Goal: Task Accomplishment & Management: Manage account settings

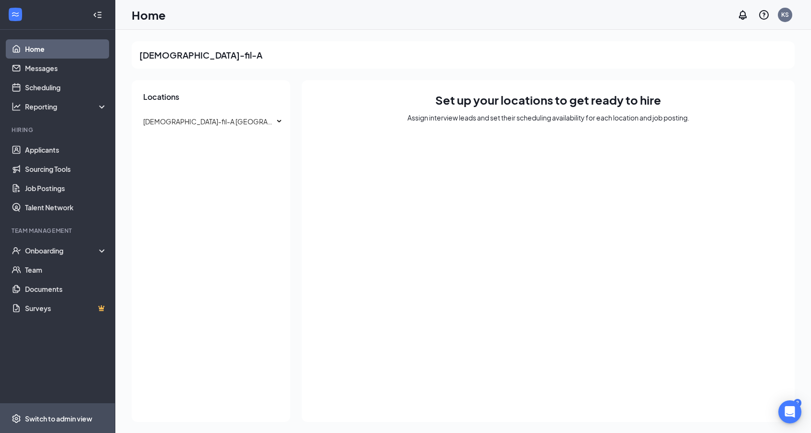
click at [62, 419] on div "Switch to admin view" at bounding box center [58, 419] width 67 height 10
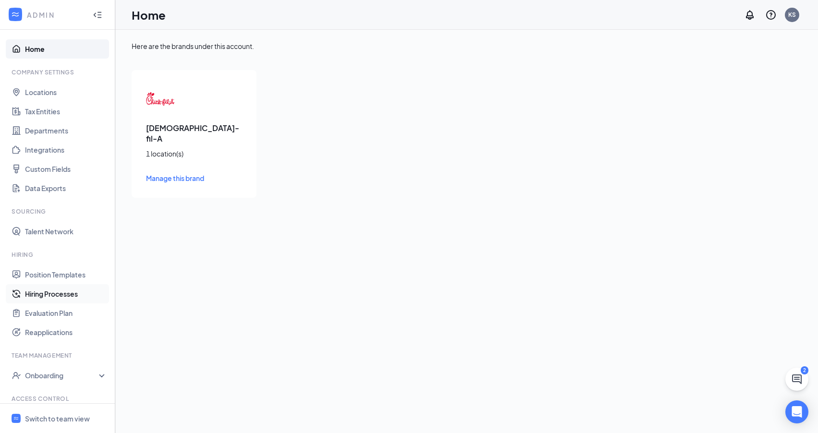
click at [75, 295] on link "Hiring Processes" at bounding box center [66, 293] width 82 height 19
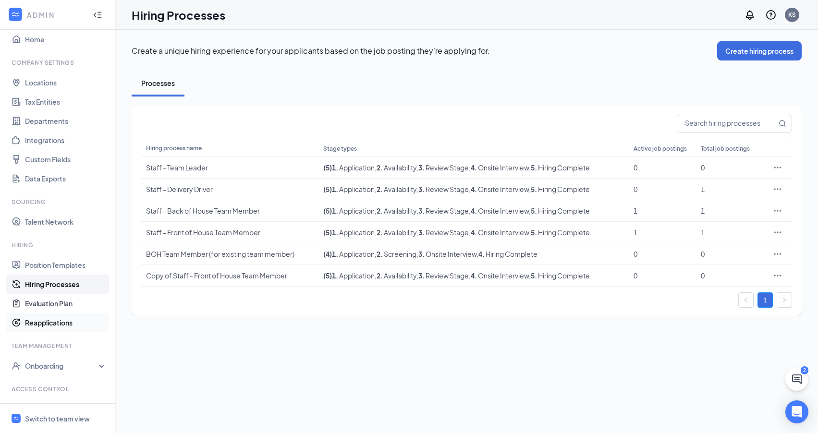
scroll to position [21, 0]
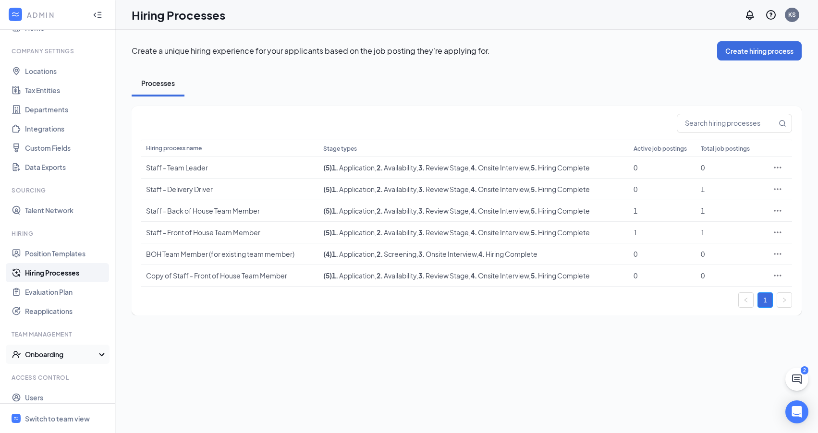
click at [91, 356] on div "Onboarding" at bounding box center [62, 355] width 74 height 10
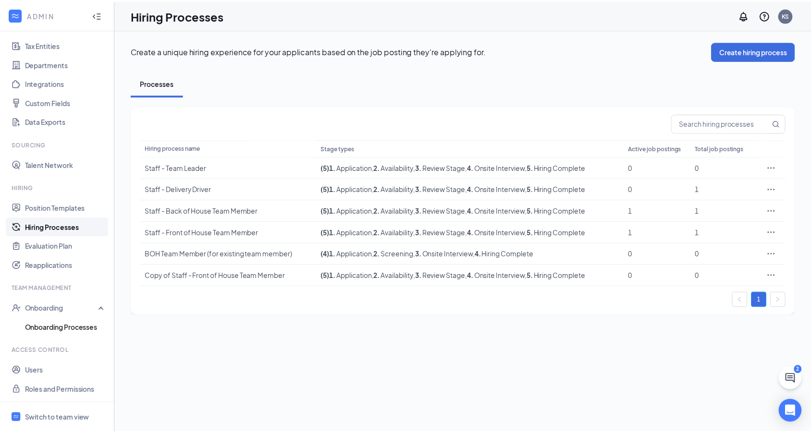
scroll to position [67, 0]
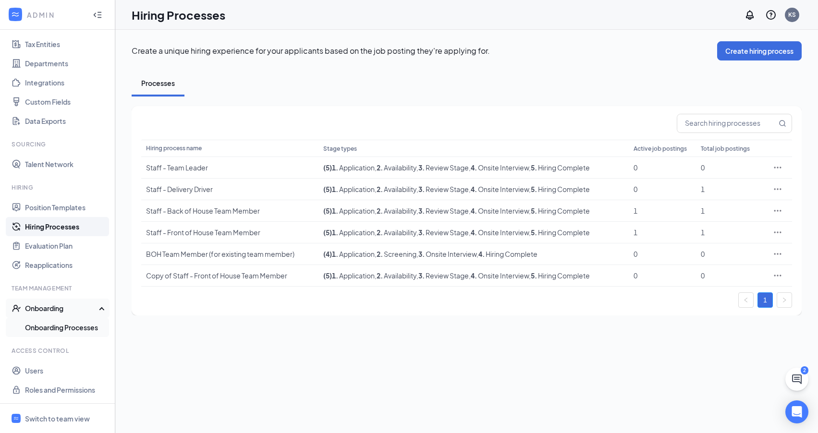
click at [86, 331] on link "Onboarding Processes" at bounding box center [66, 327] width 82 height 19
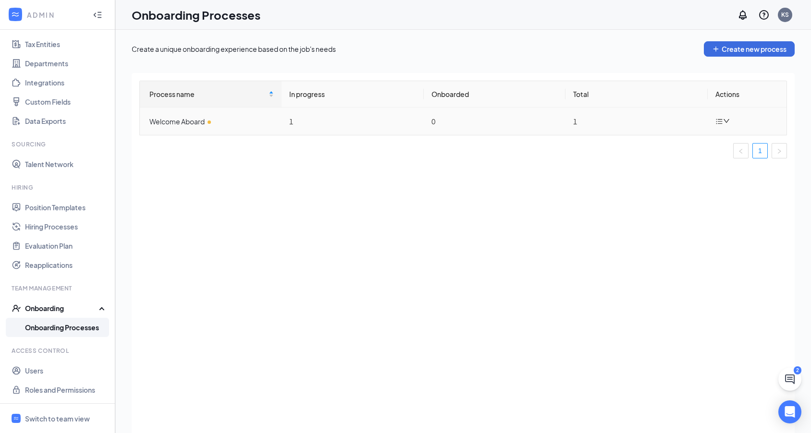
click at [178, 121] on div "Welcome Aboard" at bounding box center [211, 121] width 124 height 11
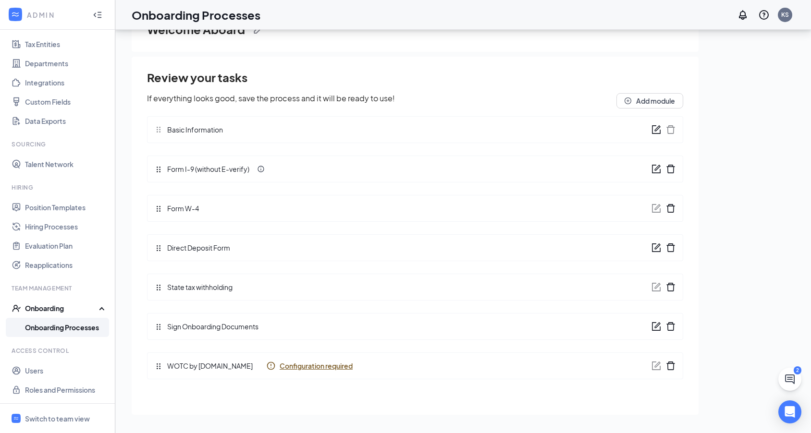
scroll to position [43, 0]
click at [285, 365] on span "Configuration required" at bounding box center [316, 365] width 73 height 10
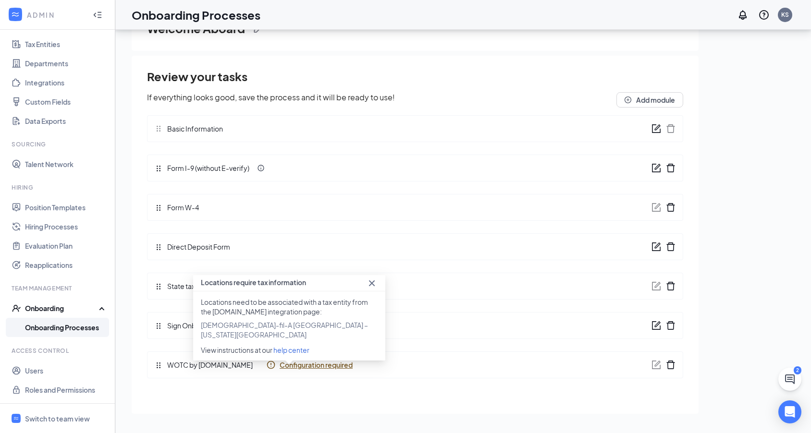
click at [299, 366] on span "Configuration required" at bounding box center [316, 365] width 73 height 10
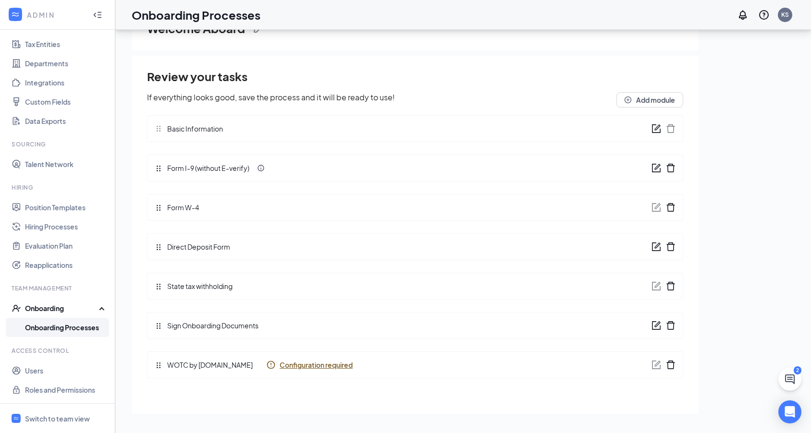
click at [371, 328] on div "Sign Onboarding Documents" at bounding box center [415, 325] width 536 height 27
click at [287, 366] on span "Configuration required" at bounding box center [316, 365] width 73 height 10
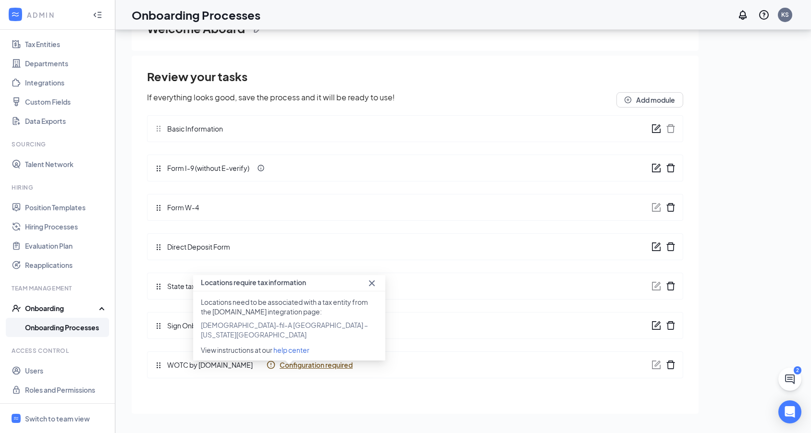
click at [288, 365] on span "Configuration required" at bounding box center [316, 365] width 73 height 10
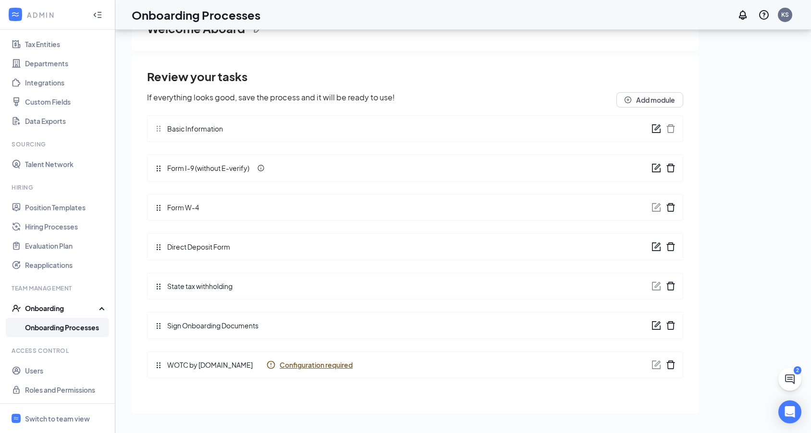
click at [288, 365] on span "Configuration required" at bounding box center [316, 365] width 73 height 10
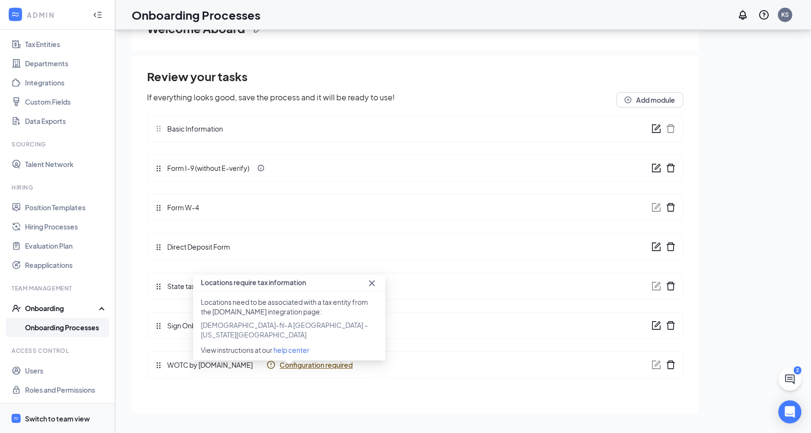
click at [50, 420] on div "Switch to team view" at bounding box center [57, 419] width 65 height 10
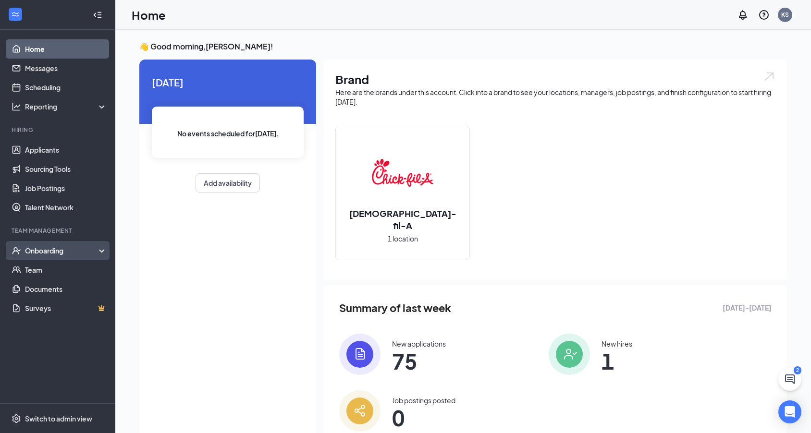
click at [97, 254] on div "Onboarding" at bounding box center [62, 251] width 74 height 10
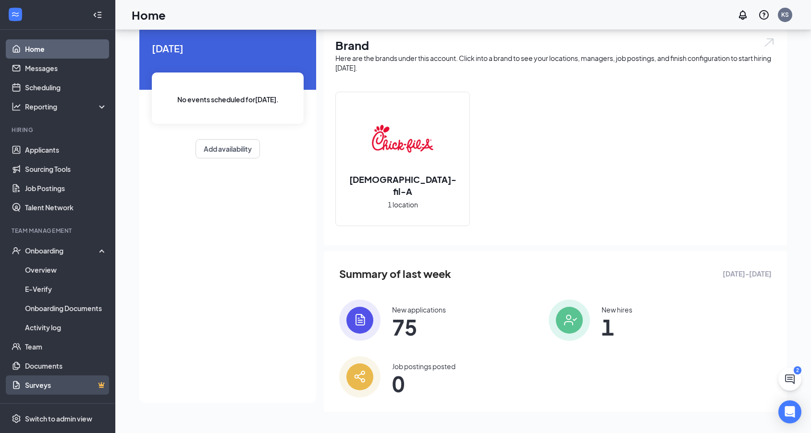
scroll to position [36, 0]
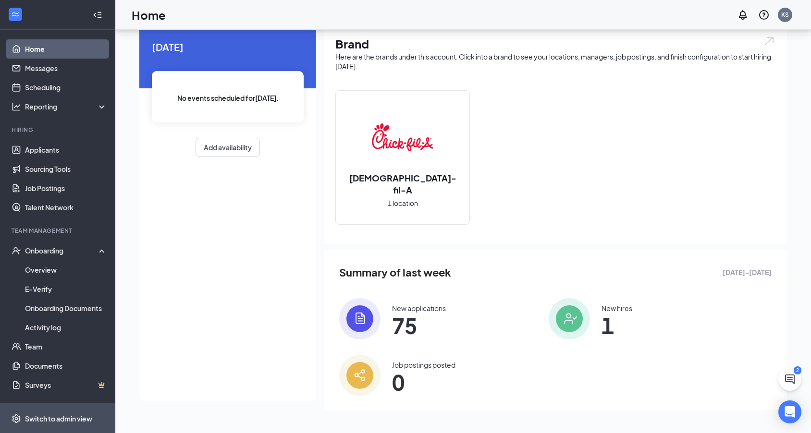
click at [45, 416] on div "Switch to admin view" at bounding box center [58, 419] width 67 height 10
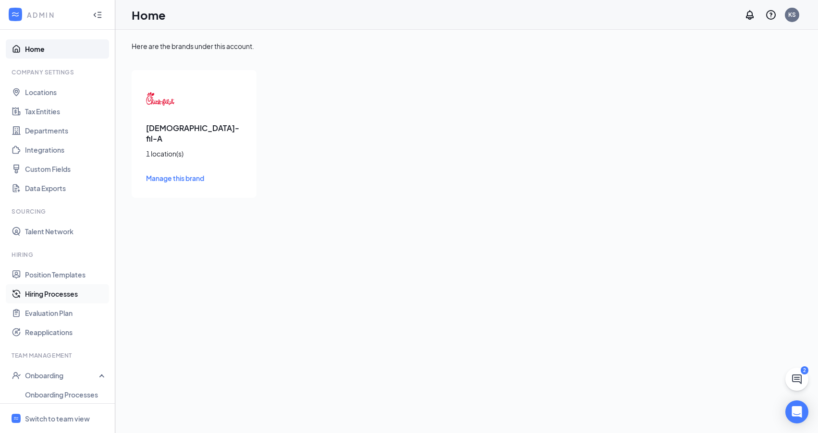
click at [69, 297] on link "Hiring Processes" at bounding box center [66, 293] width 82 height 19
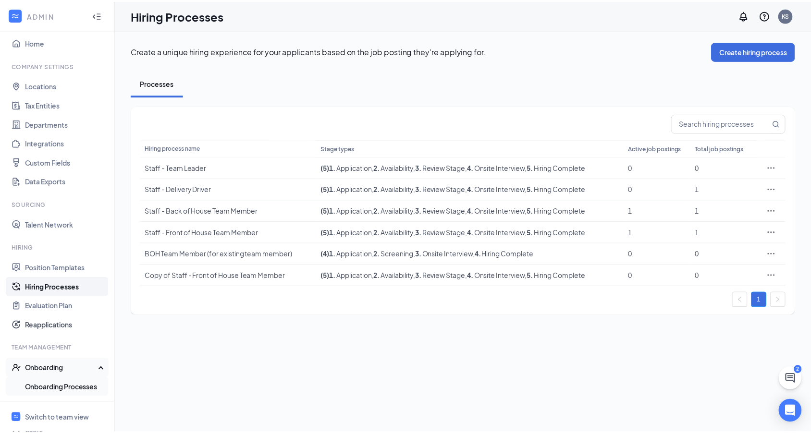
scroll to position [67, 0]
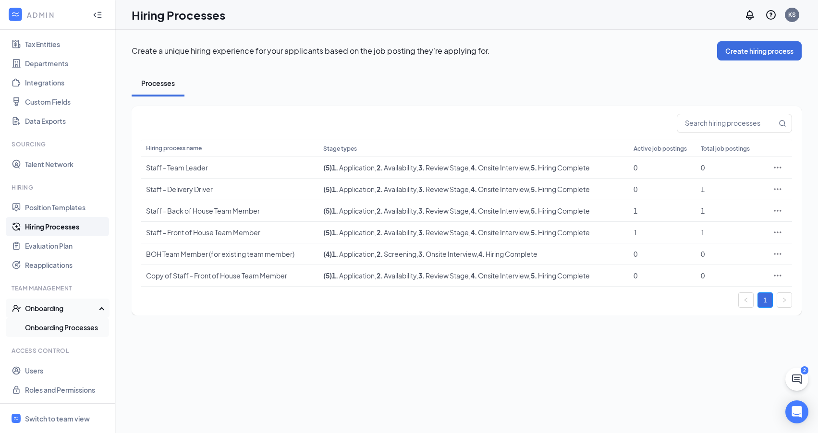
click at [89, 324] on link "Onboarding Processes" at bounding box center [66, 327] width 82 height 19
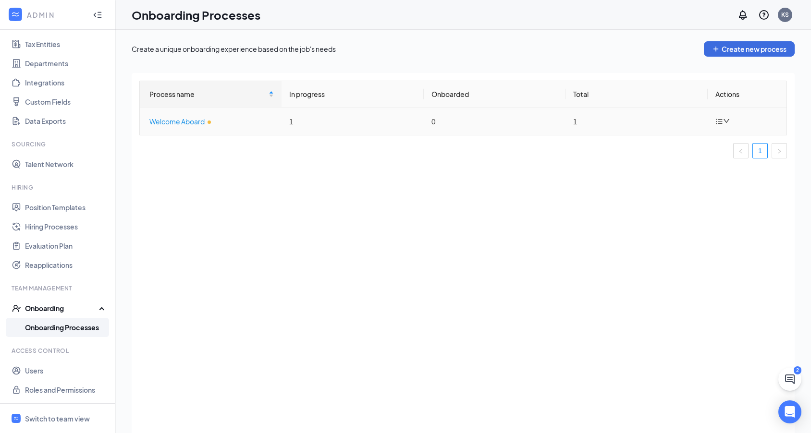
click at [182, 123] on div "Welcome Aboard" at bounding box center [211, 121] width 124 height 11
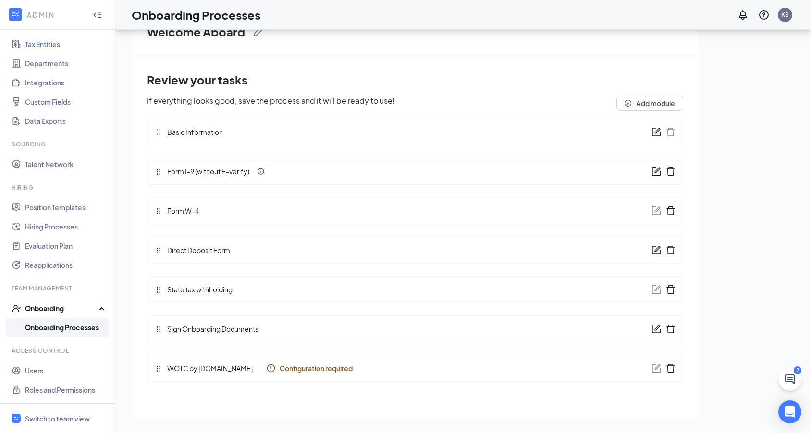
scroll to position [43, 0]
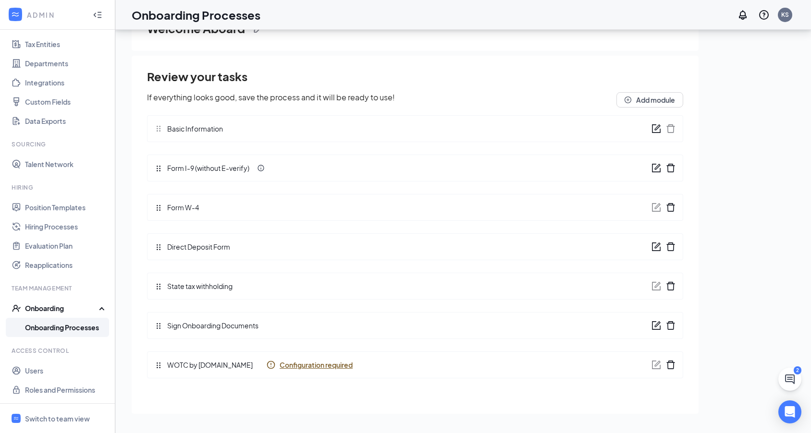
click at [198, 367] on span "WOTC by [DOMAIN_NAME]" at bounding box center [207, 365] width 90 height 11
click at [280, 367] on span "Configuration required" at bounding box center [316, 365] width 73 height 10
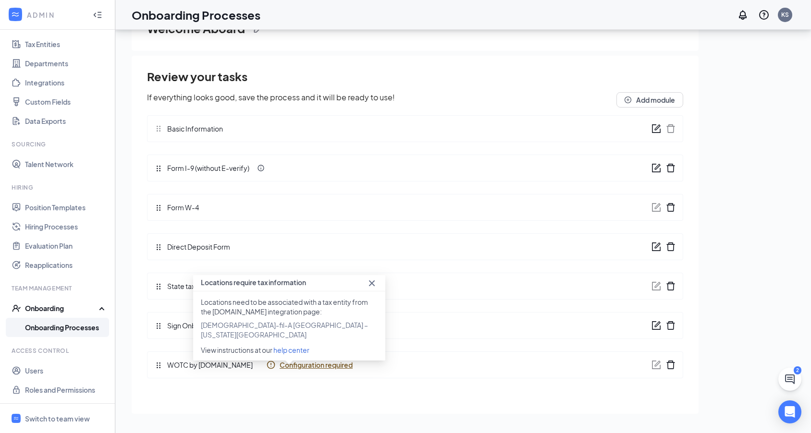
click at [286, 346] on span "help center" at bounding box center [291, 350] width 36 height 9
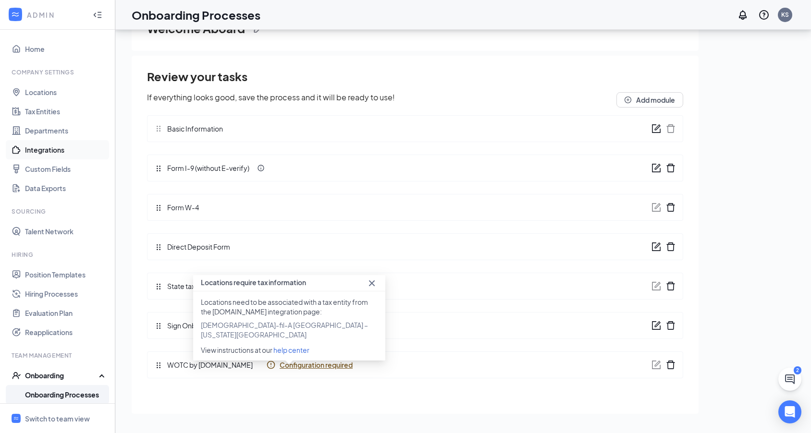
click at [57, 152] on link "Integrations" at bounding box center [66, 149] width 82 height 19
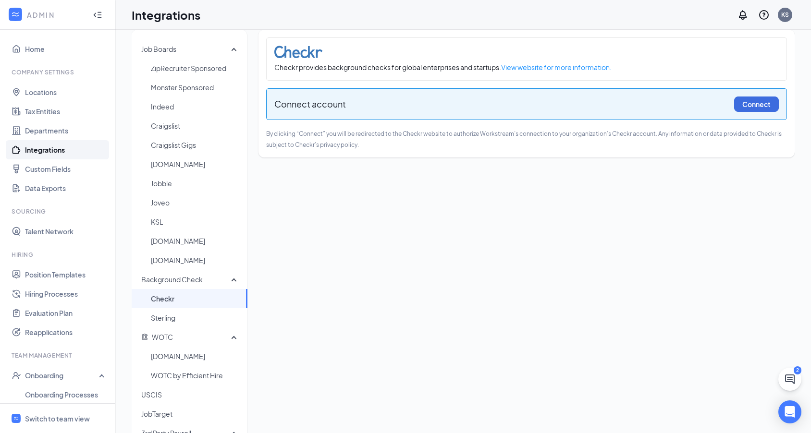
scroll to position [12, 0]
click at [184, 337] on span "WOTC" at bounding box center [186, 336] width 90 height 19
click at [158, 338] on span "WOTC" at bounding box center [162, 336] width 21 height 9
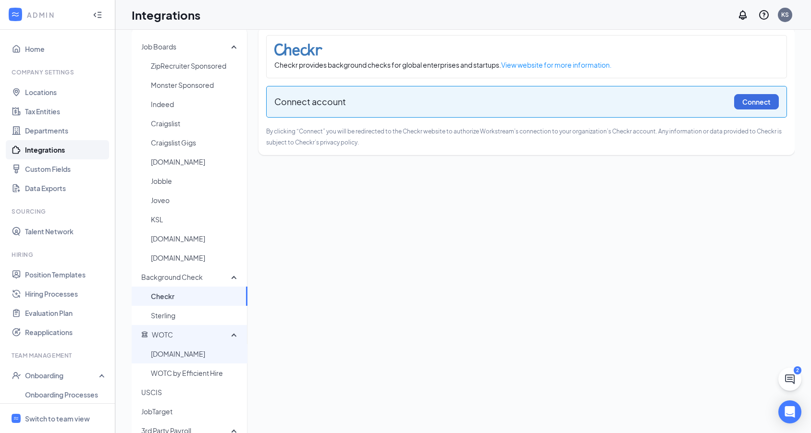
scroll to position [16, 0]
click at [185, 355] on span "[DOMAIN_NAME]" at bounding box center [195, 352] width 89 height 19
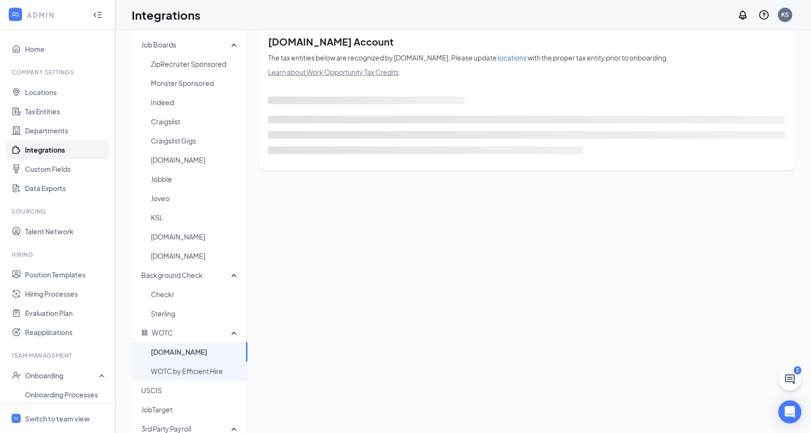
click at [186, 375] on span "WOTC by Efficient Hire" at bounding box center [195, 371] width 89 height 19
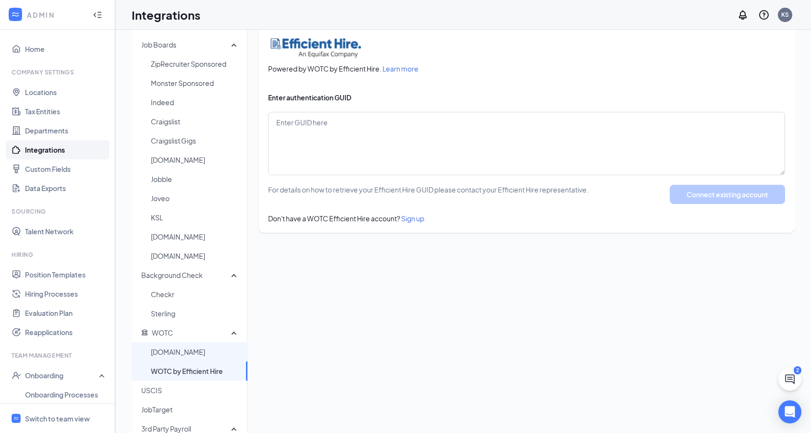
click at [200, 353] on span "[DOMAIN_NAME]" at bounding box center [195, 352] width 89 height 19
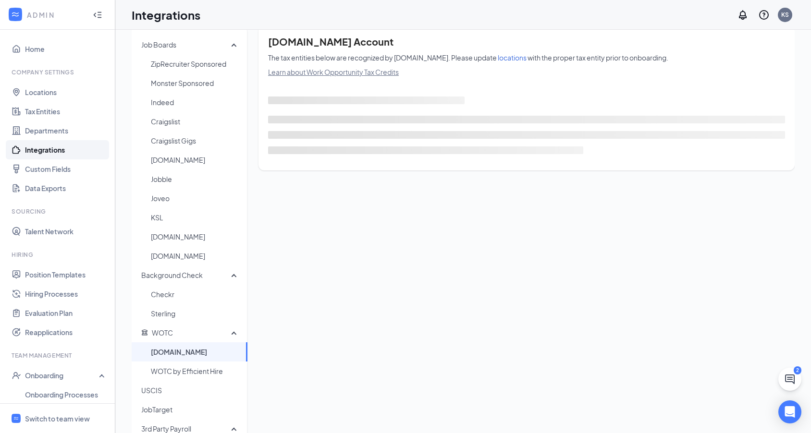
click at [175, 354] on span "[DOMAIN_NAME]" at bounding box center [195, 352] width 89 height 19
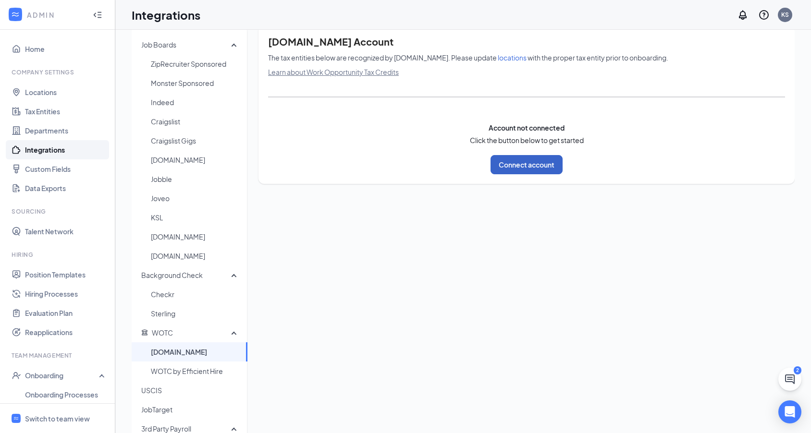
click at [519, 167] on button "Connect account" at bounding box center [526, 164] width 72 height 19
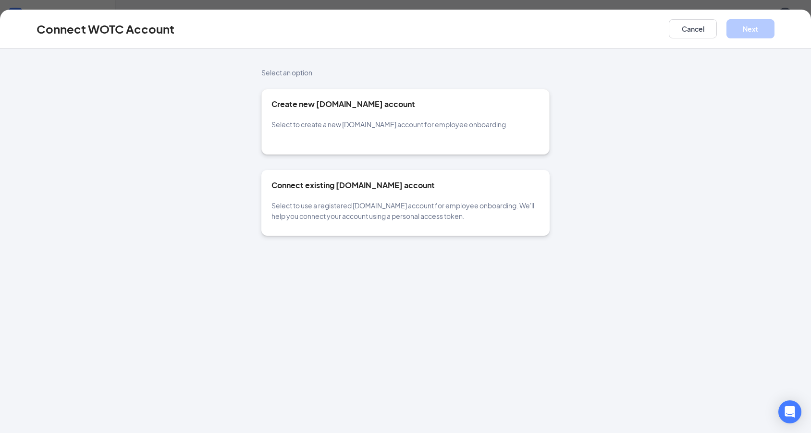
click at [365, 195] on div "Connect existing [DOMAIN_NAME] account Select to use a registered [DOMAIN_NAME]…" at bounding box center [405, 200] width 268 height 41
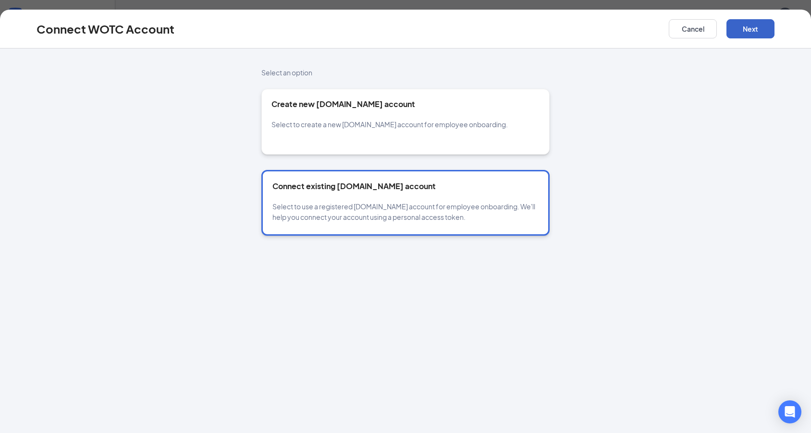
click at [747, 31] on button "Next" at bounding box center [750, 28] width 48 height 19
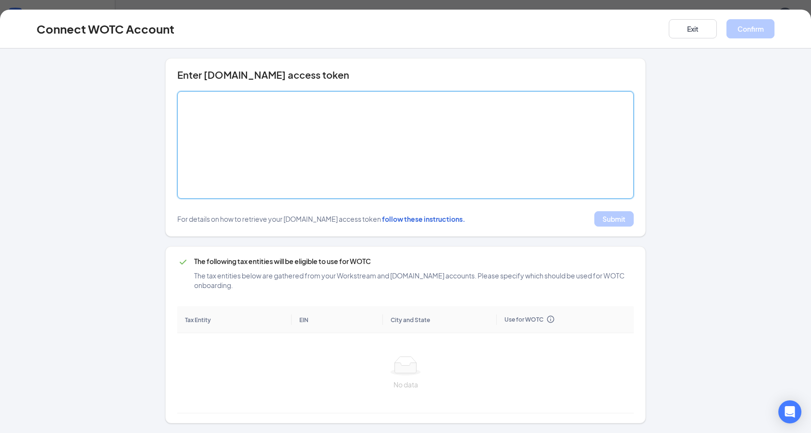
click at [267, 162] on textarea at bounding box center [405, 145] width 456 height 108
paste textarea "[SECURITY_DATA]"
type textarea "[SECURITY_DATA]"
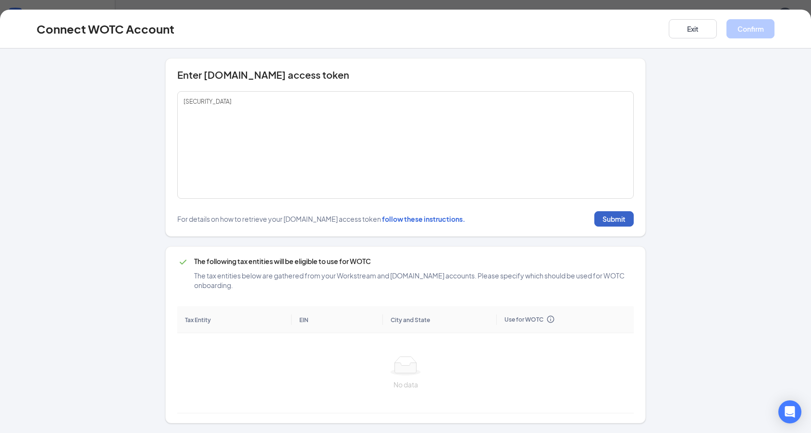
click at [611, 223] on button "Submit" at bounding box center [613, 218] width 39 height 15
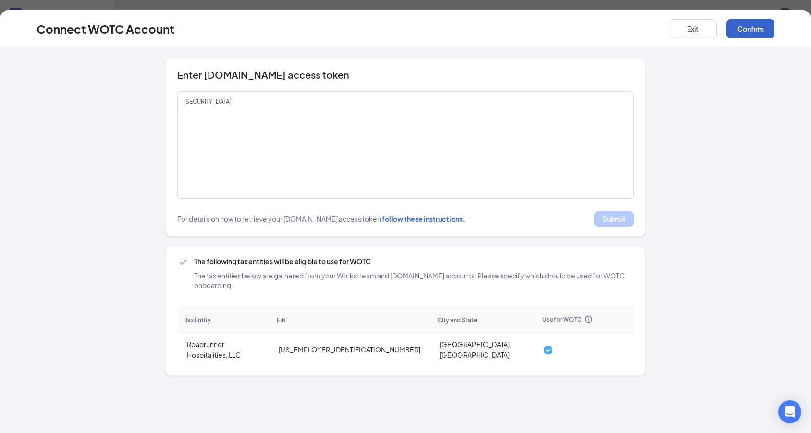
click at [740, 30] on button "Confirm" at bounding box center [750, 28] width 48 height 19
click at [743, 35] on button "Confirm" at bounding box center [750, 28] width 48 height 19
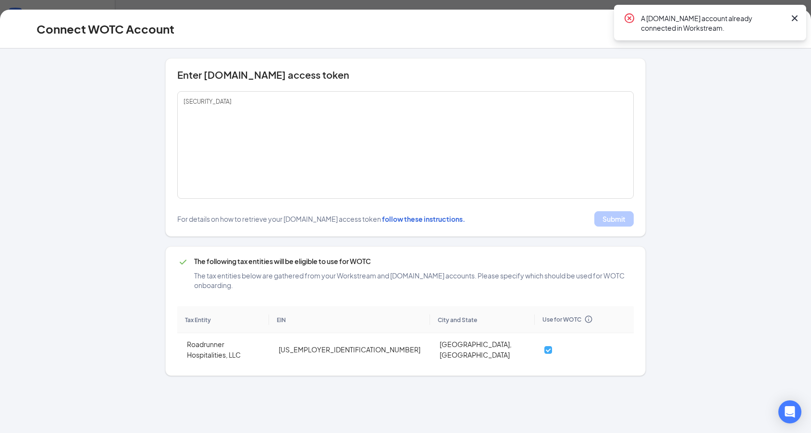
click at [797, 20] on icon "Cross" at bounding box center [795, 18] width 12 height 12
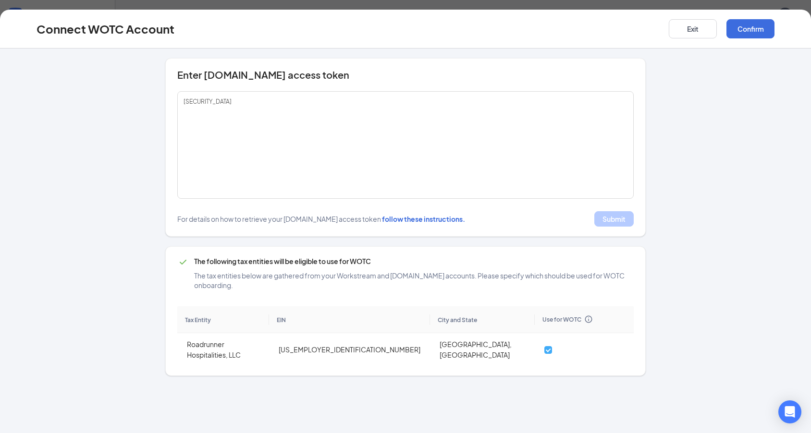
click at [140, 279] on div "Enter [DOMAIN_NAME] [AUTH_TOKEN][SECURITY_DATA] EIN" at bounding box center [405, 217] width 734 height 318
click at [544, 346] on input "checkbox" at bounding box center [548, 350] width 8 height 8
checkbox input "false"
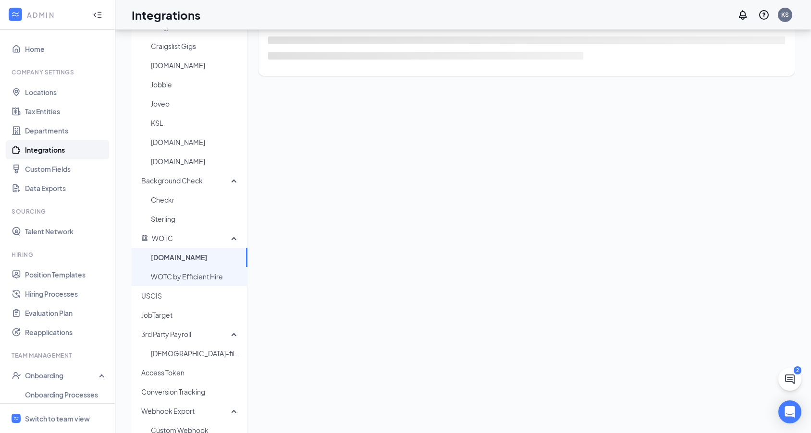
click at [208, 277] on span "WOTC by Efficient Hire" at bounding box center [195, 276] width 89 height 19
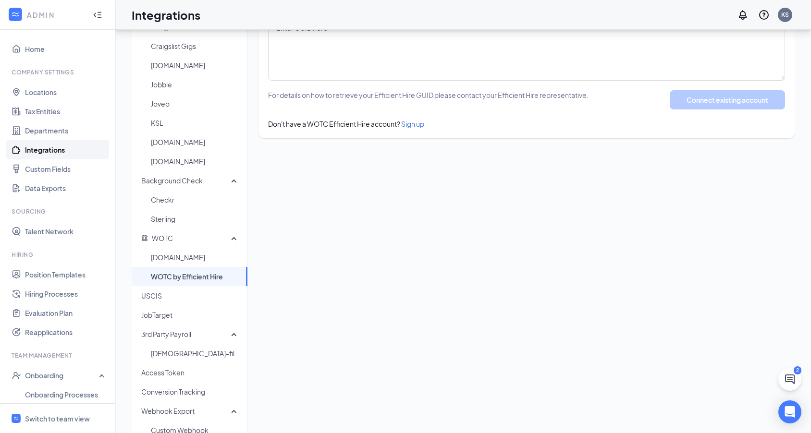
click at [287, 379] on div "Job Boards ZipRecruiter Sponsored Monster Sponsored Indeed Craigslist Craigslis…" at bounding box center [463, 191] width 663 height 520
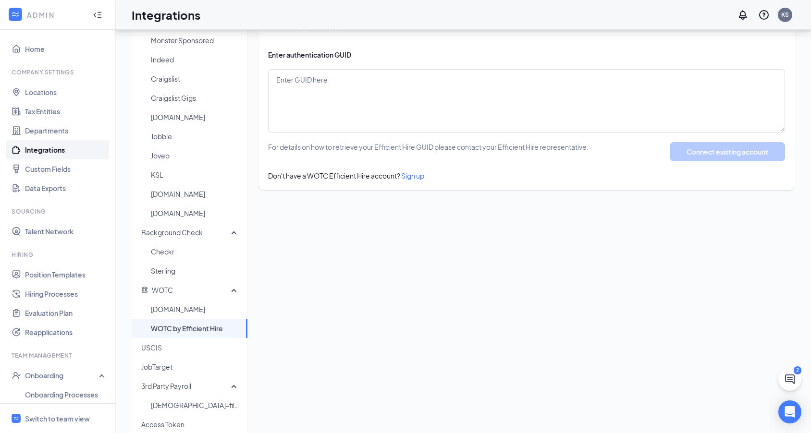
scroll to position [32, 0]
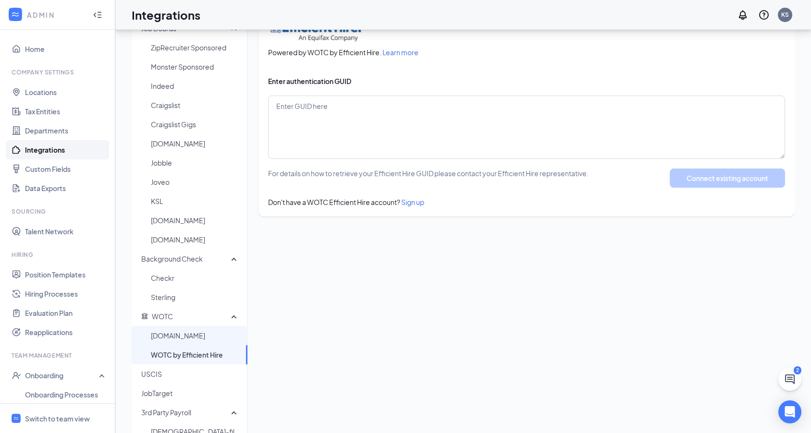
click at [167, 339] on span "[DOMAIN_NAME]" at bounding box center [195, 335] width 89 height 19
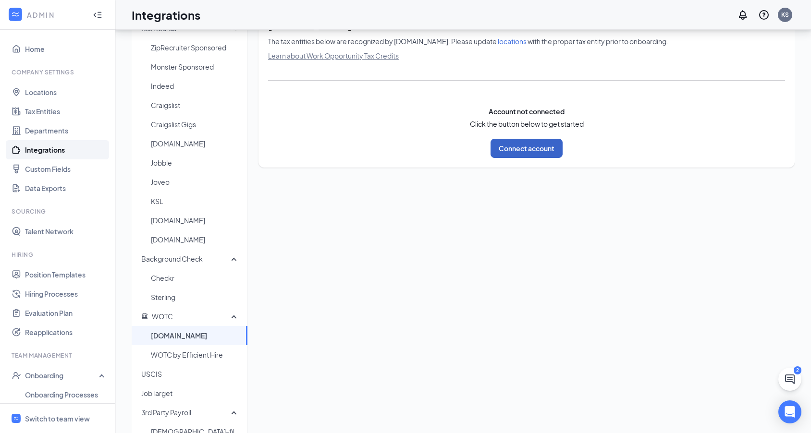
click at [531, 147] on button "Connect account" at bounding box center [526, 148] width 72 height 19
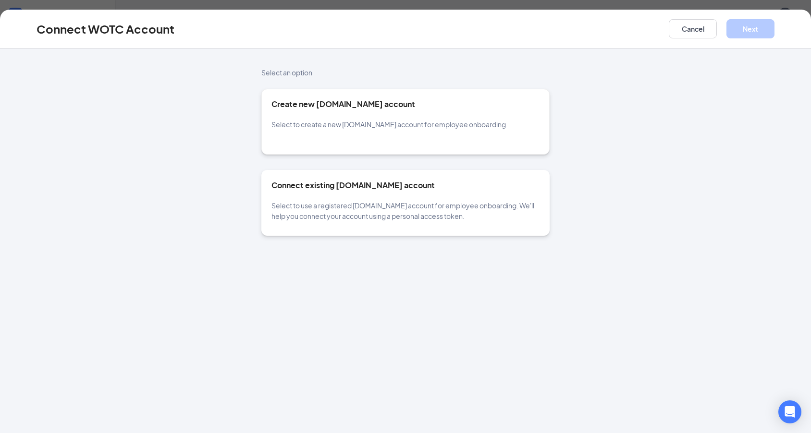
click at [367, 196] on div "Connect existing [DOMAIN_NAME] account Select to use a registered [DOMAIN_NAME]…" at bounding box center [405, 200] width 268 height 41
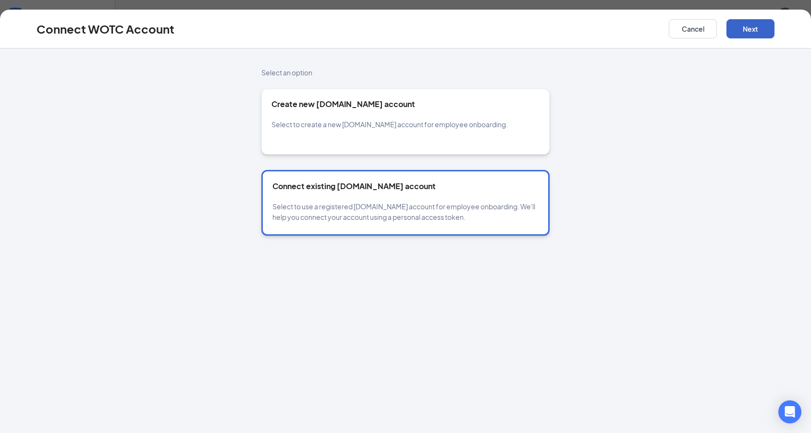
click at [762, 31] on button "Next" at bounding box center [750, 28] width 48 height 19
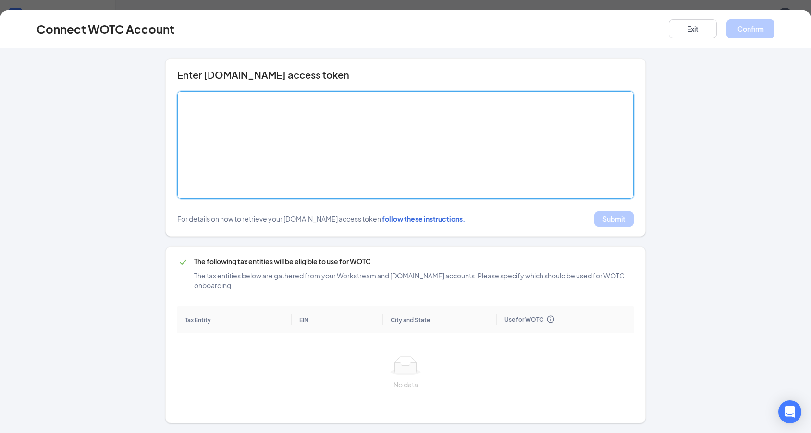
click at [343, 141] on textarea at bounding box center [405, 145] width 456 height 108
paste textarea "2274Wyomingnuggets"
type textarea "2"
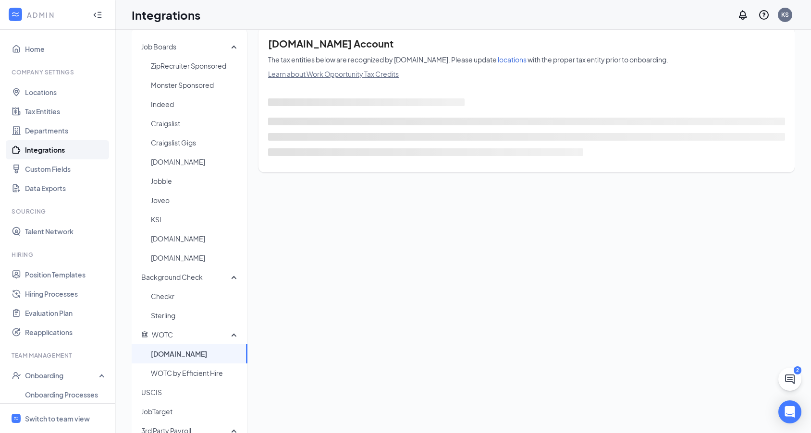
scroll to position [11, 0]
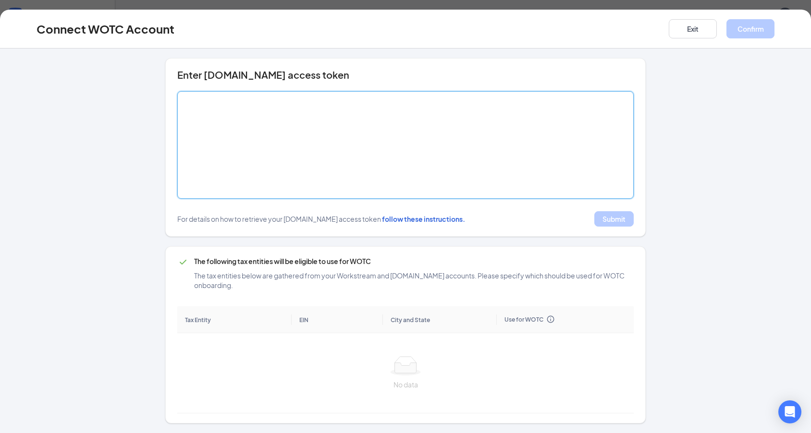
click at [322, 167] on textarea at bounding box center [405, 145] width 456 height 108
paste textarea "[SECURITY_DATA]"
type textarea "[SECURITY_DATA]"
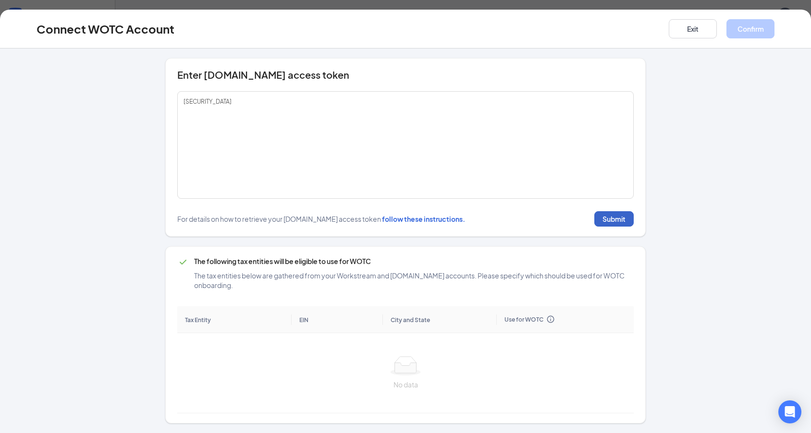
click at [613, 225] on button "Submit" at bounding box center [613, 218] width 39 height 15
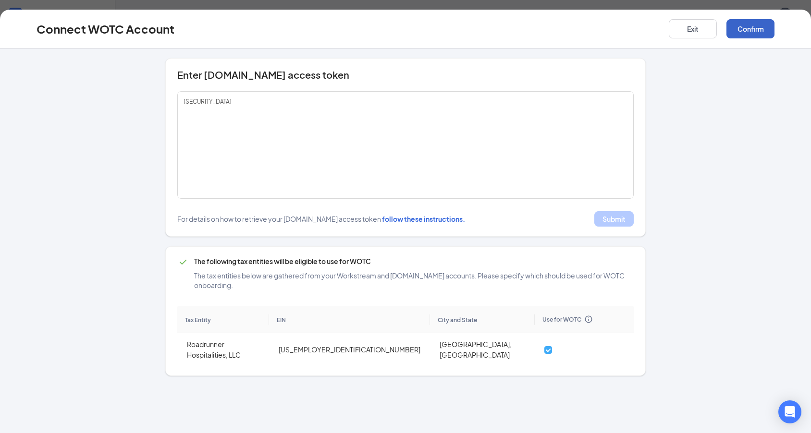
click at [755, 29] on button "Confirm" at bounding box center [750, 28] width 48 height 19
click at [690, 31] on button "Exit" at bounding box center [693, 28] width 48 height 19
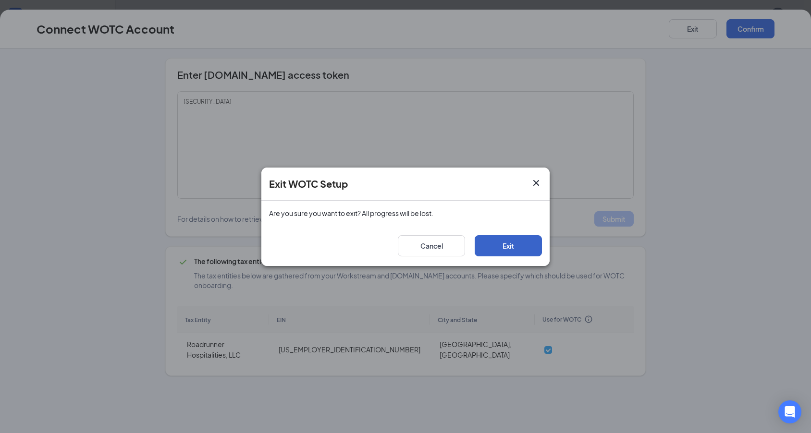
click at [503, 244] on button "Exit" at bounding box center [508, 245] width 67 height 21
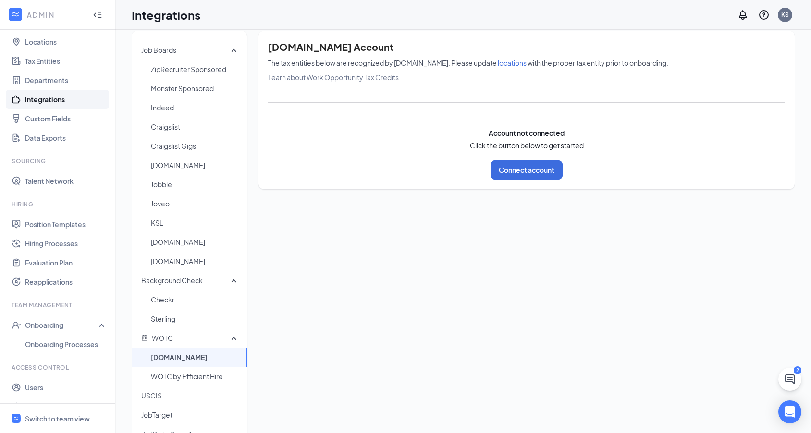
scroll to position [55, 0]
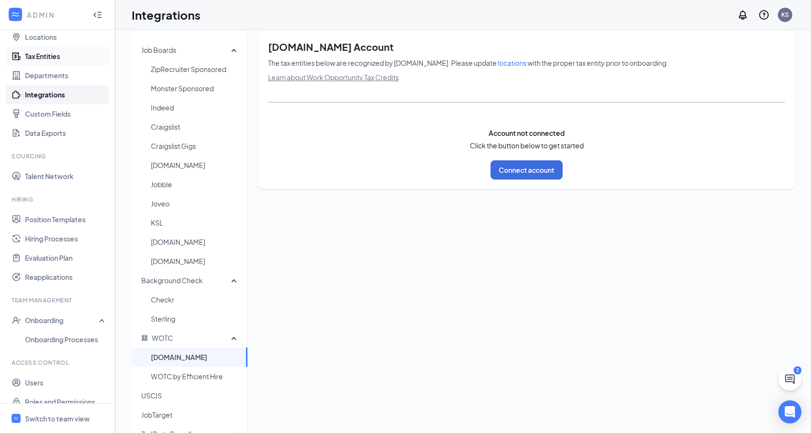
click at [37, 58] on link "Tax Entities" at bounding box center [66, 56] width 82 height 19
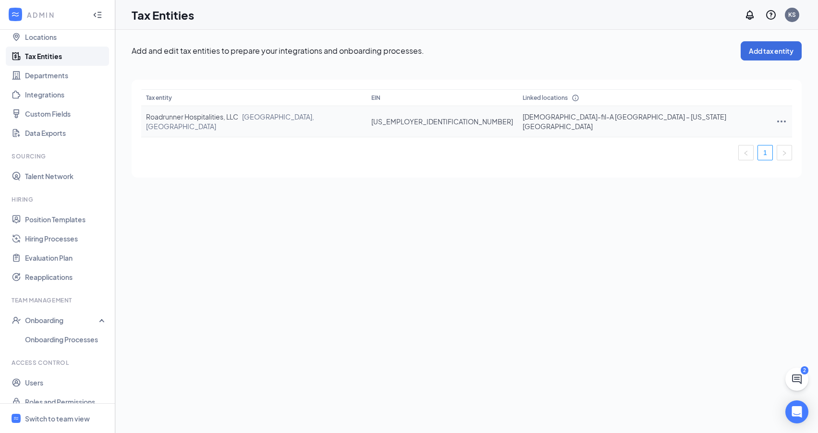
click at [776, 117] on icon "Ellipses" at bounding box center [782, 122] width 12 height 12
click at [721, 139] on span "Edit entity details" at bounding box center [718, 138] width 92 height 11
type input "[US_EMPLOYER_IDENTIFICATION_NUMBER]"
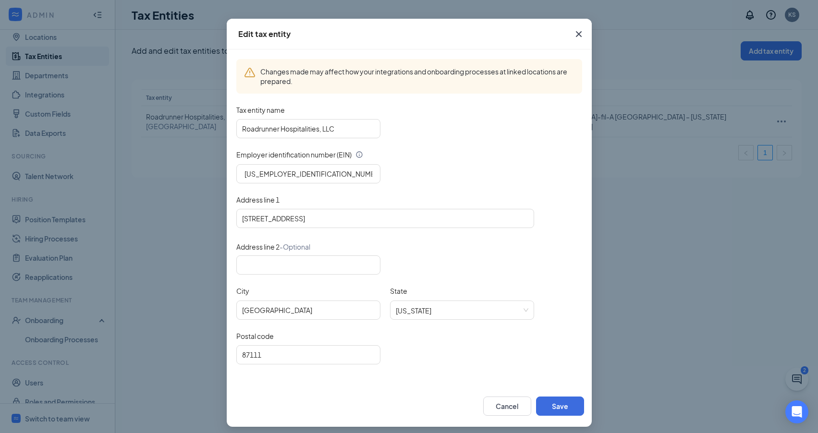
scroll to position [33, 0]
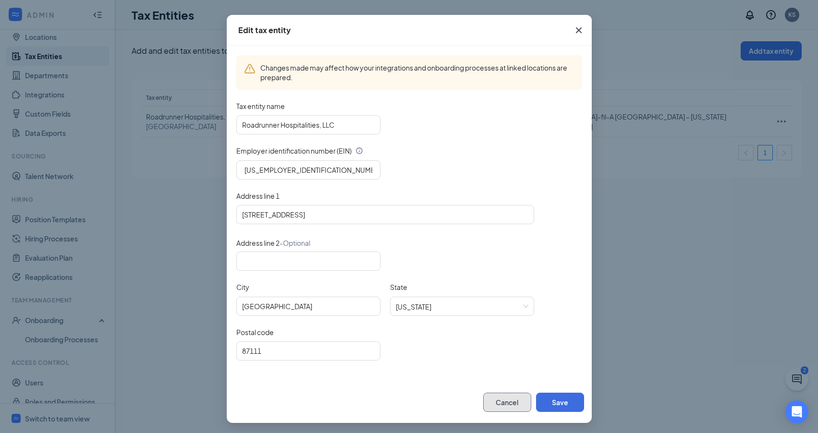
click at [500, 402] on button "Cancel" at bounding box center [507, 402] width 48 height 19
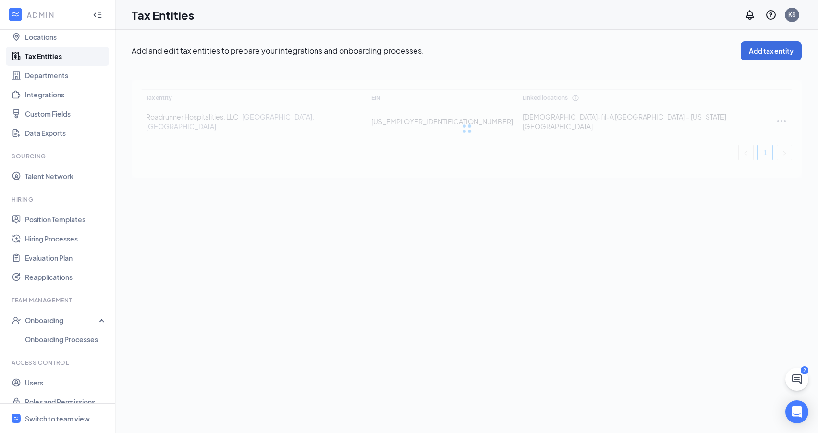
scroll to position [0, 0]
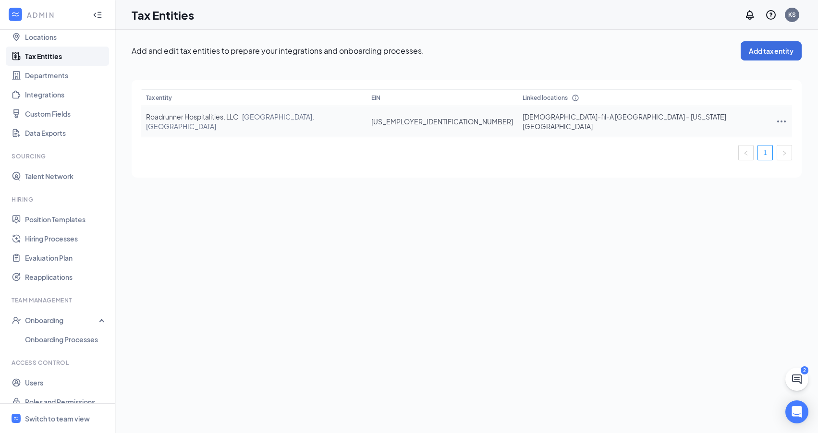
click at [776, 119] on icon "Ellipses" at bounding box center [782, 122] width 12 height 12
click at [748, 162] on span "View and edit linked locations" at bounding box center [718, 160] width 92 height 11
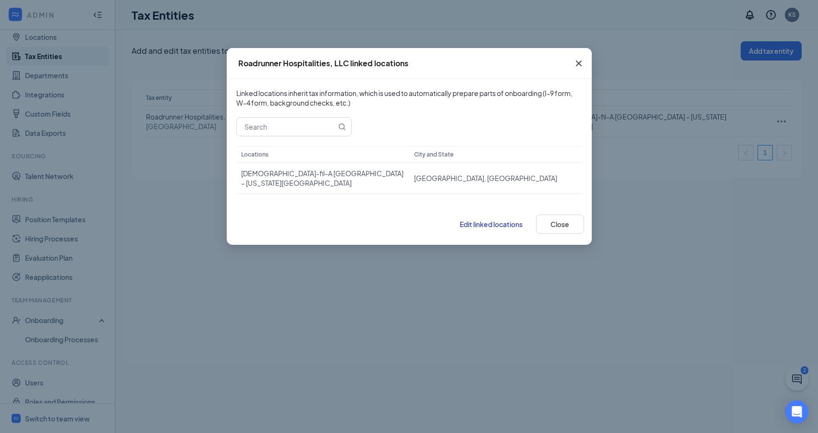
click at [579, 61] on icon "Cross" at bounding box center [579, 64] width 12 height 12
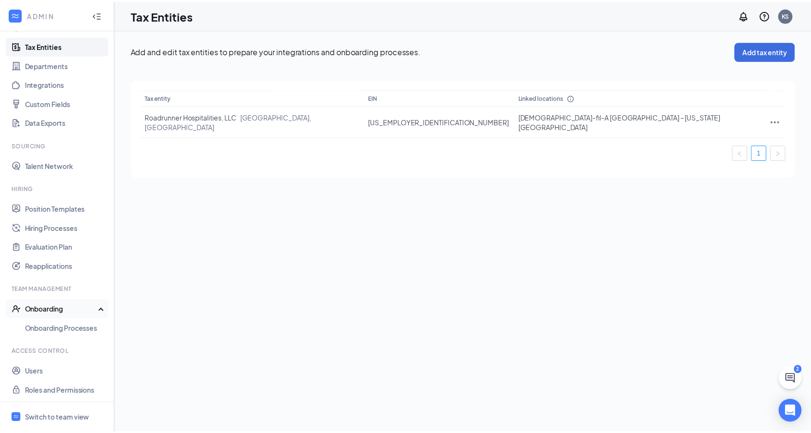
scroll to position [67, 0]
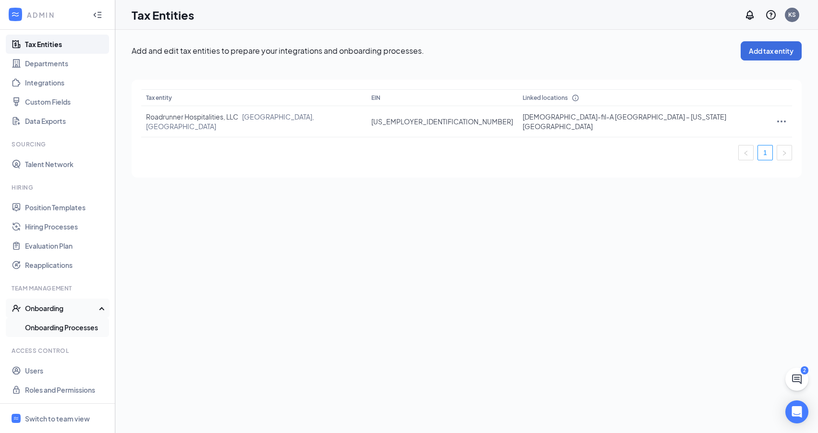
click at [78, 331] on link "Onboarding Processes" at bounding box center [66, 327] width 82 height 19
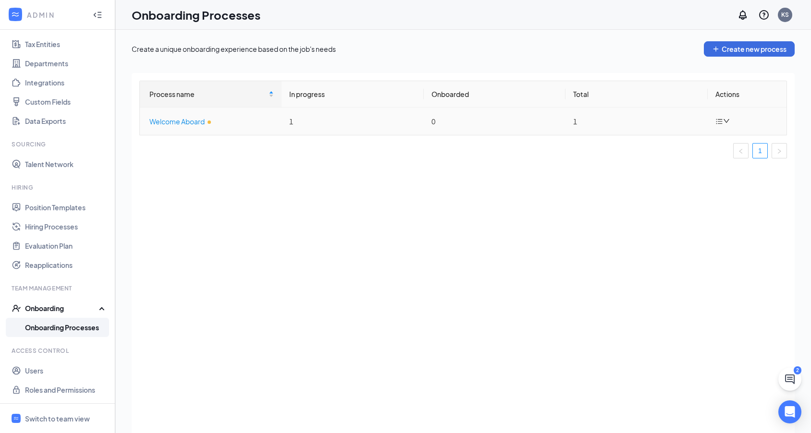
click at [184, 124] on div "Welcome Aboard" at bounding box center [211, 121] width 124 height 11
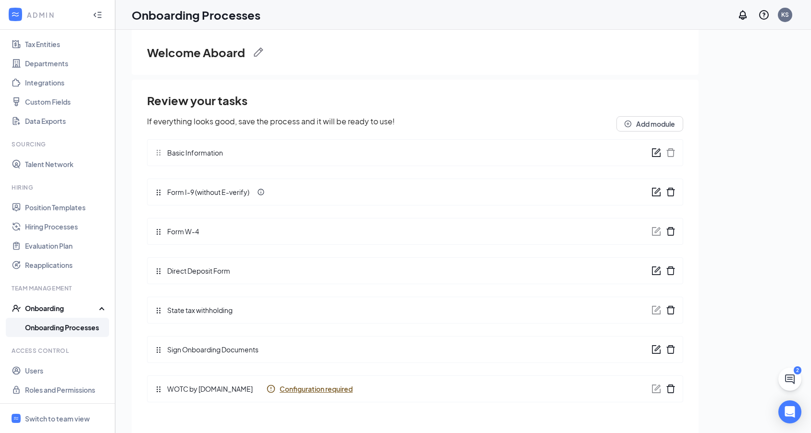
scroll to position [43, 0]
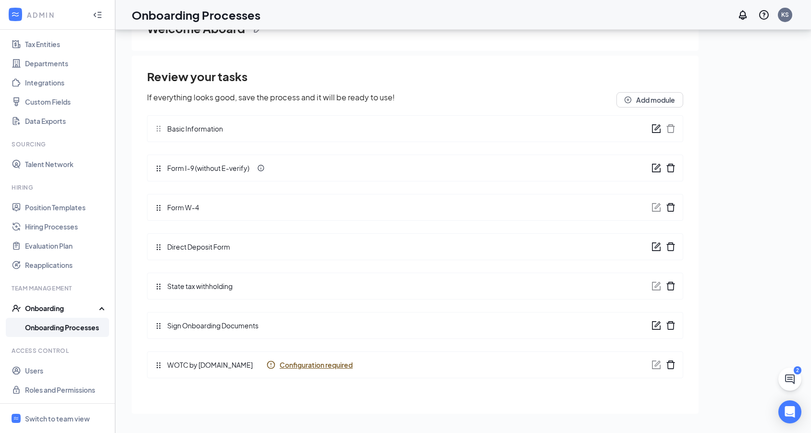
click at [672, 366] on icon "delete" at bounding box center [671, 365] width 10 height 10
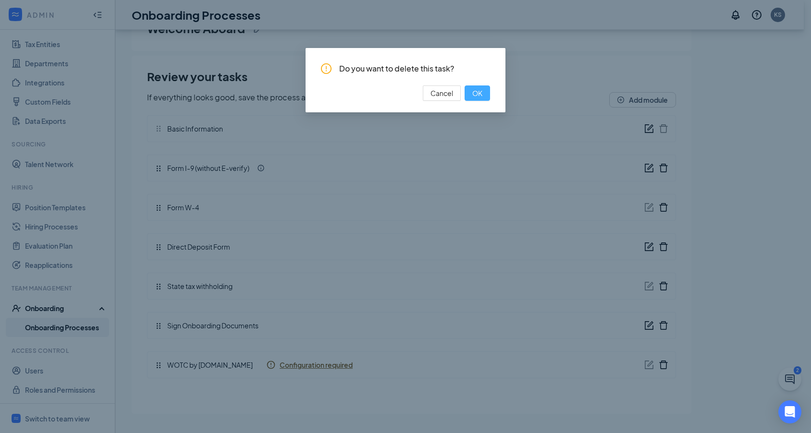
click at [483, 97] on button "OK" at bounding box center [477, 93] width 25 height 15
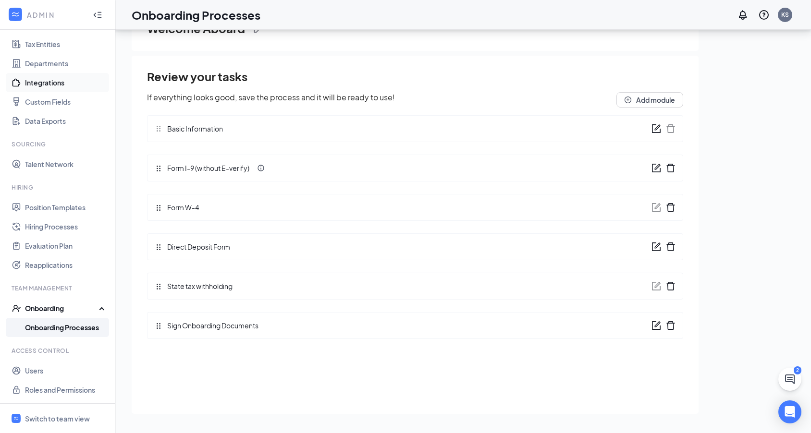
click at [41, 84] on link "Integrations" at bounding box center [66, 82] width 82 height 19
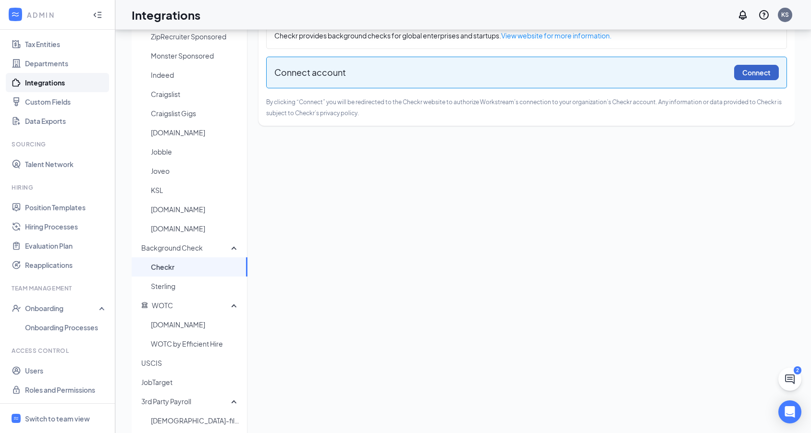
click at [746, 73] on button "Connect" at bounding box center [756, 72] width 45 height 15
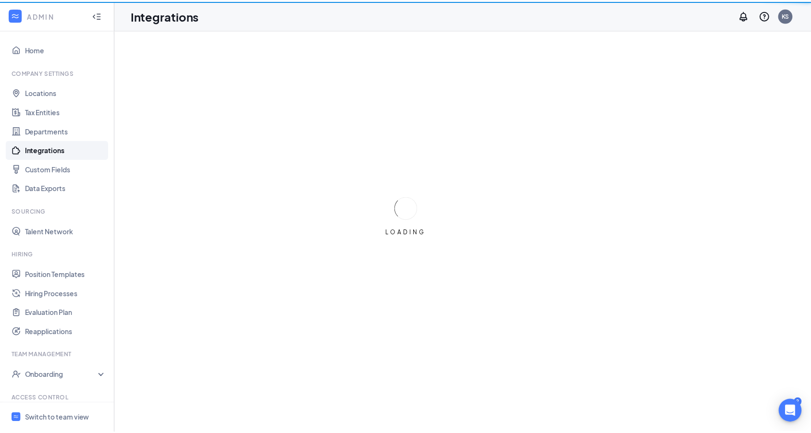
scroll to position [43, 0]
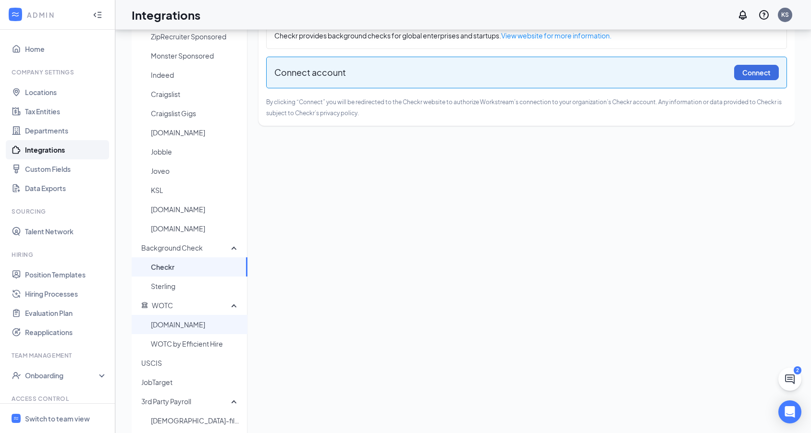
click at [180, 327] on span "[DOMAIN_NAME]" at bounding box center [195, 324] width 89 height 19
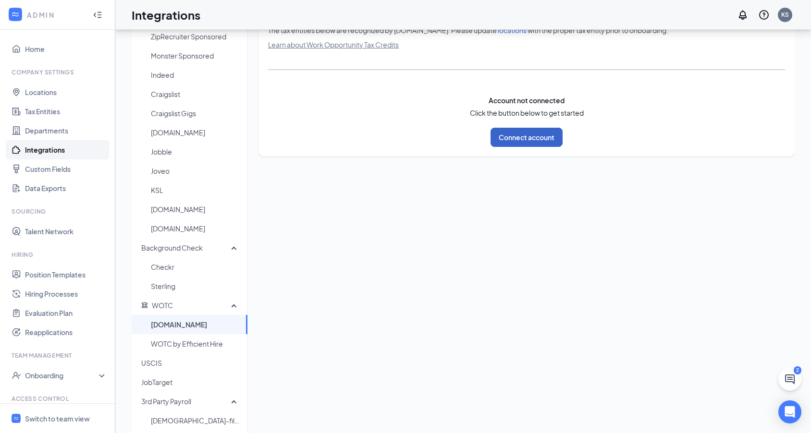
click at [505, 141] on button "Connect account" at bounding box center [526, 137] width 72 height 19
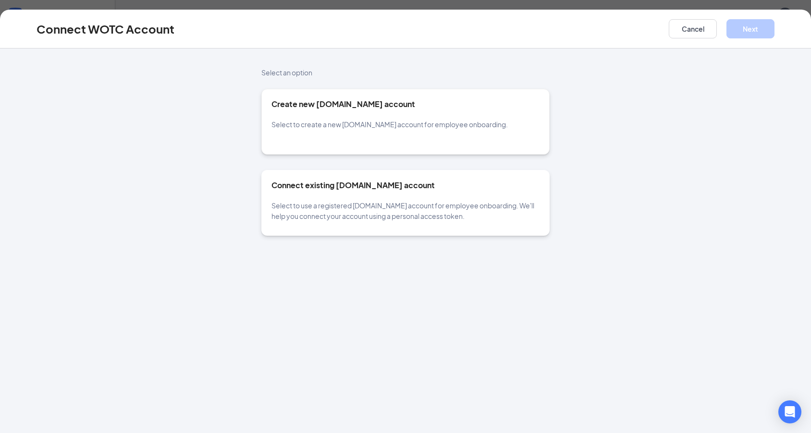
click at [365, 196] on div "Connect existing [DOMAIN_NAME] account Select to use a registered [DOMAIN_NAME]…" at bounding box center [405, 200] width 268 height 41
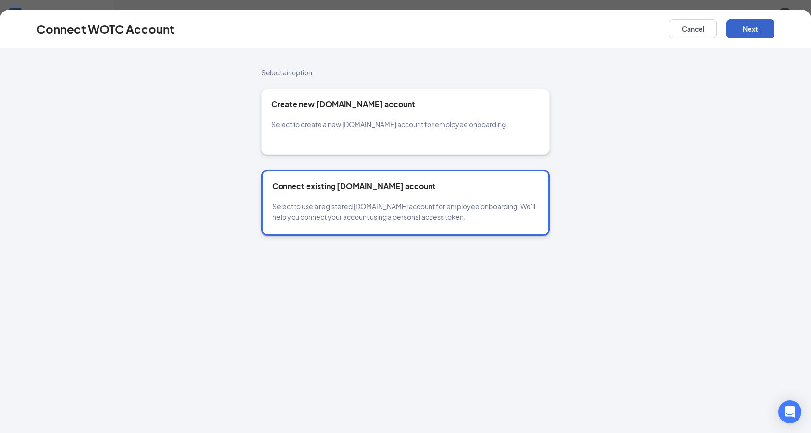
click at [737, 28] on button "Next" at bounding box center [750, 28] width 48 height 19
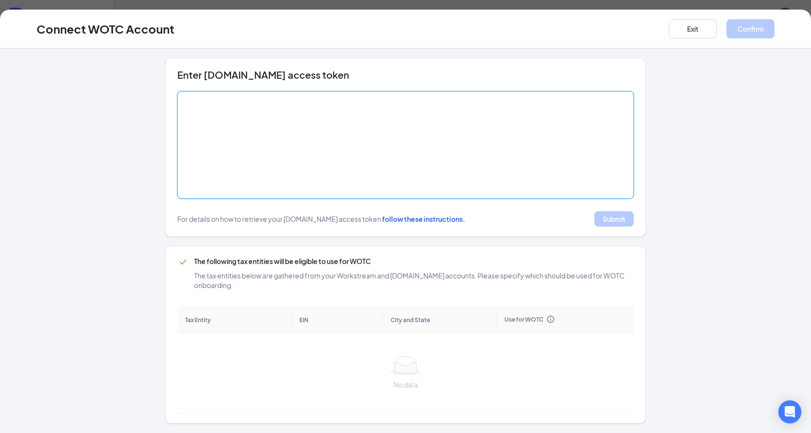
click at [398, 173] on textarea at bounding box center [405, 145] width 456 height 108
paste textarea "[SECURITY_DATA]"
type textarea "[SECURITY_DATA]"
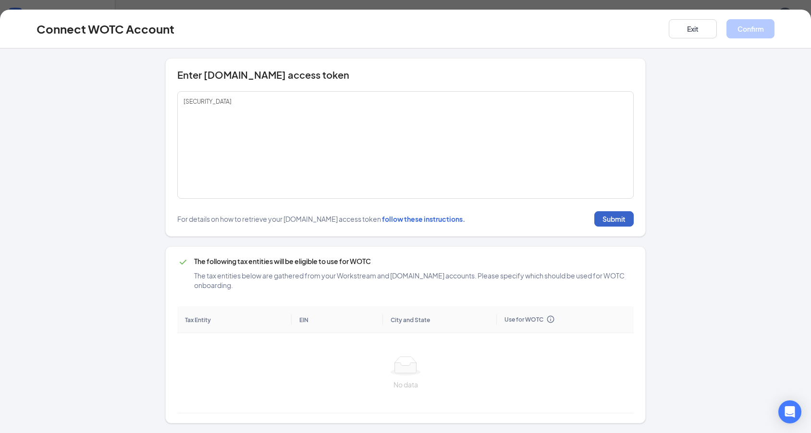
click at [622, 222] on button "Submit" at bounding box center [613, 218] width 39 height 15
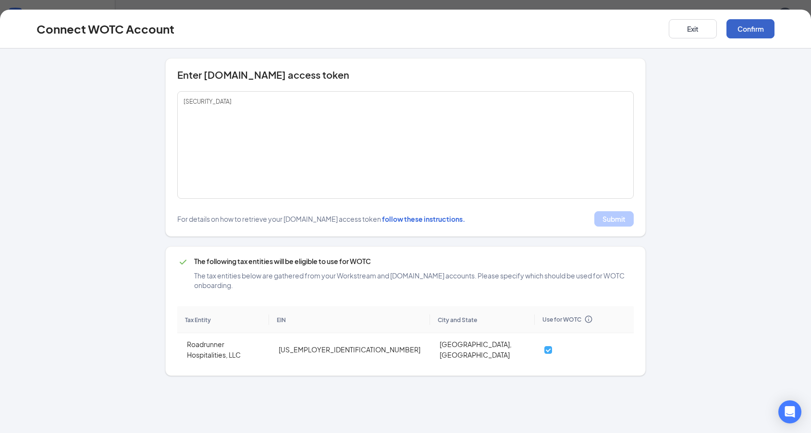
click at [760, 33] on button "Confirm" at bounding box center [750, 28] width 48 height 19
click at [687, 28] on button "Exit" at bounding box center [693, 28] width 48 height 19
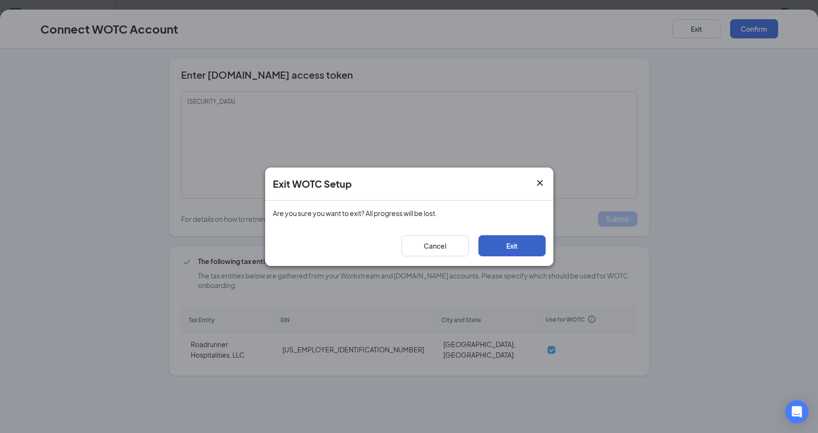
click at [513, 246] on button "Exit" at bounding box center [511, 245] width 67 height 21
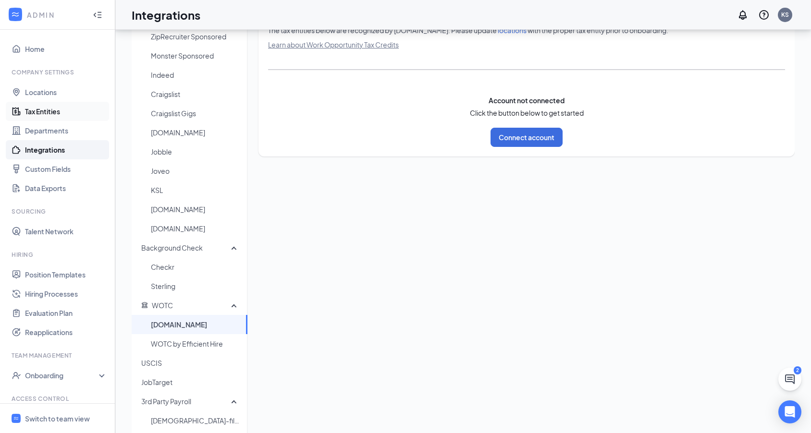
click at [57, 110] on link "Tax Entities" at bounding box center [66, 111] width 82 height 19
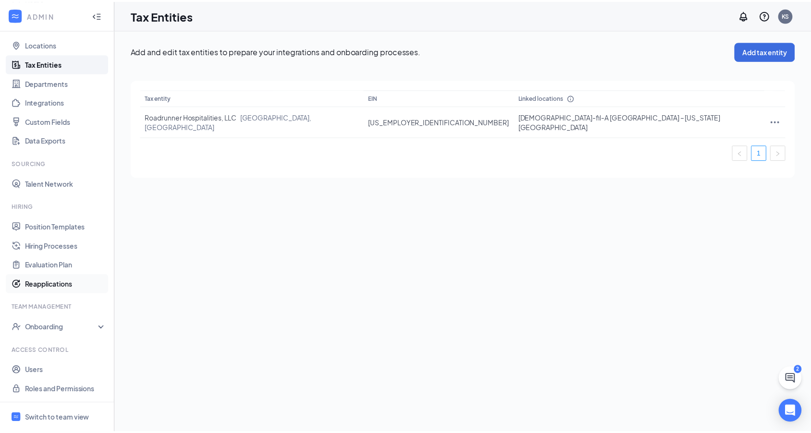
scroll to position [46, 0]
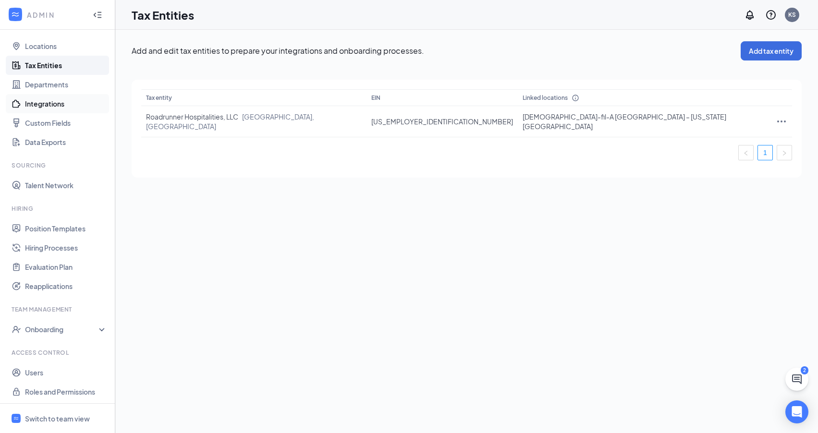
click at [25, 109] on link "Integrations" at bounding box center [66, 103] width 82 height 19
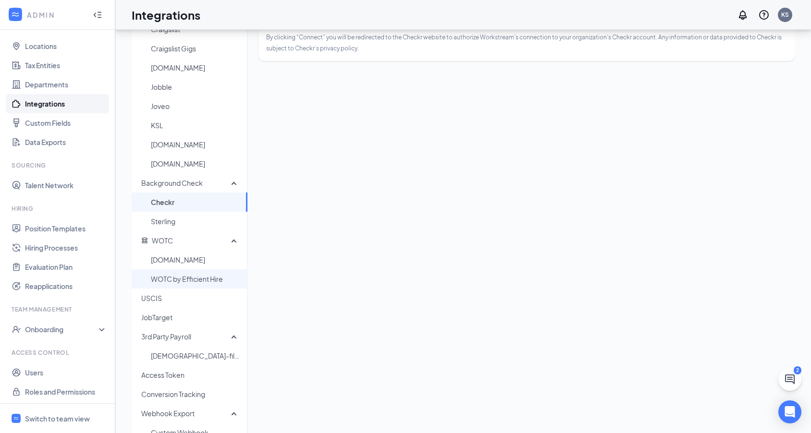
scroll to position [131, 0]
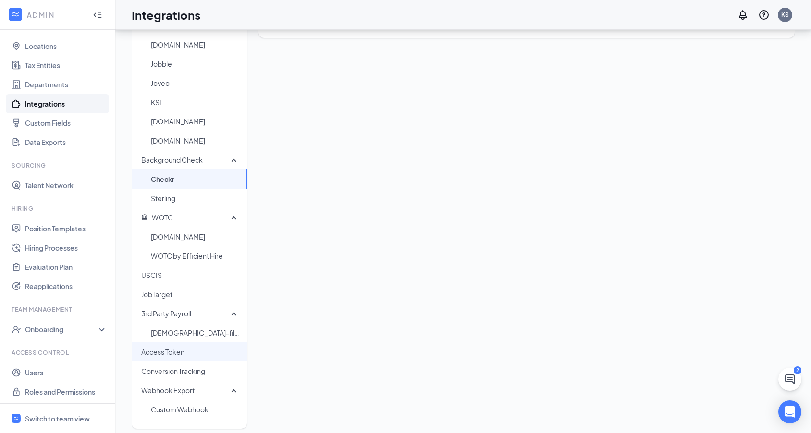
click at [190, 352] on span "Access Token" at bounding box center [190, 352] width 98 height 19
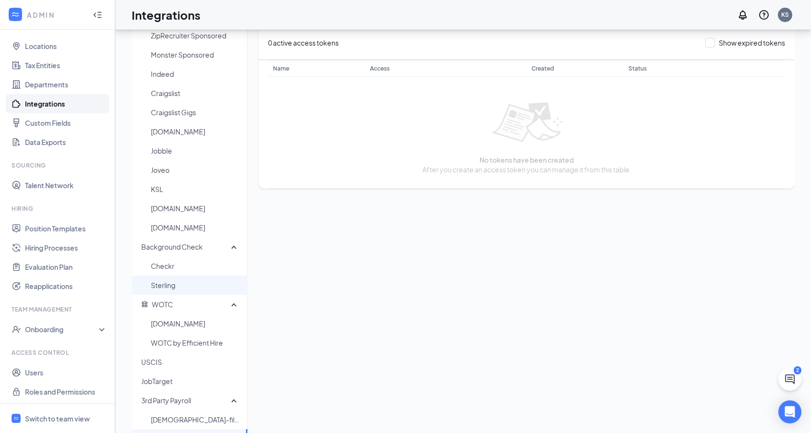
scroll to position [44, 0]
click at [186, 324] on span "[DOMAIN_NAME]" at bounding box center [195, 324] width 89 height 19
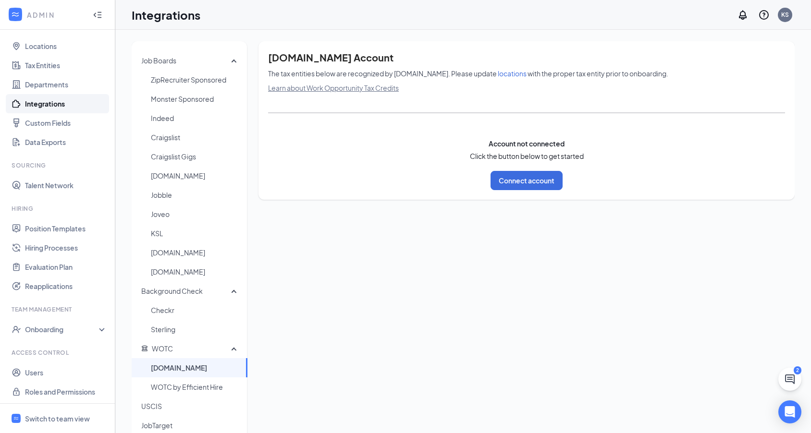
click at [499, 74] on span "locations" at bounding box center [512, 73] width 29 height 9
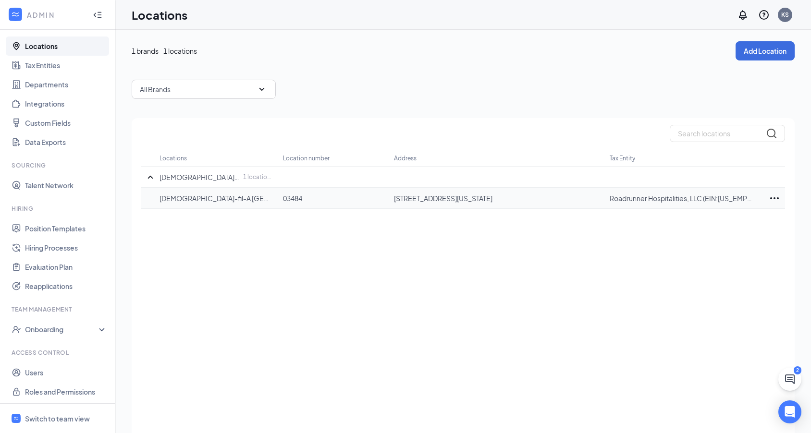
click at [774, 200] on icon "Ellipses" at bounding box center [775, 199] width 12 height 12
click at [764, 230] on p "Edit" at bounding box center [731, 227] width 81 height 10
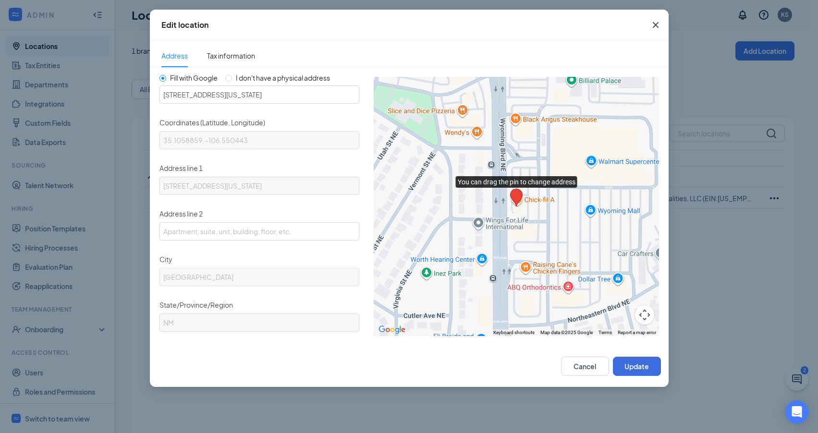
scroll to position [133, 0]
click at [237, 59] on span "Tax information" at bounding box center [231, 55] width 48 height 9
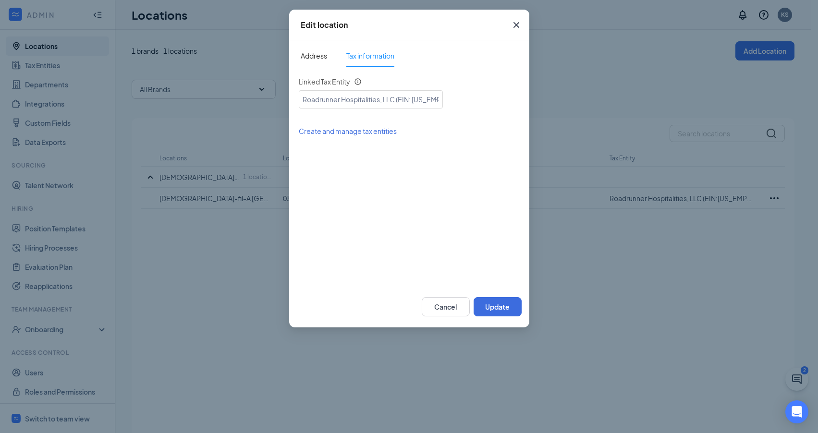
click at [361, 134] on span "Create and manage tax entities" at bounding box center [348, 131] width 98 height 9
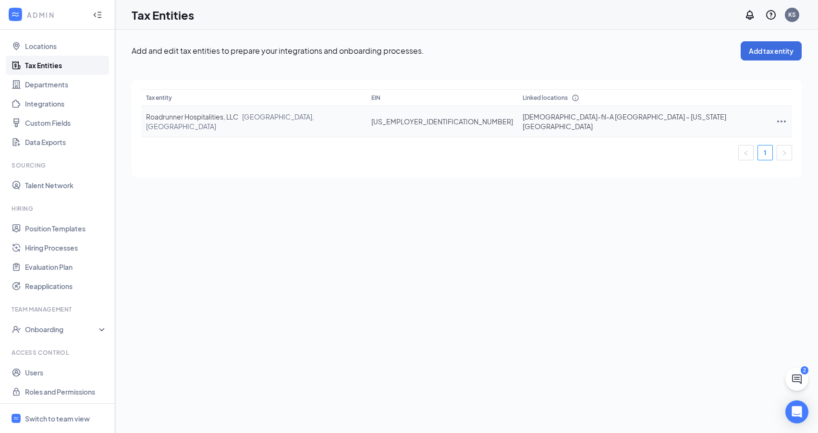
click at [777, 121] on icon "Ellipses" at bounding box center [781, 122] width 9 height 2
click at [93, 330] on div "Onboarding" at bounding box center [57, 327] width 115 height 19
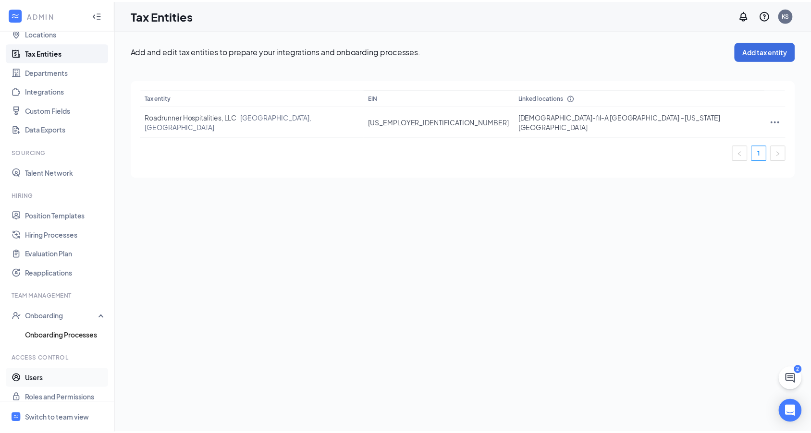
scroll to position [60, 0]
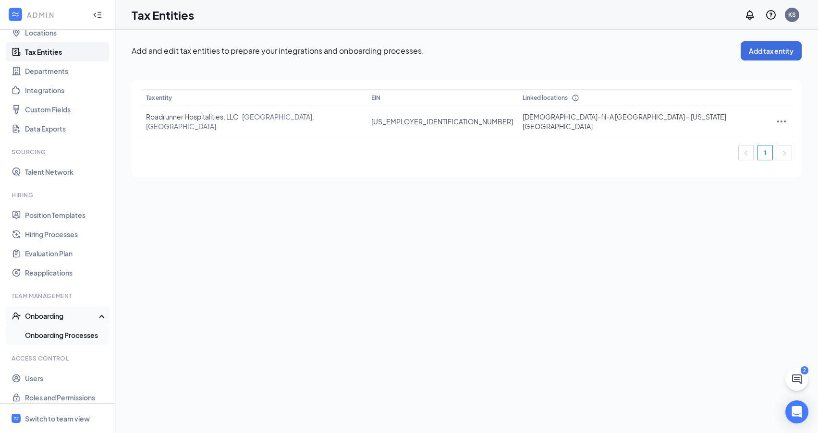
click at [57, 337] on link "Onboarding Processes" at bounding box center [66, 335] width 82 height 19
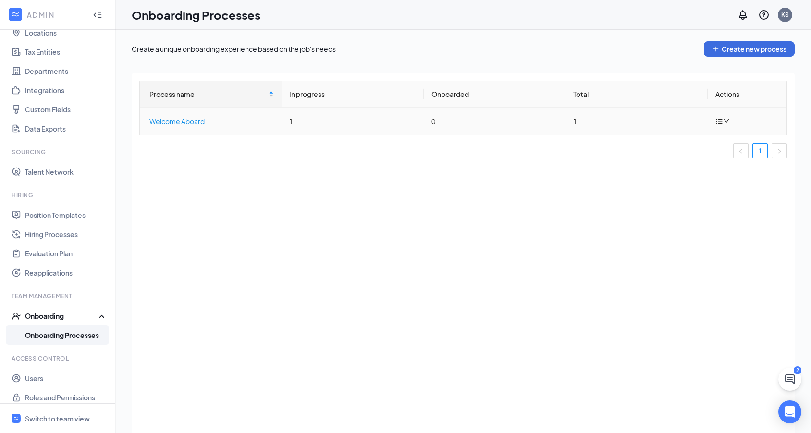
click at [171, 122] on div "Welcome Aboard" at bounding box center [211, 121] width 124 height 11
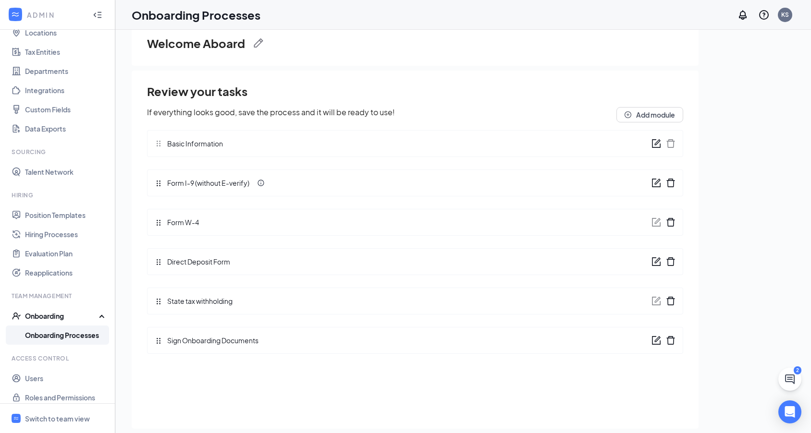
scroll to position [43, 0]
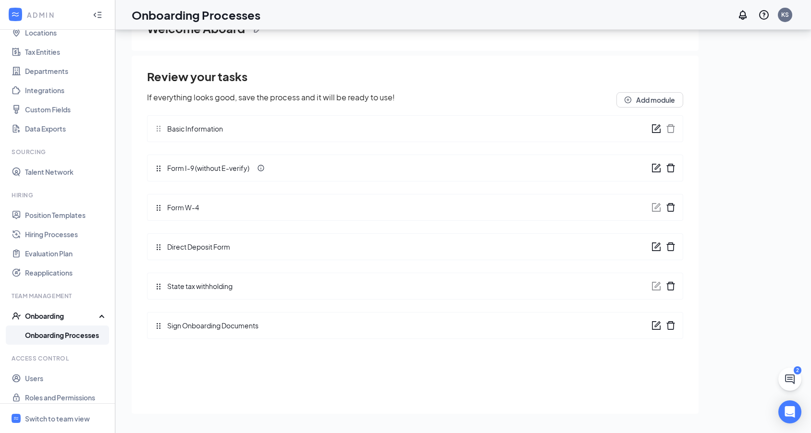
click at [74, 338] on link "Onboarding Processes" at bounding box center [66, 335] width 82 height 19
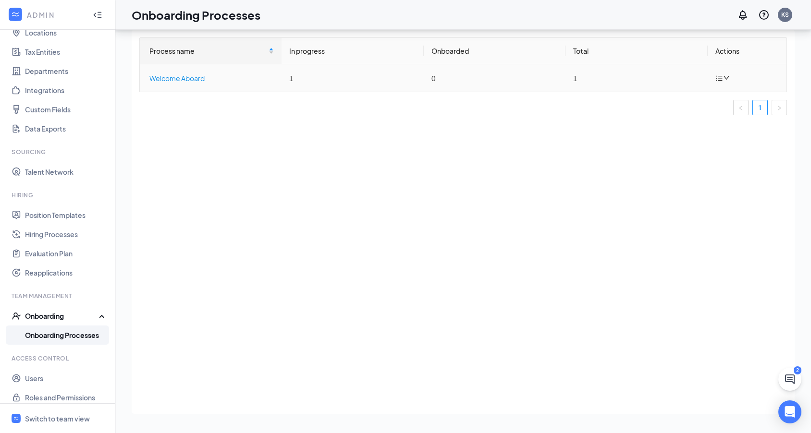
click at [177, 78] on div "Welcome Aboard" at bounding box center [211, 78] width 124 height 11
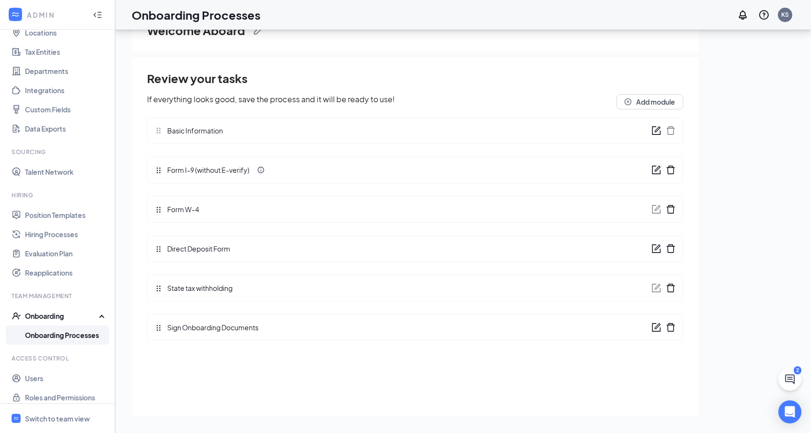
scroll to position [43, 0]
click at [639, 95] on button "Add module" at bounding box center [649, 99] width 67 height 15
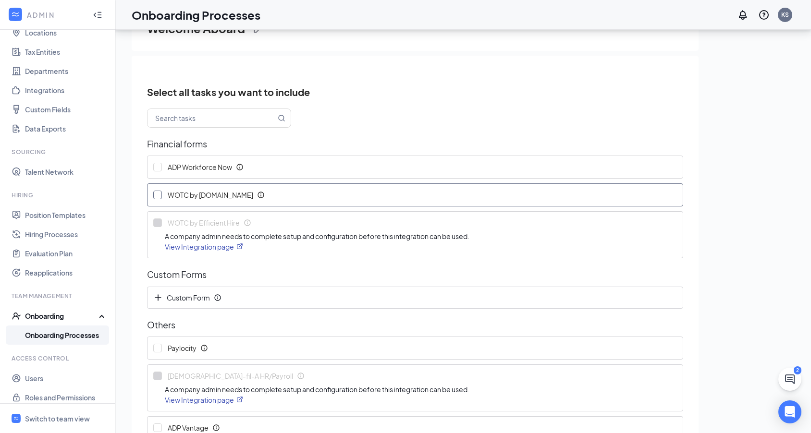
click at [159, 195] on input "WOTC by [DOMAIN_NAME]" at bounding box center [157, 195] width 9 height 9
checkbox input "true"
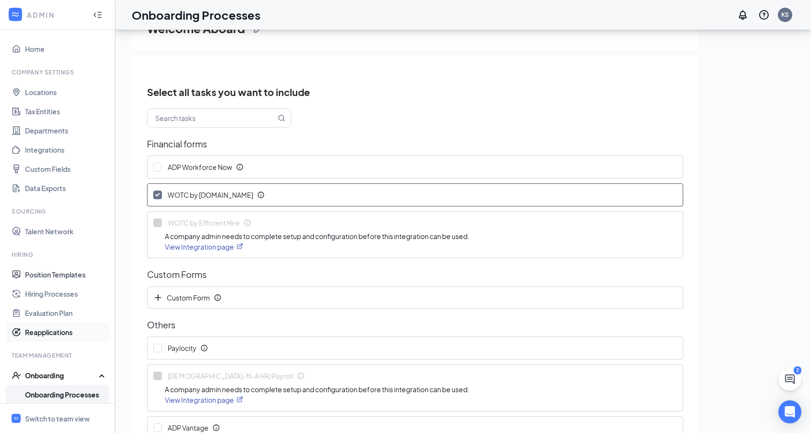
scroll to position [67, 0]
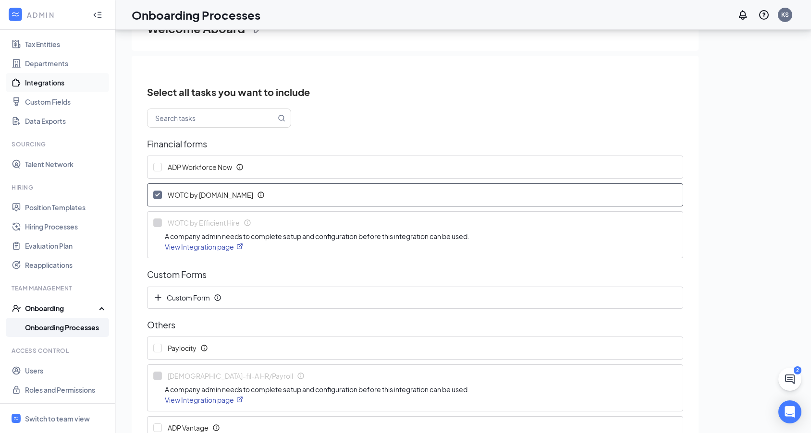
click at [29, 86] on link "Integrations" at bounding box center [66, 82] width 82 height 19
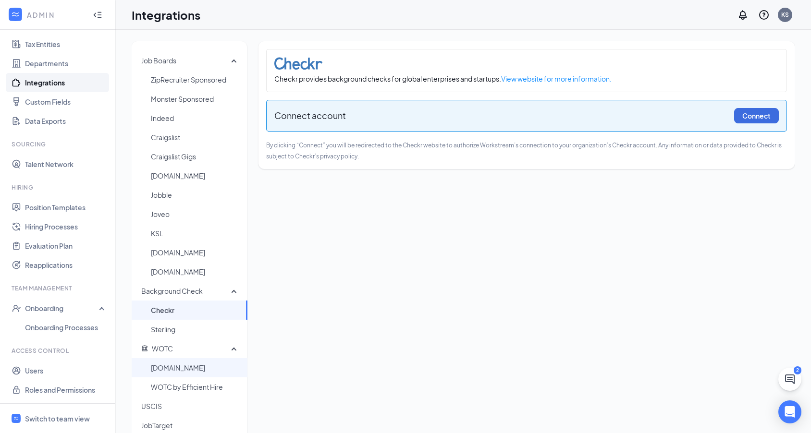
click at [175, 372] on span "[DOMAIN_NAME]" at bounding box center [195, 367] width 89 height 19
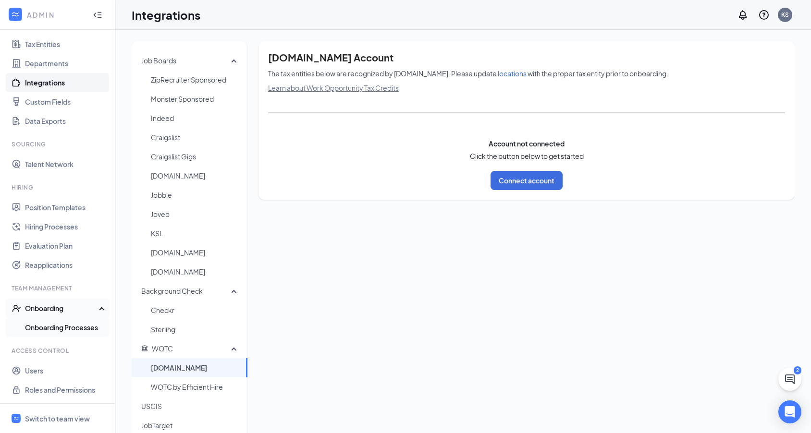
click at [85, 333] on link "Onboarding Processes" at bounding box center [66, 327] width 82 height 19
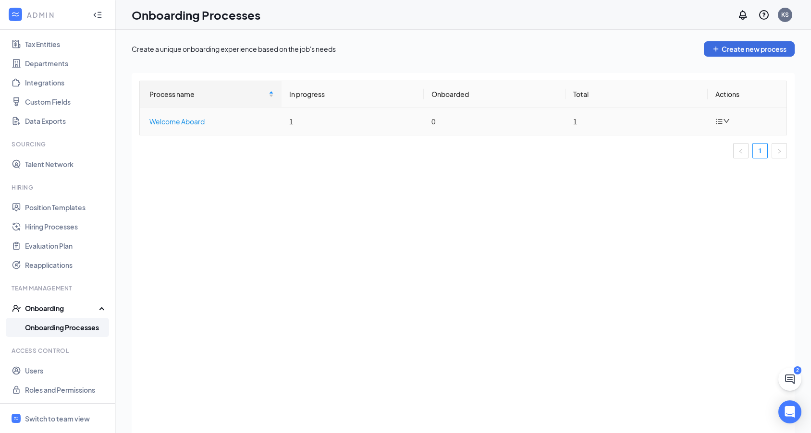
click at [186, 118] on div "Welcome Aboard" at bounding box center [211, 121] width 124 height 11
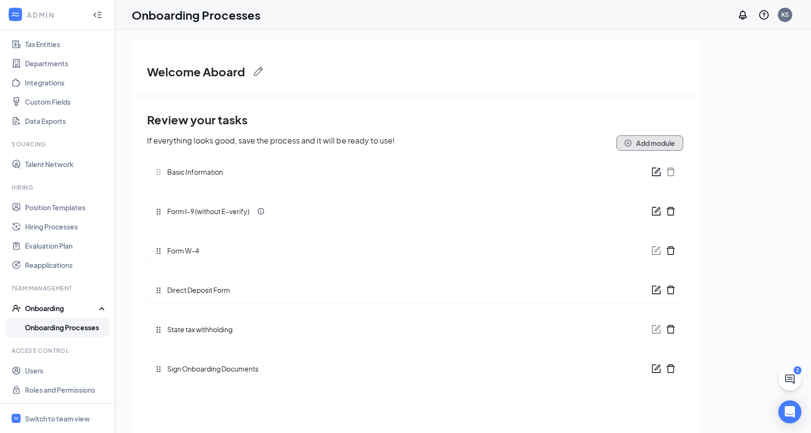
click at [635, 147] on button "Add module" at bounding box center [649, 142] width 67 height 15
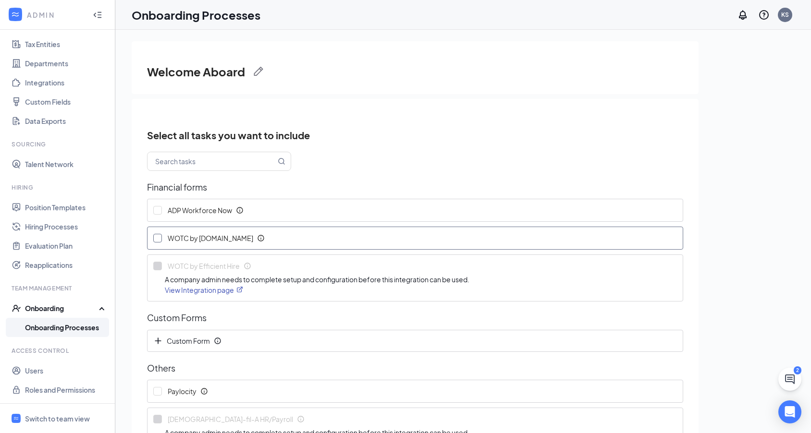
click at [160, 239] on input "WOTC by [DOMAIN_NAME]" at bounding box center [157, 238] width 9 height 9
checkbox input "true"
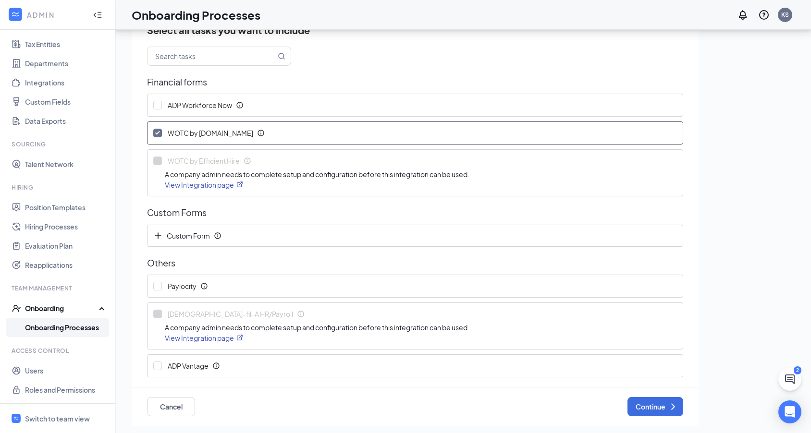
scroll to position [43, 0]
click at [667, 405] on icon "ChevronRight" at bounding box center [673, 407] width 12 height 12
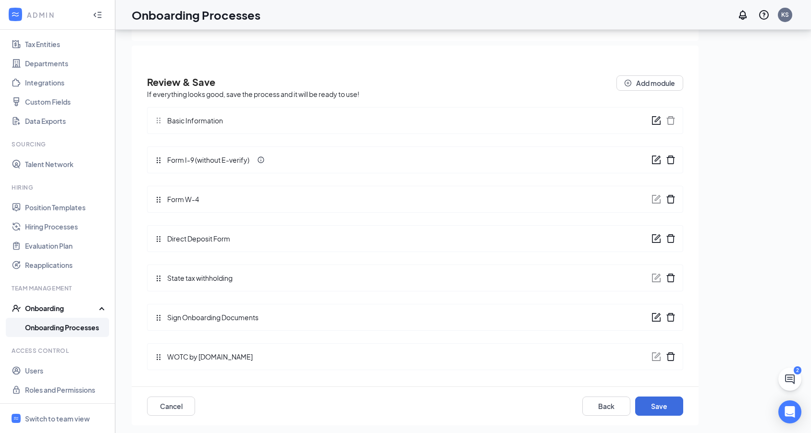
scroll to position [0, 0]
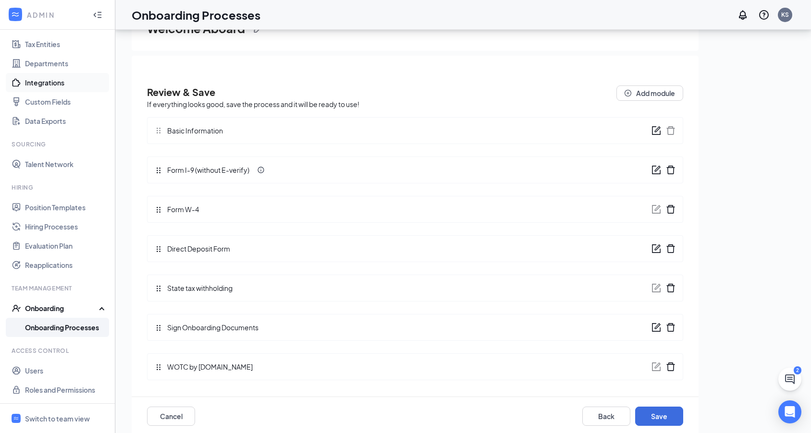
click at [38, 87] on link "Integrations" at bounding box center [66, 82] width 82 height 19
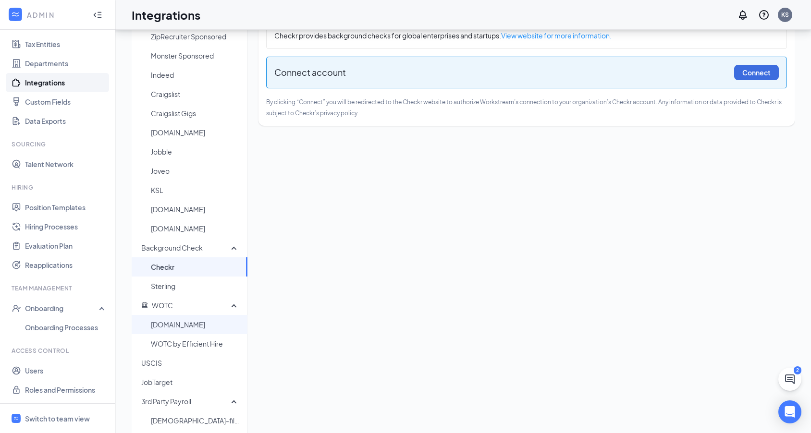
click at [178, 326] on span "[DOMAIN_NAME]" at bounding box center [195, 324] width 89 height 19
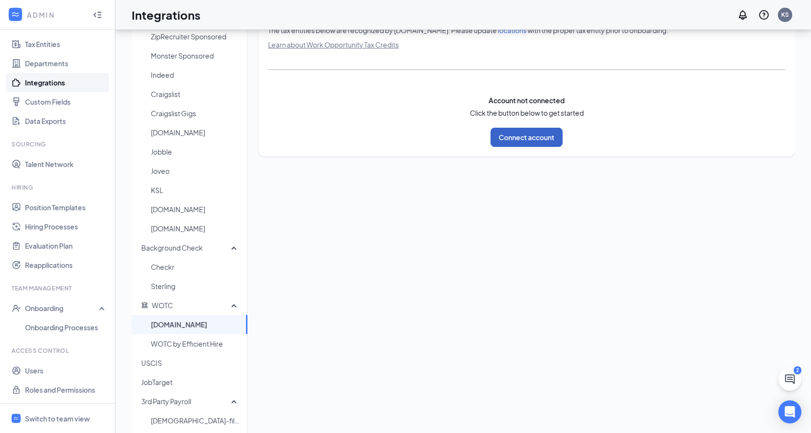
click at [539, 139] on button "Connect account" at bounding box center [526, 137] width 72 height 19
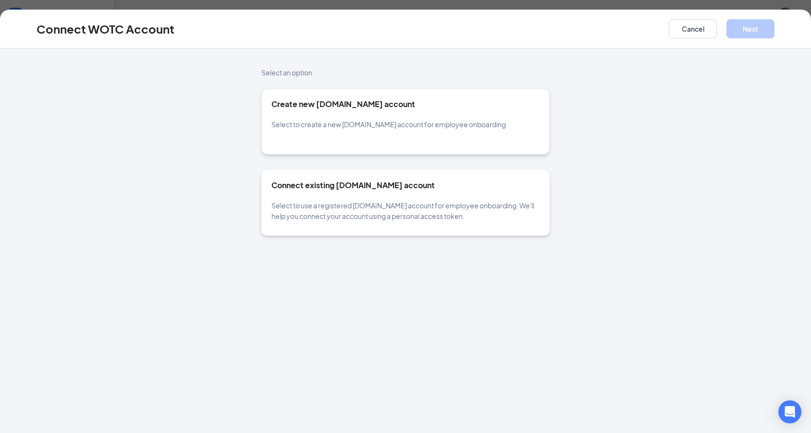
click at [422, 212] on span "Select to use a registered [DOMAIN_NAME] account for employee onboarding. We'll…" at bounding box center [402, 210] width 263 height 19
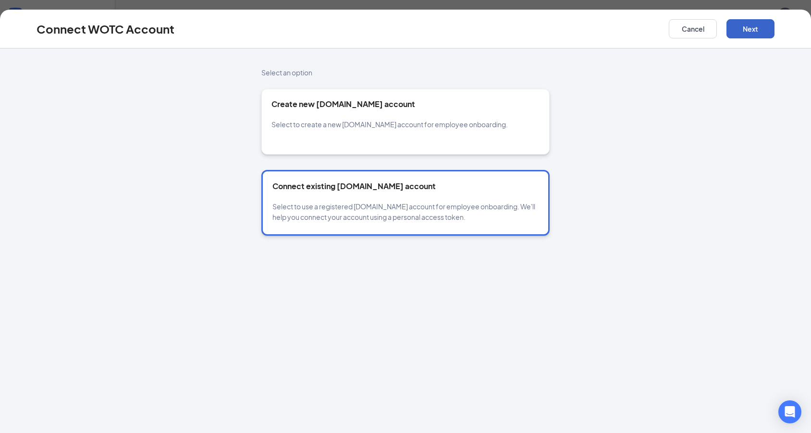
click at [734, 29] on button "Next" at bounding box center [750, 28] width 48 height 19
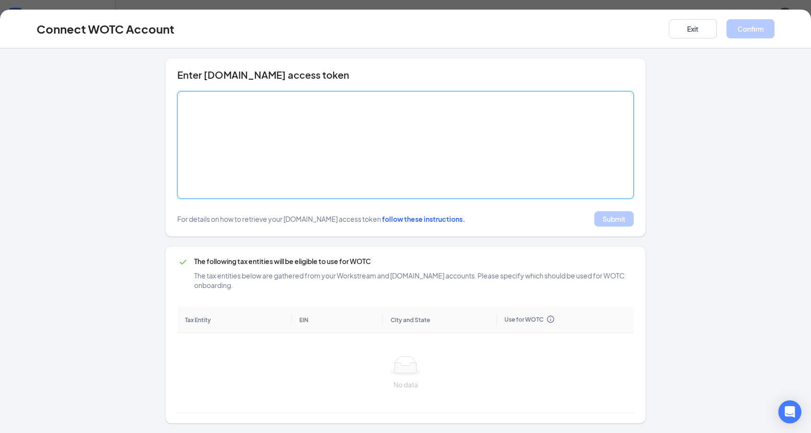
click at [436, 131] on textarea at bounding box center [405, 145] width 456 height 108
click at [362, 169] on textarea at bounding box center [405, 145] width 456 height 108
paste textarea "[SECURITY_DATA]"
type textarea "[SECURITY_DATA]"
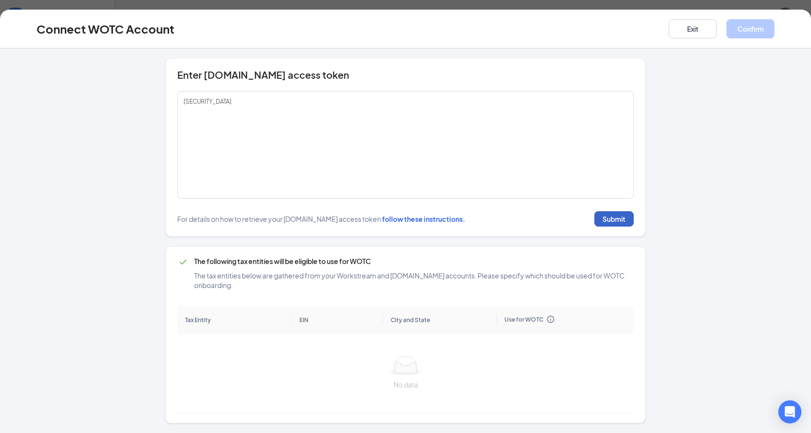
click at [607, 220] on button "Submit" at bounding box center [613, 218] width 39 height 15
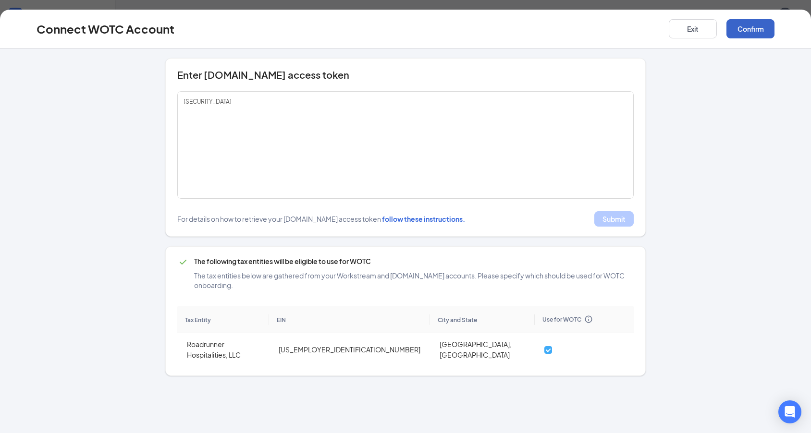
click at [756, 32] on button "Confirm" at bounding box center [750, 28] width 48 height 19
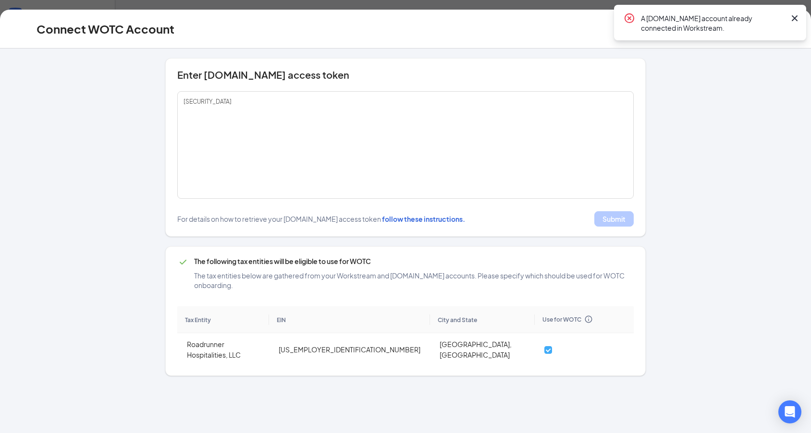
click at [794, 19] on icon "Cross" at bounding box center [795, 18] width 12 height 12
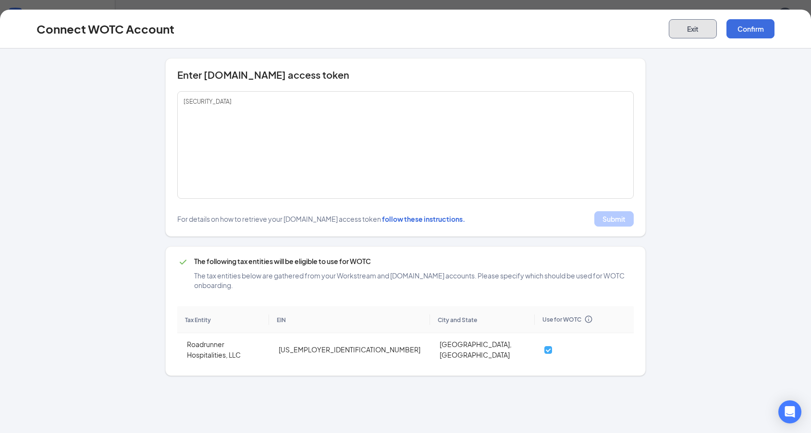
click at [698, 30] on button "Exit" at bounding box center [693, 28] width 48 height 19
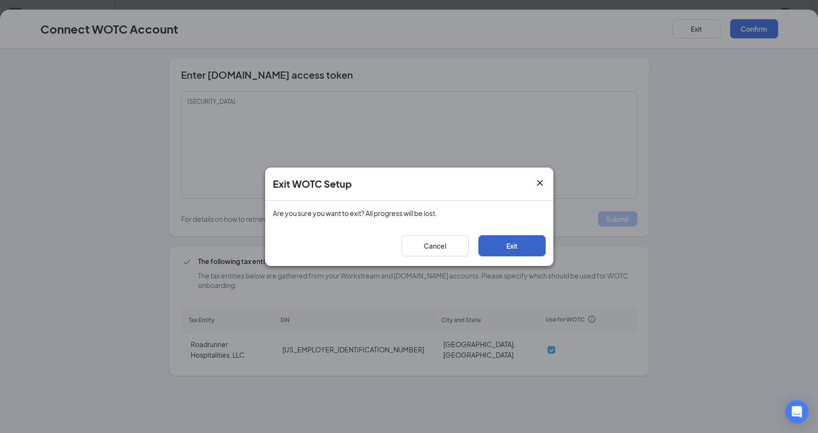
click at [503, 243] on button "Exit" at bounding box center [511, 245] width 67 height 21
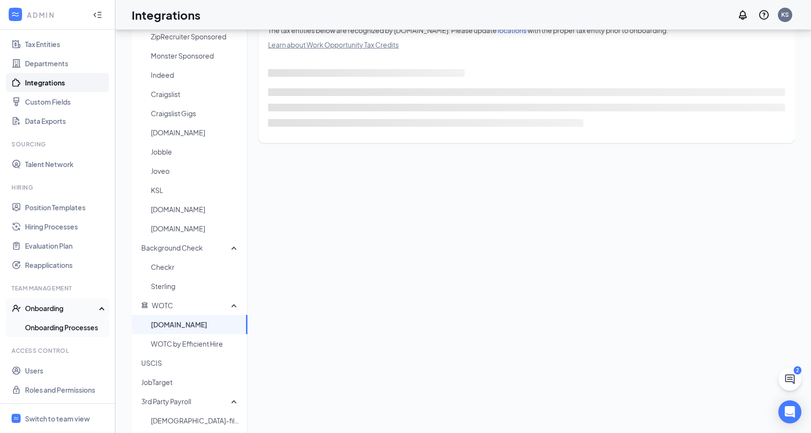
click at [76, 331] on link "Onboarding Processes" at bounding box center [66, 327] width 82 height 19
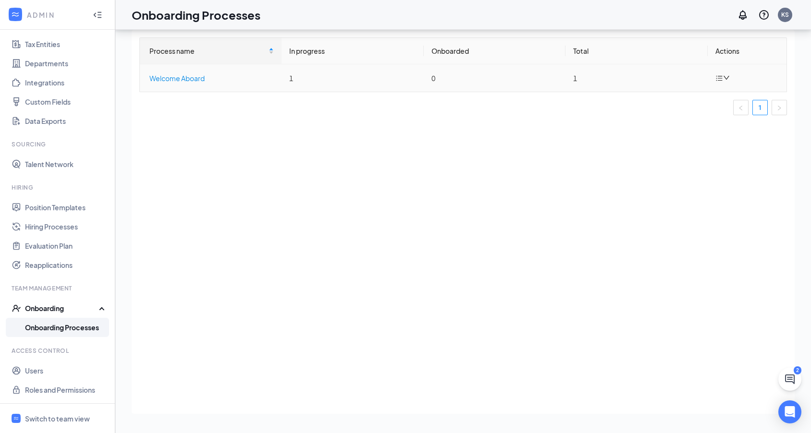
click at [195, 77] on div "Welcome Aboard" at bounding box center [211, 78] width 124 height 11
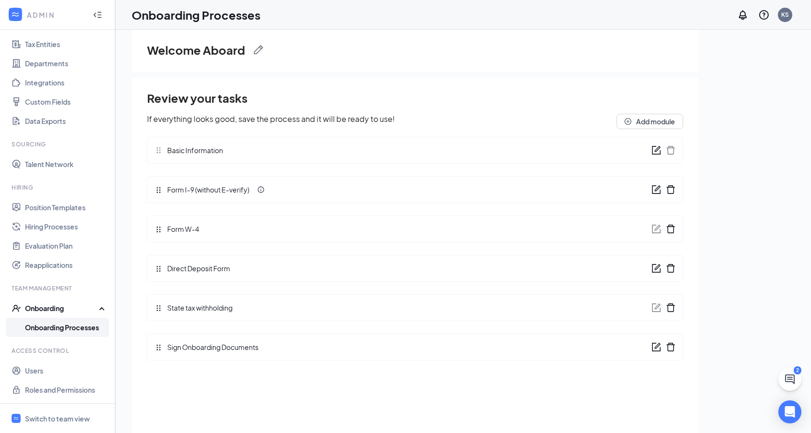
scroll to position [43, 0]
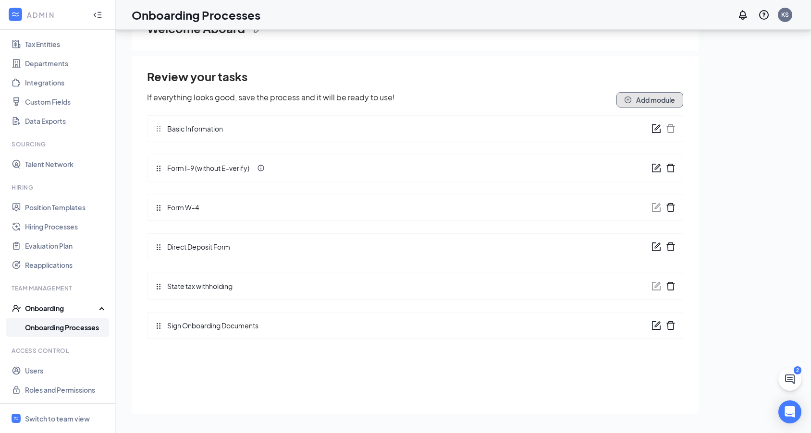
click at [628, 103] on icon "plus-circle" at bounding box center [628, 100] width 7 height 7
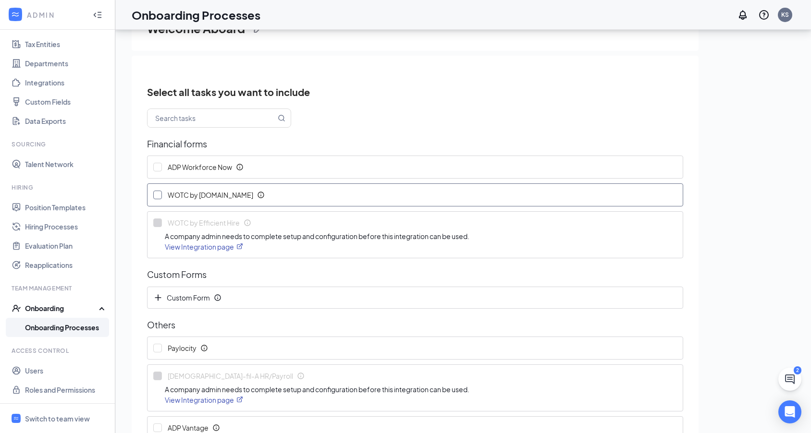
click at [159, 198] on input "WOTC by [DOMAIN_NAME]" at bounding box center [157, 195] width 9 height 9
checkbox input "true"
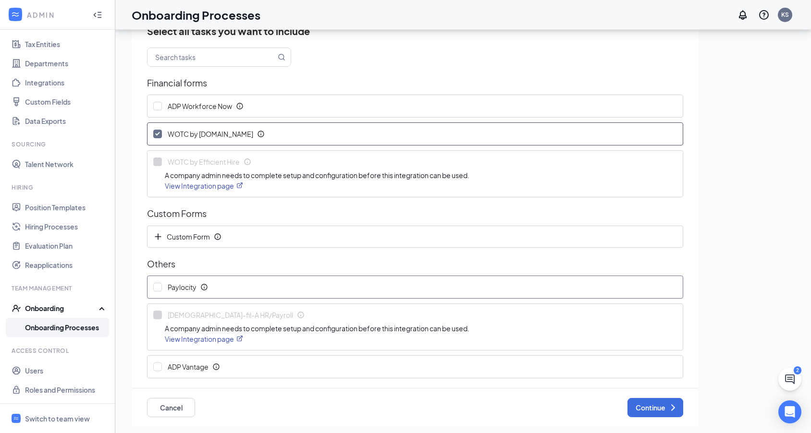
scroll to position [62, 0]
click at [648, 411] on button "Continue" at bounding box center [655, 406] width 56 height 19
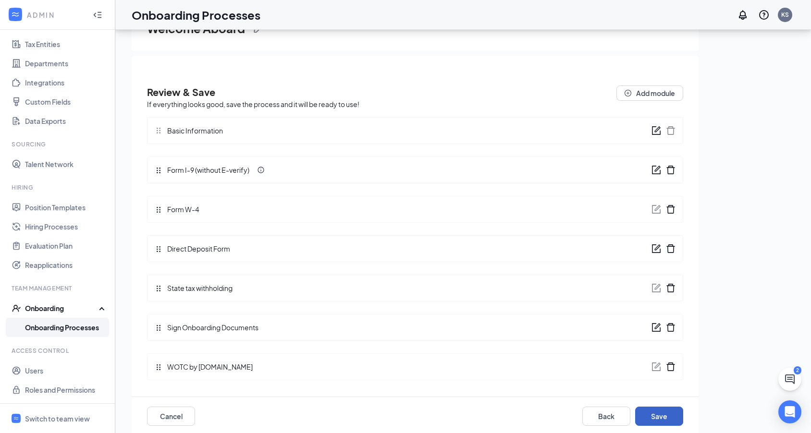
click at [642, 414] on button "Save" at bounding box center [659, 416] width 48 height 19
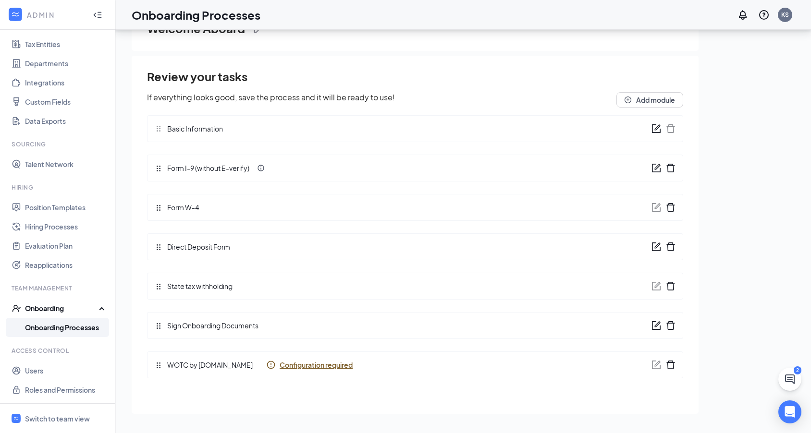
click at [305, 367] on span "Configuration required" at bounding box center [316, 365] width 73 height 10
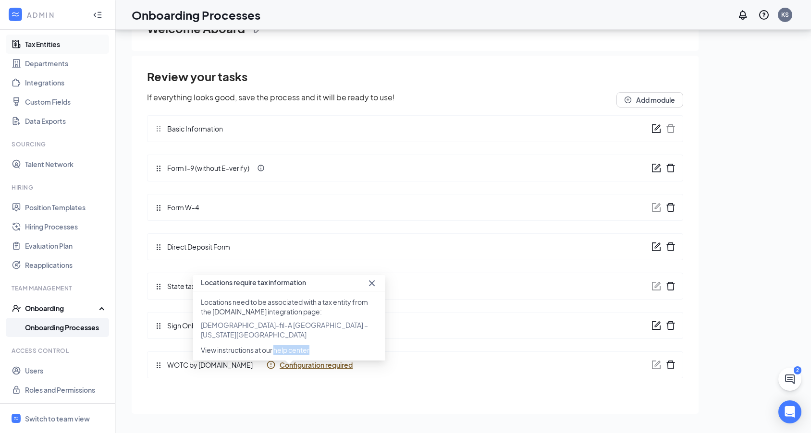
click at [58, 40] on link "Tax Entities" at bounding box center [66, 44] width 82 height 19
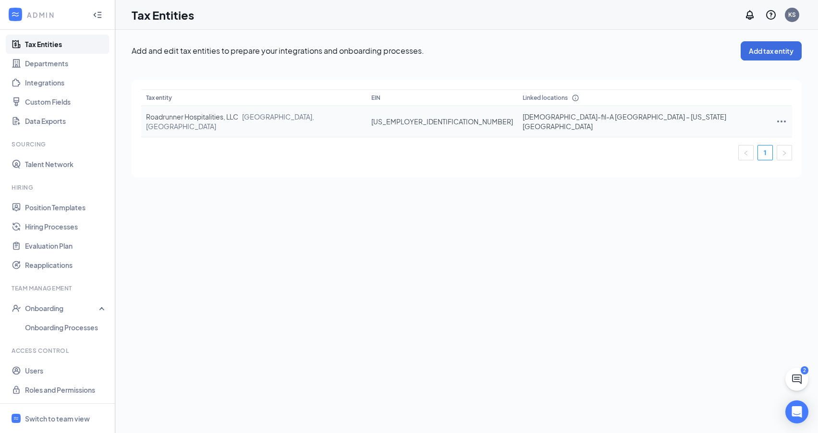
click at [776, 116] on icon "Ellipses" at bounding box center [782, 122] width 12 height 12
click at [401, 252] on div "Add and edit tax entities to prepare your integrations and onboarding processes…" at bounding box center [466, 232] width 703 height 404
click at [35, 41] on link "Tax Entities" at bounding box center [66, 44] width 82 height 19
click at [776, 116] on icon "Ellipses" at bounding box center [782, 122] width 12 height 12
click at [688, 165] on span "View and edit linked locations" at bounding box center [718, 160] width 92 height 11
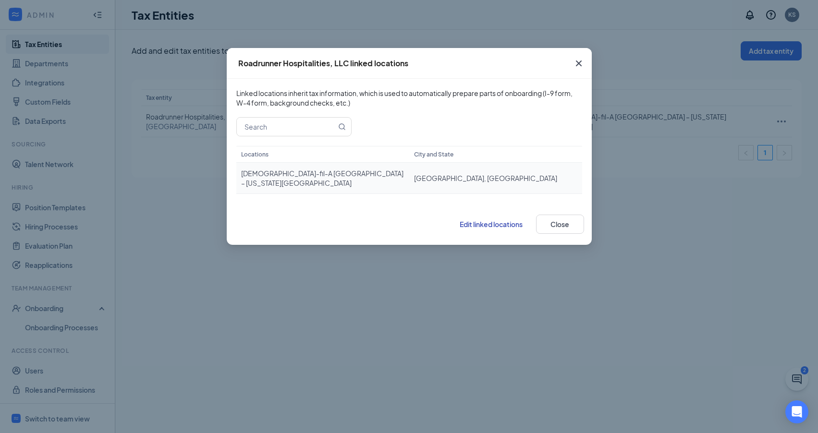
click at [258, 174] on td "[DEMOGRAPHIC_DATA]-fil-A [GEOGRAPHIC_DATA] – [US_STATE][GEOGRAPHIC_DATA]" at bounding box center [322, 178] width 173 height 31
click at [400, 177] on td "[DEMOGRAPHIC_DATA]-fil-A [GEOGRAPHIC_DATA] – [US_STATE][GEOGRAPHIC_DATA]" at bounding box center [322, 178] width 173 height 31
click at [560, 220] on button "Close" at bounding box center [560, 224] width 48 height 19
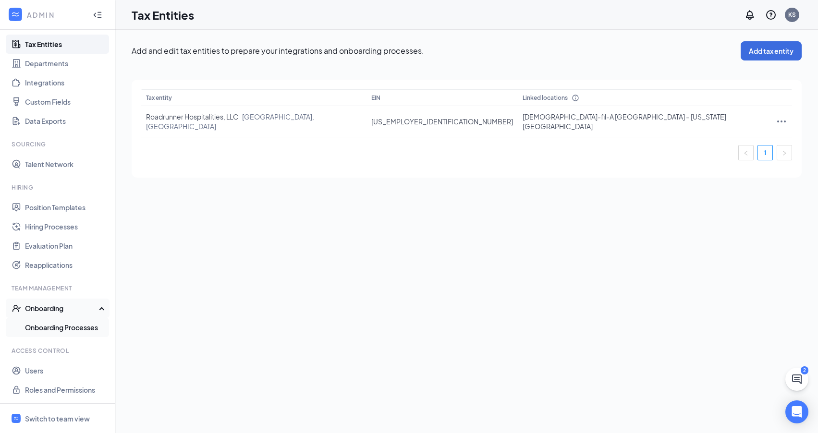
click at [57, 330] on link "Onboarding Processes" at bounding box center [66, 327] width 82 height 19
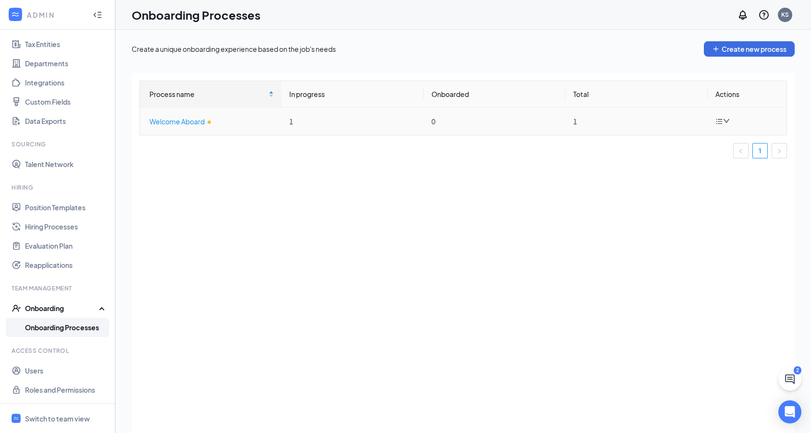
click at [191, 122] on div "Welcome Aboard" at bounding box center [211, 121] width 124 height 11
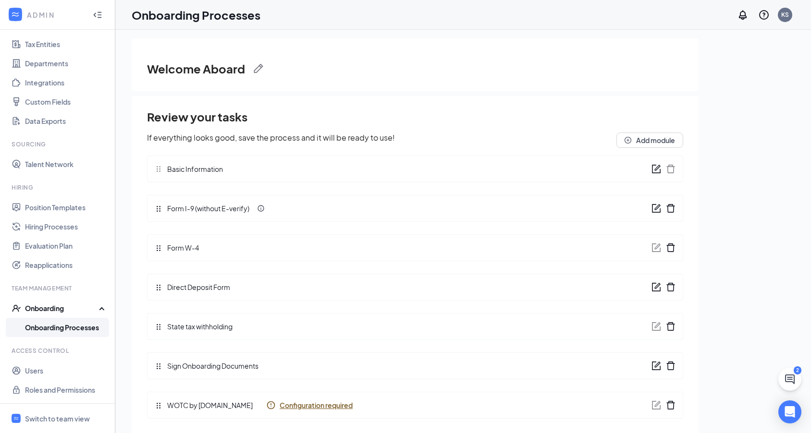
scroll to position [20, 0]
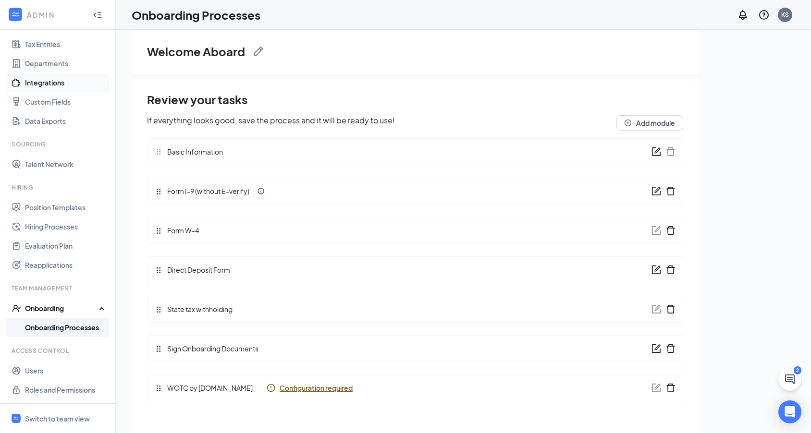
click at [57, 80] on link "Integrations" at bounding box center [66, 82] width 82 height 19
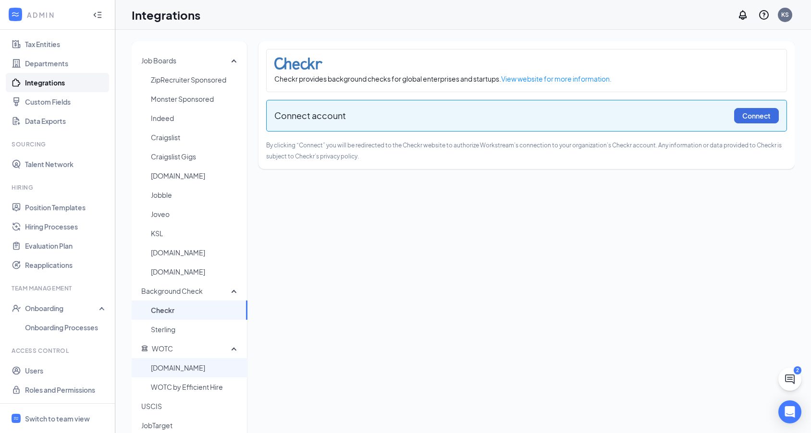
click at [193, 369] on span "[DOMAIN_NAME]" at bounding box center [195, 367] width 89 height 19
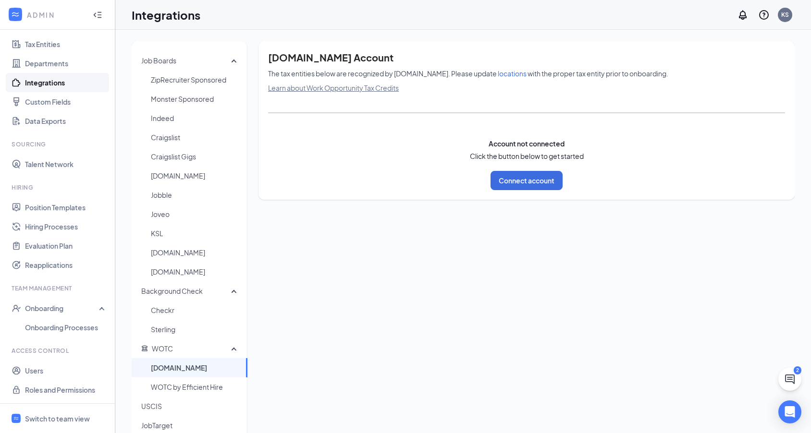
click at [498, 74] on span "locations" at bounding box center [512, 73] width 29 height 9
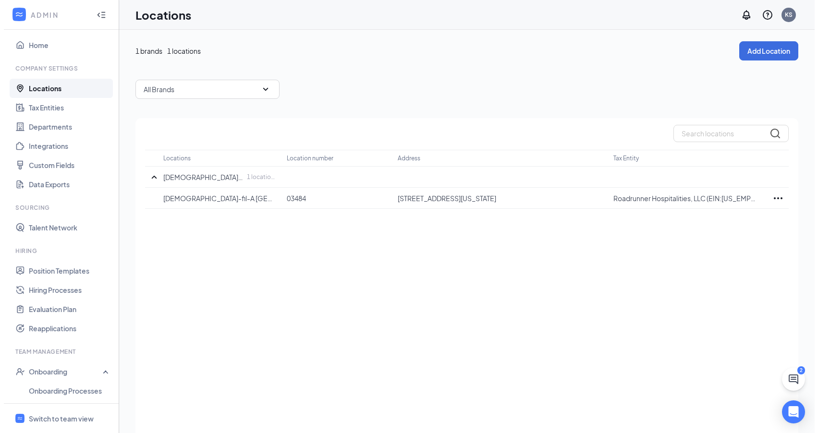
scroll to position [3, 0]
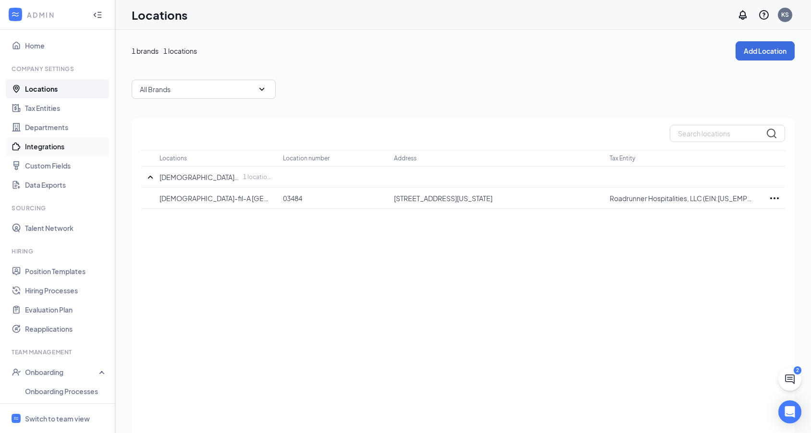
click at [47, 150] on link "Integrations" at bounding box center [66, 146] width 82 height 19
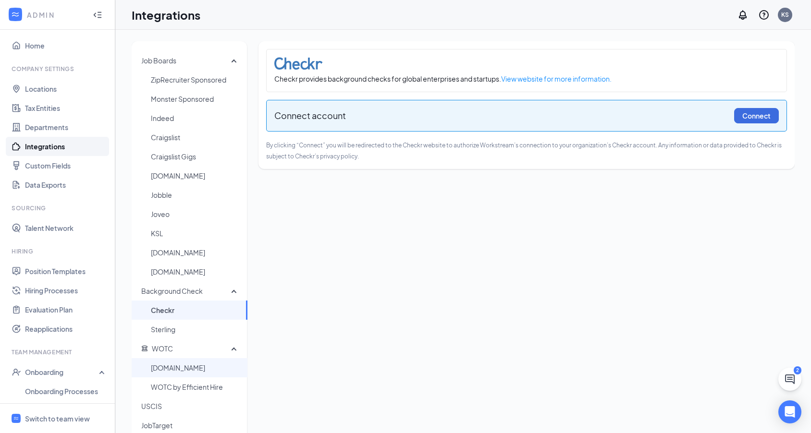
click at [190, 371] on span "[DOMAIN_NAME]" at bounding box center [195, 367] width 89 height 19
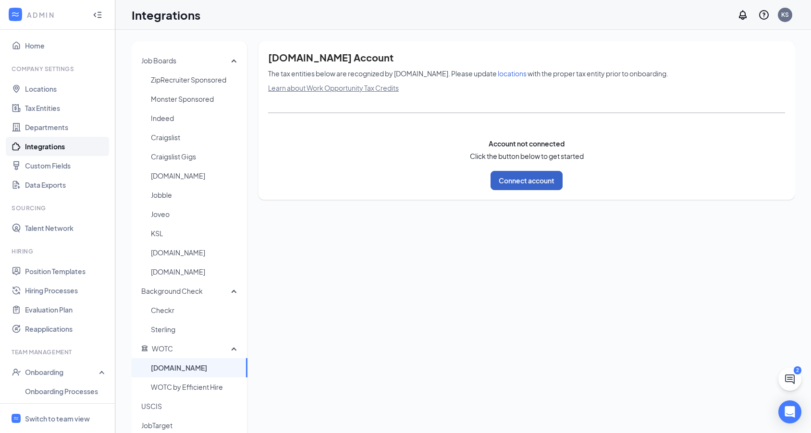
click at [527, 185] on button "Connect account" at bounding box center [526, 180] width 72 height 19
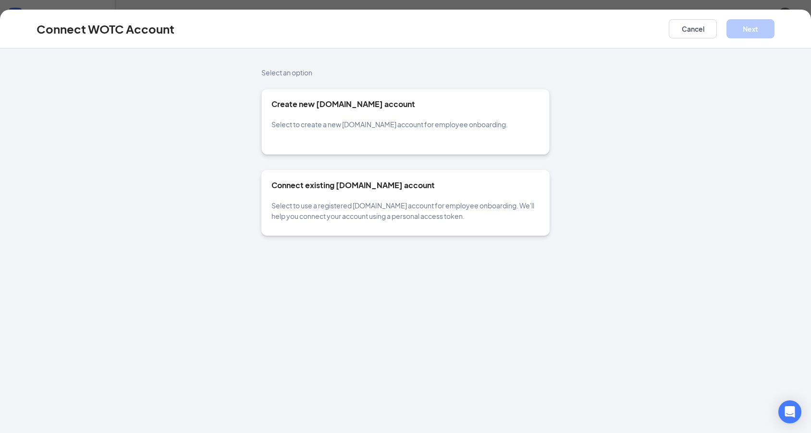
click at [462, 214] on div "Select to use a registered [DOMAIN_NAME] account for employee onboarding. We'll…" at bounding box center [405, 210] width 268 height 21
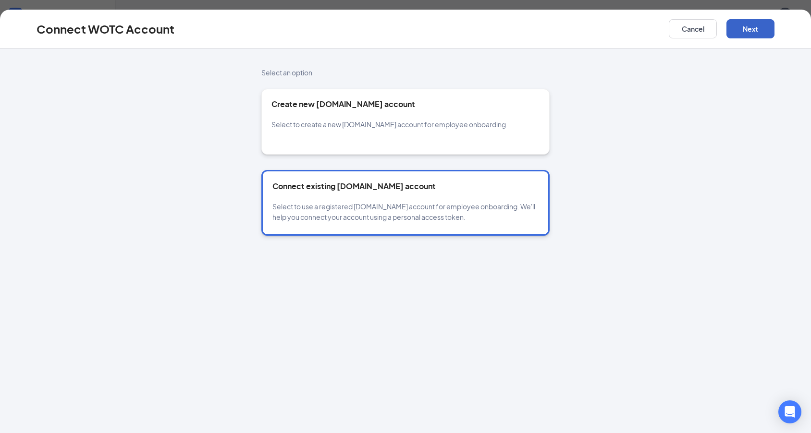
click at [754, 29] on button "Next" at bounding box center [750, 28] width 48 height 19
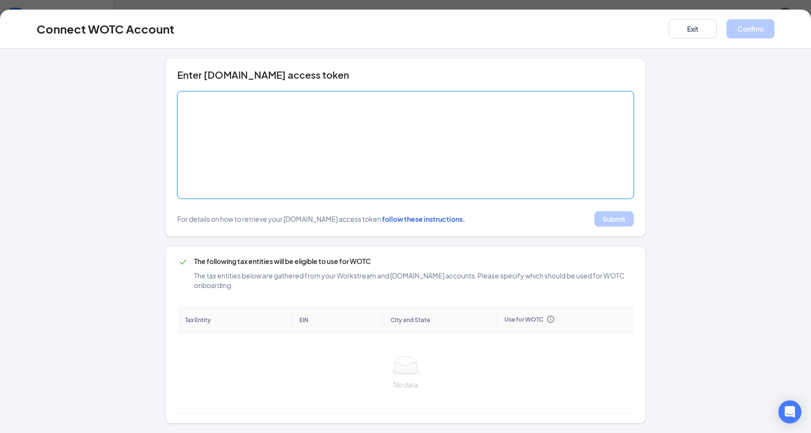
click at [521, 130] on textarea at bounding box center [405, 145] width 456 height 108
paste textarea "[SECURITY_DATA]"
type textarea "[SECURITY_DATA]"
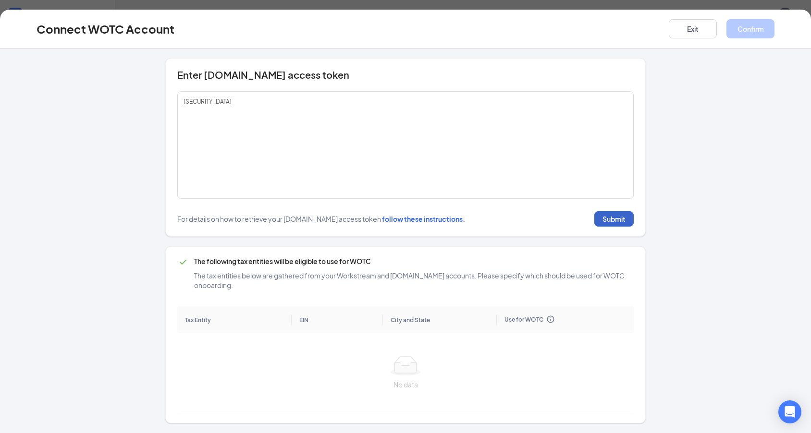
click at [616, 220] on button "Submit" at bounding box center [613, 218] width 39 height 15
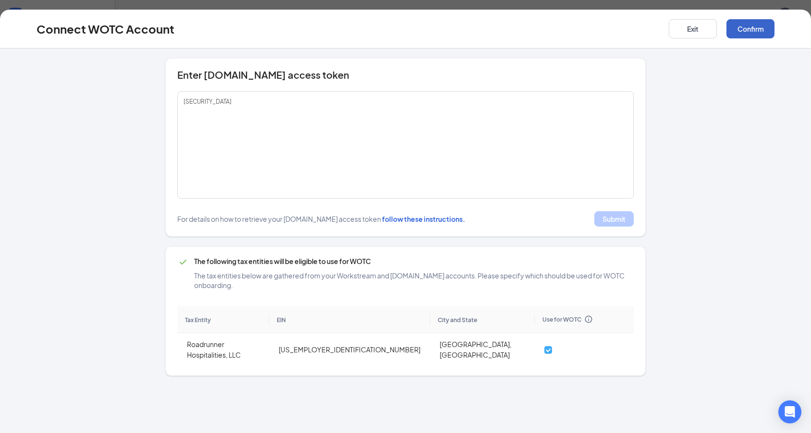
click at [755, 27] on button "Confirm" at bounding box center [750, 28] width 48 height 19
click at [696, 29] on button "Exit" at bounding box center [693, 28] width 48 height 19
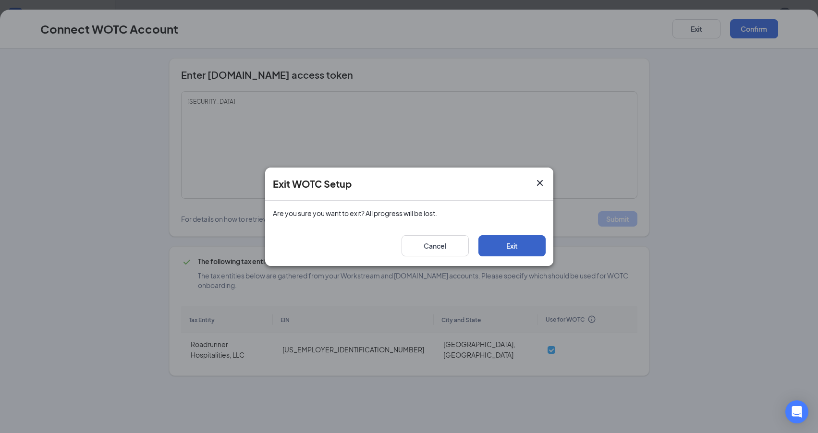
click at [516, 238] on button "Exit" at bounding box center [511, 245] width 67 height 21
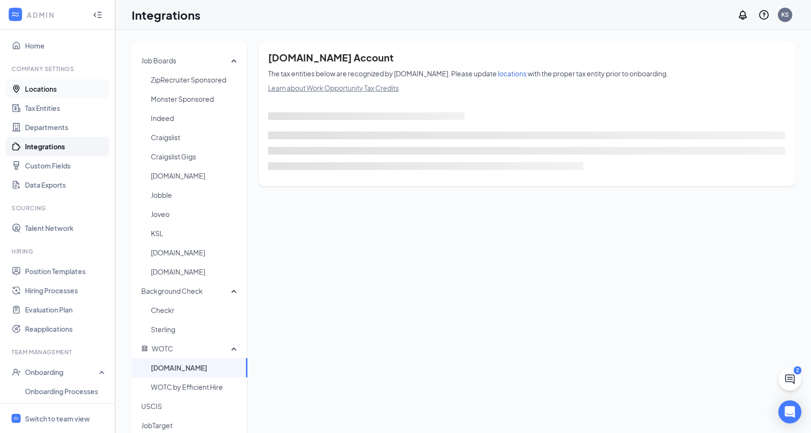
click at [49, 89] on link "Locations" at bounding box center [66, 88] width 82 height 19
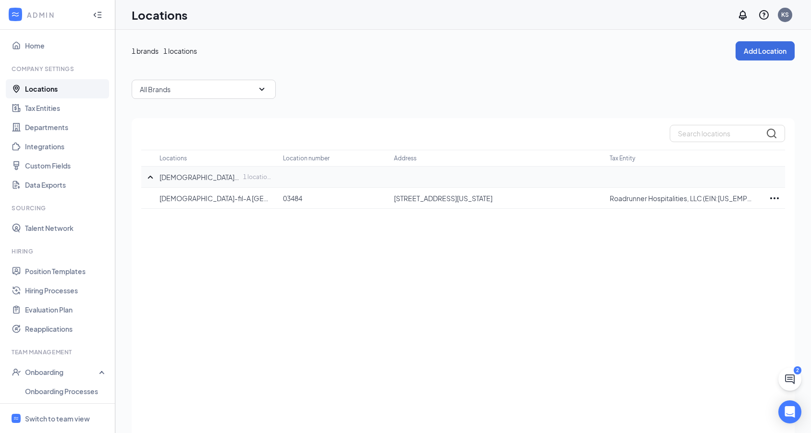
click at [149, 177] on icon "SmallChevronUp" at bounding box center [150, 176] width 5 height 3
click at [149, 177] on icon "SmallChevronDown" at bounding box center [150, 176] width 5 height 3
click at [773, 200] on icon "Ellipses" at bounding box center [775, 199] width 12 height 12
click at [698, 231] on p "Edit" at bounding box center [731, 227] width 81 height 10
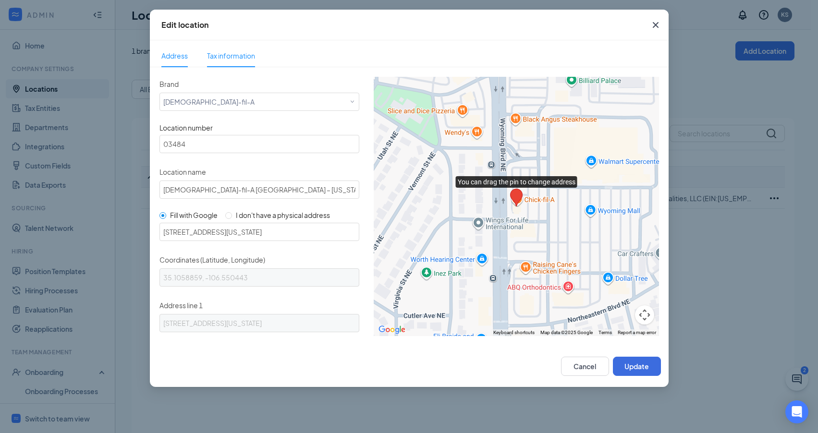
click at [232, 58] on span "Tax information" at bounding box center [231, 55] width 48 height 9
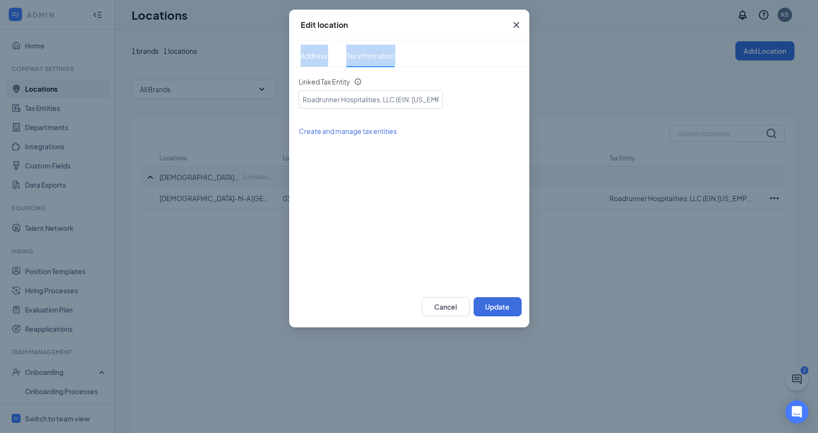
drag, startPoint x: 446, startPoint y: 28, endPoint x: 427, endPoint y: 74, distance: 49.8
click at [427, 74] on div "Edit location Address Tax information Brand Select a brand Chick-fil-A Location…" at bounding box center [409, 169] width 240 height 318
click at [423, 192] on div "Linked Tax Entity Select an existing tax entity Roadrunner Hospitalities, LLC (…" at bounding box center [409, 173] width 221 height 192
click at [358, 105] on div "Select an existing tax entity Roadrunner Hospitalities, LLC (EIN: 474667397)" at bounding box center [371, 98] width 136 height 14
click at [365, 203] on div "Linked Tax Entity Select an existing tax entity Roadrunner Hospitalities, LLC (…" at bounding box center [409, 173] width 221 height 192
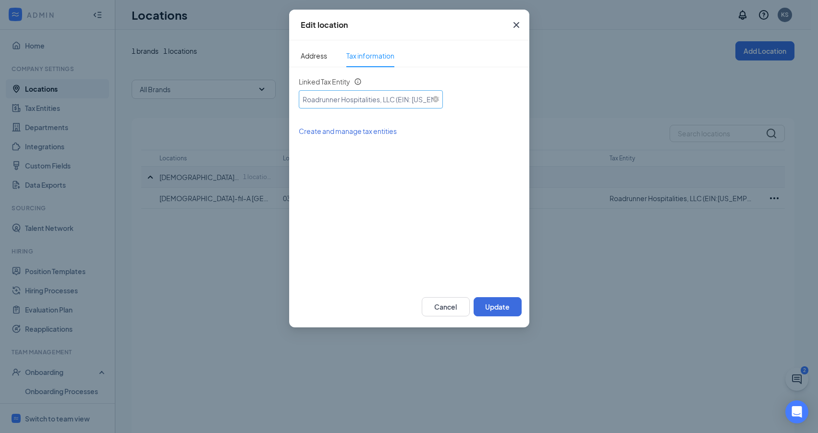
click at [392, 105] on div "Select an existing tax entity Roadrunner Hospitalities, LLC (EIN: 474667397)" at bounding box center [371, 98] width 136 height 14
click at [423, 174] on div "Linked Tax Entity Select an existing tax entity Roadrunner Hospitalities, LLC (…" at bounding box center [409, 173] width 221 height 192
click at [310, 58] on span "Address" at bounding box center [314, 56] width 26 height 22
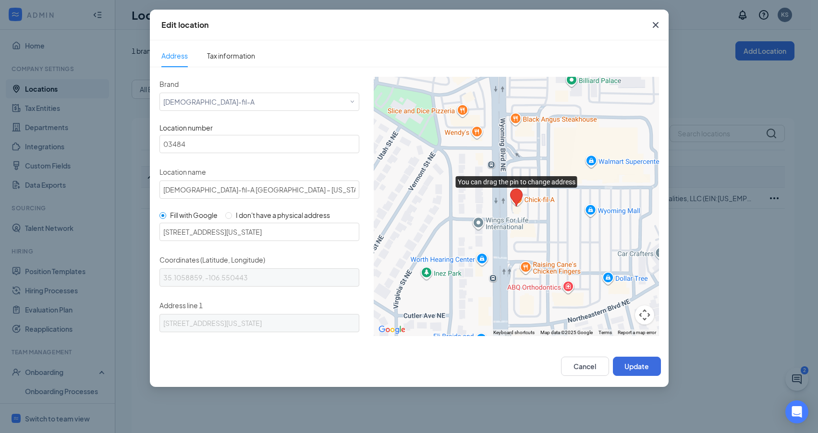
click at [647, 25] on span "Close" at bounding box center [656, 25] width 26 height 26
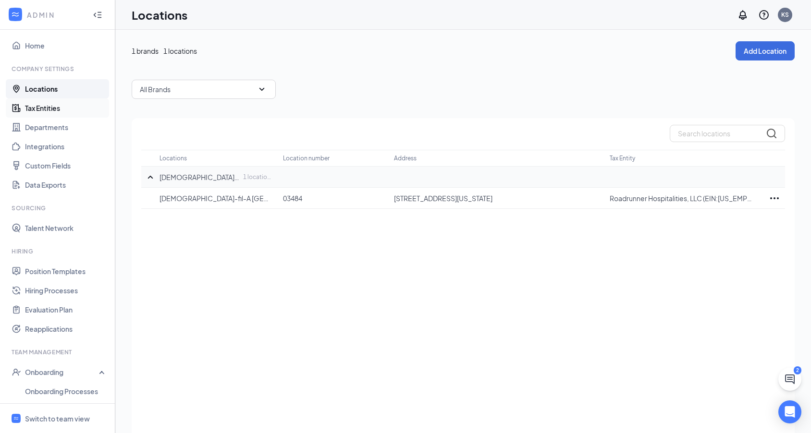
click at [53, 105] on link "Tax Entities" at bounding box center [66, 107] width 82 height 19
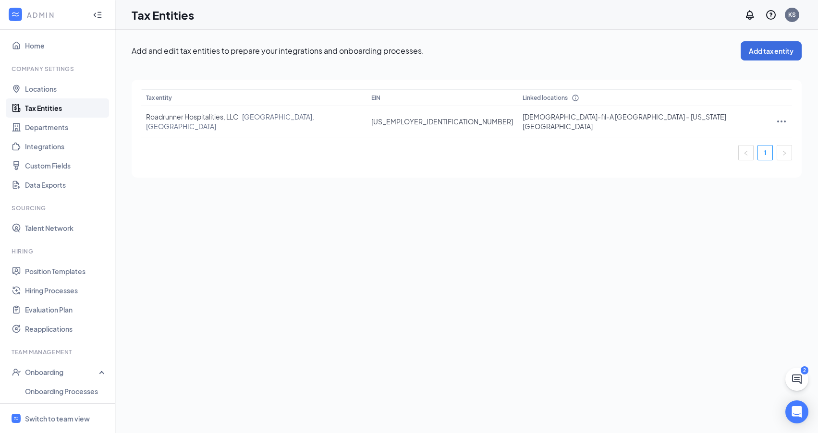
click at [572, 98] on icon "Info" at bounding box center [575, 98] width 6 height 6
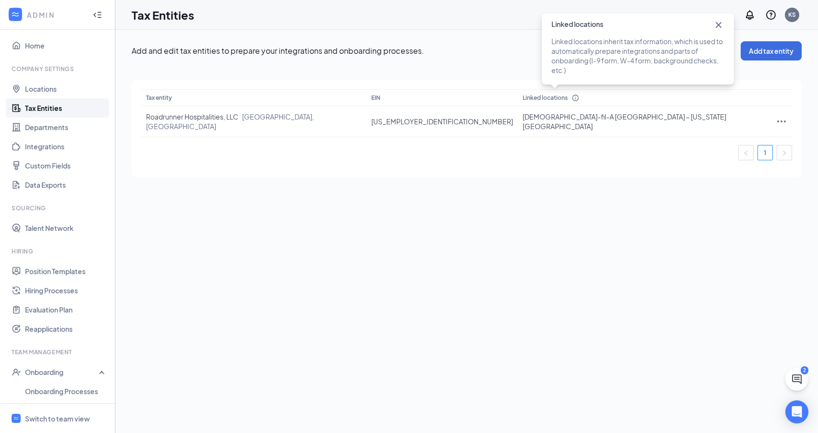
click at [572, 98] on icon "Info" at bounding box center [575, 98] width 6 height 6
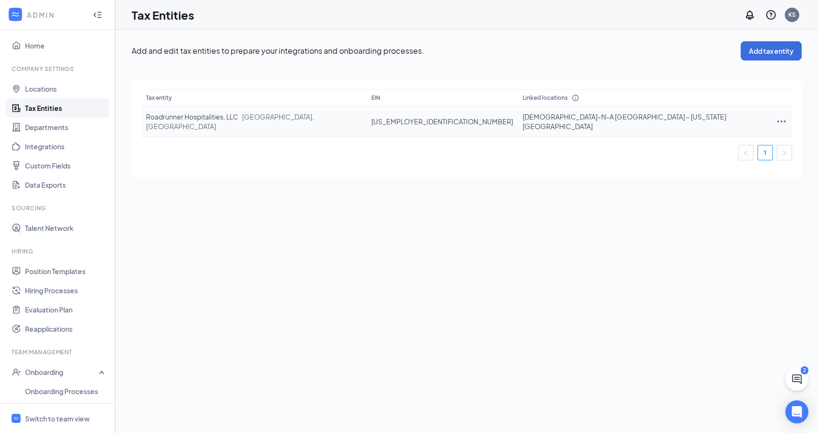
click at [776, 118] on icon "Ellipses" at bounding box center [782, 122] width 12 height 12
click at [702, 141] on span "Edit entity details" at bounding box center [718, 138] width 92 height 11
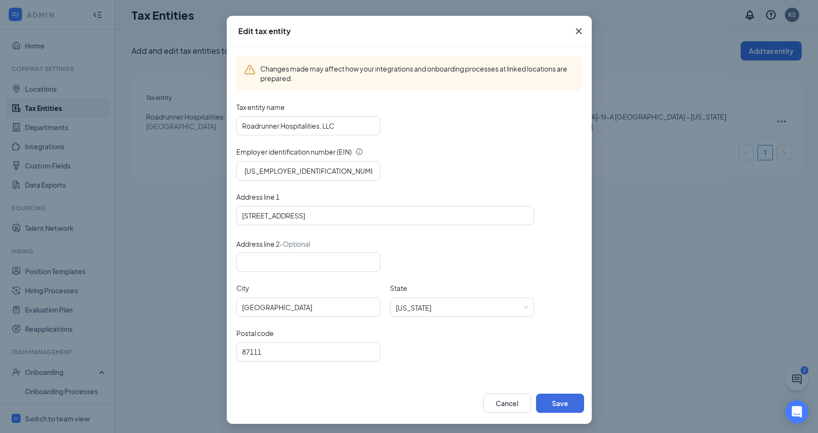
scroll to position [33, 0]
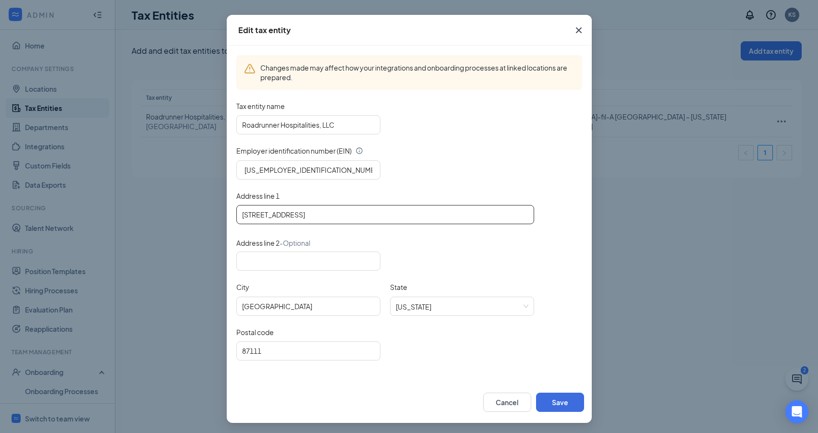
click at [388, 217] on input "[STREET_ADDRESS]" at bounding box center [385, 214] width 298 height 19
type input "6"
type input "2274 Wyoming Blvd NE"
click at [282, 351] on input "87111" at bounding box center [308, 351] width 144 height 19
type input "87112"
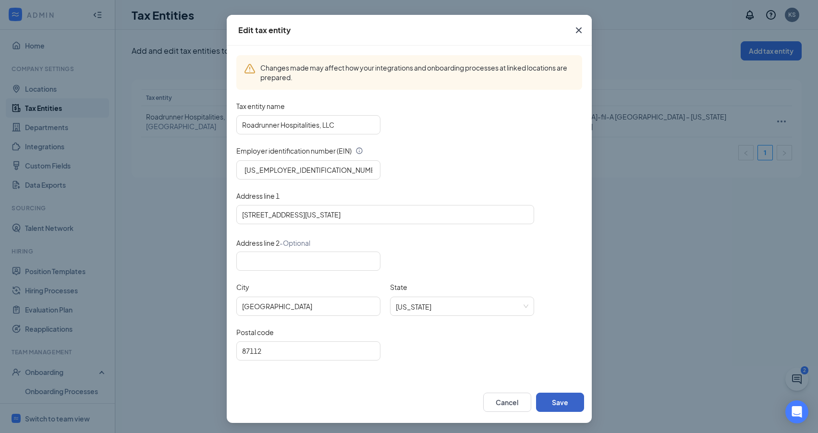
click at [565, 405] on button "Save" at bounding box center [560, 402] width 48 height 19
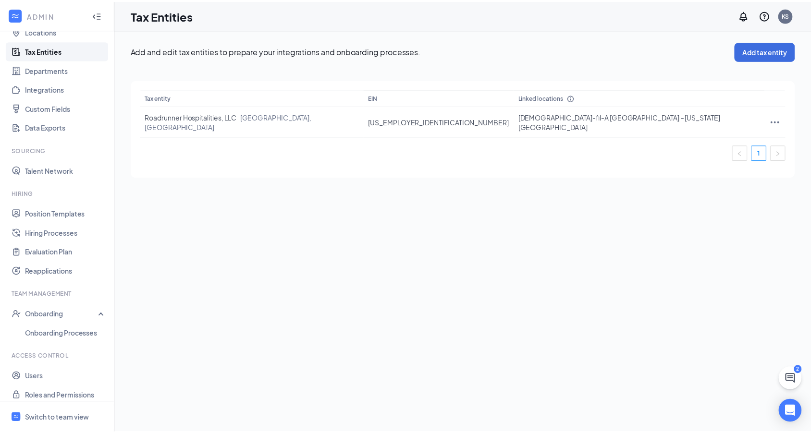
scroll to position [67, 0]
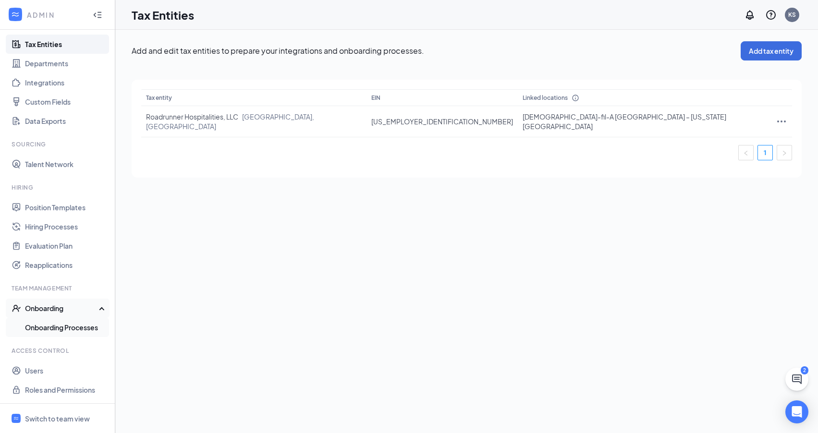
click at [62, 327] on link "Onboarding Processes" at bounding box center [66, 327] width 82 height 19
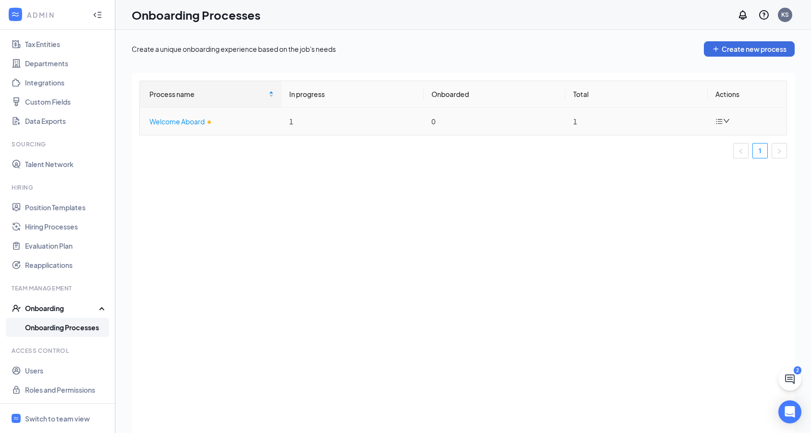
click at [167, 126] on div "Welcome Aboard" at bounding box center [211, 121] width 124 height 11
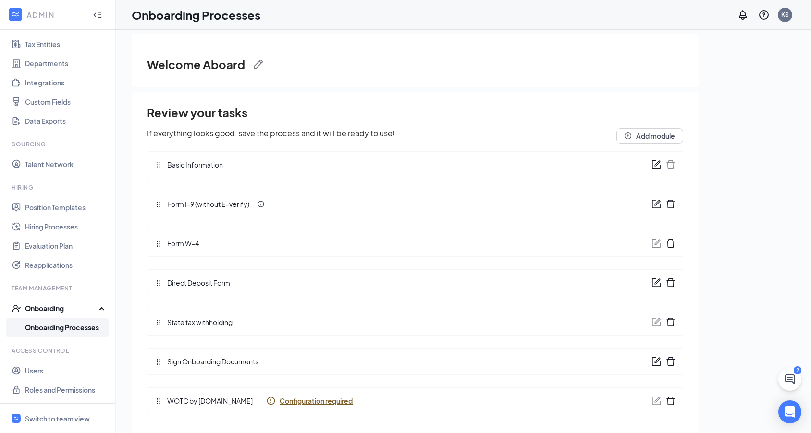
scroll to position [17, 0]
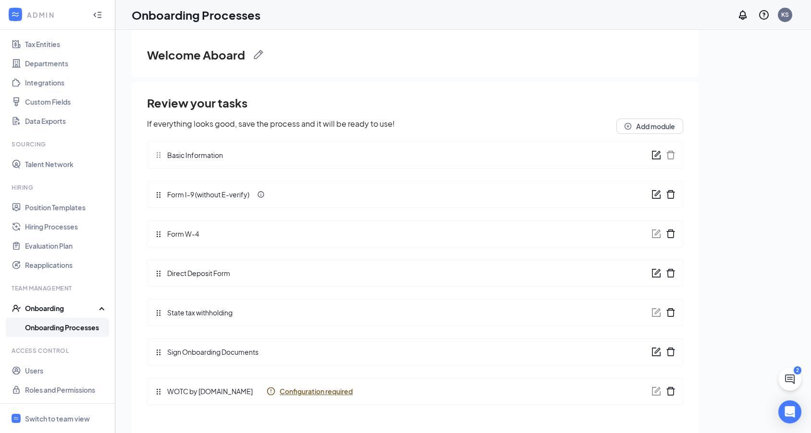
click at [300, 391] on span "Configuration required" at bounding box center [316, 392] width 73 height 10
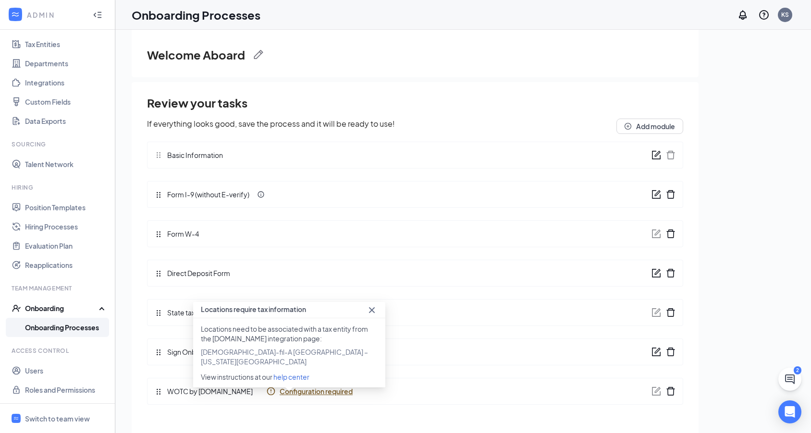
click at [298, 392] on span "Configuration required" at bounding box center [316, 392] width 73 height 10
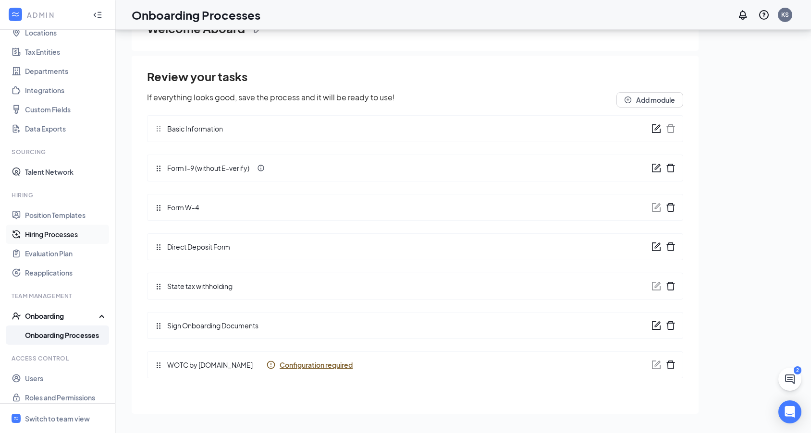
scroll to position [67, 0]
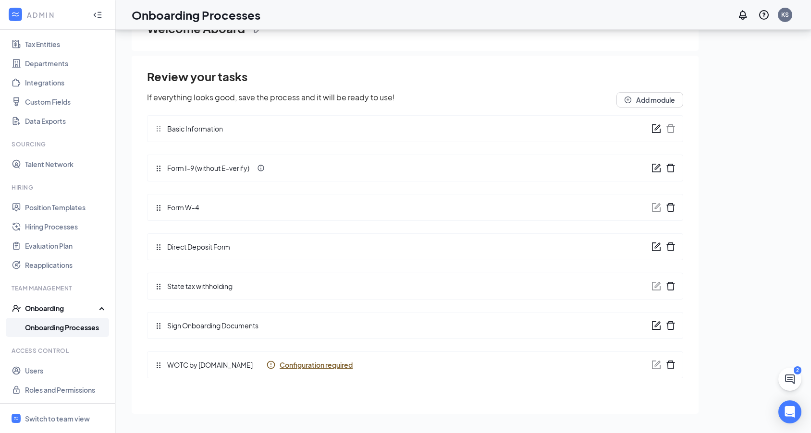
click at [80, 330] on link "Onboarding Processes" at bounding box center [66, 327] width 82 height 19
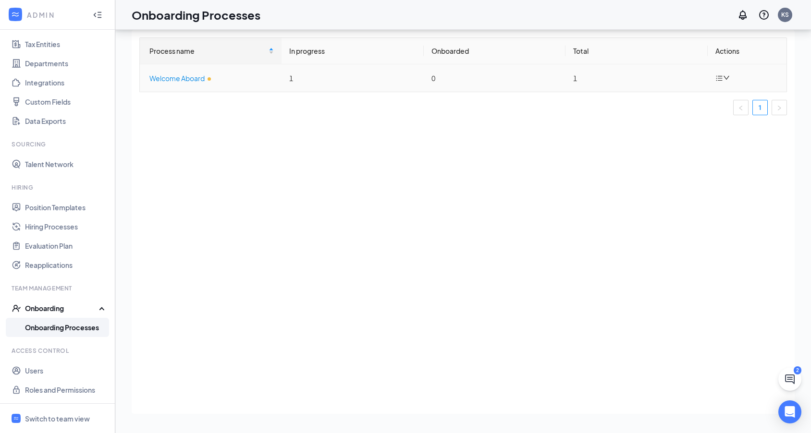
click at [167, 81] on div "Welcome Aboard" at bounding box center [211, 78] width 124 height 11
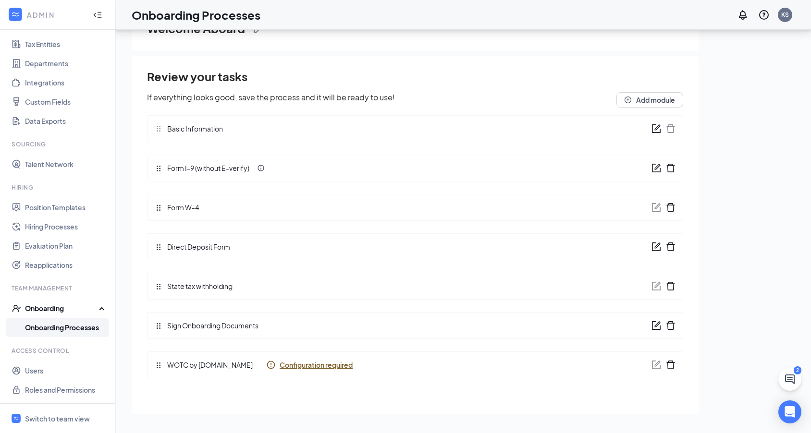
click at [93, 310] on div "Onboarding" at bounding box center [57, 308] width 115 height 19
click at [93, 329] on div "Onboarding" at bounding box center [57, 327] width 115 height 19
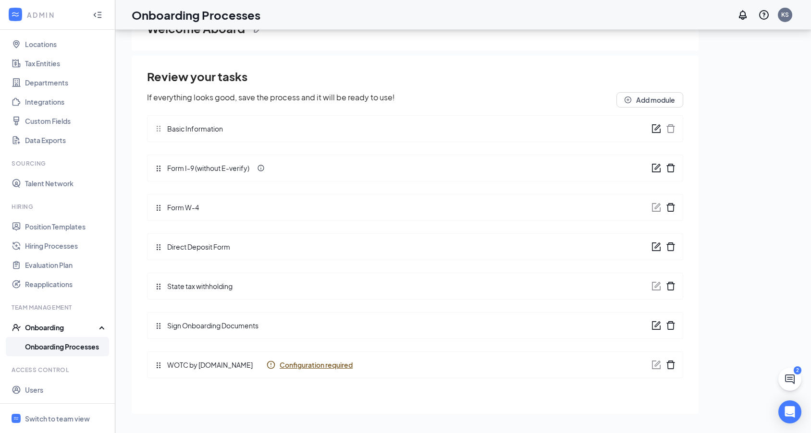
scroll to position [67, 0]
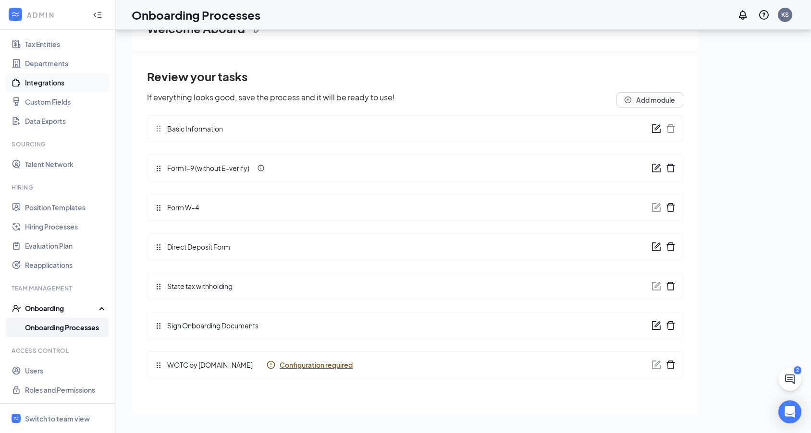
click at [51, 84] on link "Integrations" at bounding box center [66, 82] width 82 height 19
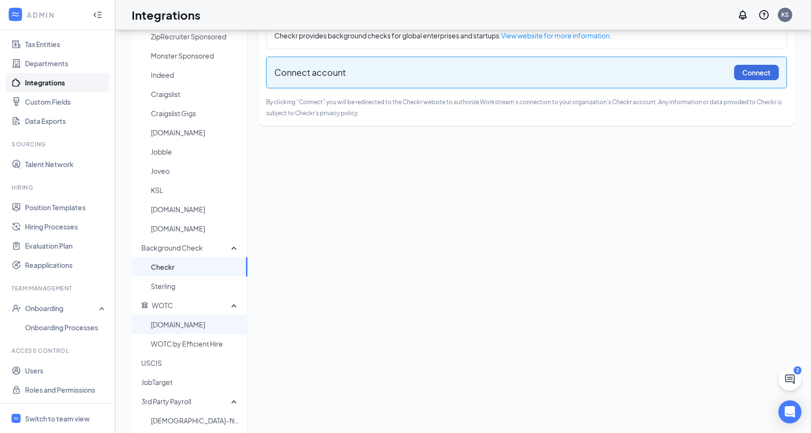
click at [170, 329] on span "[DOMAIN_NAME]" at bounding box center [195, 324] width 89 height 19
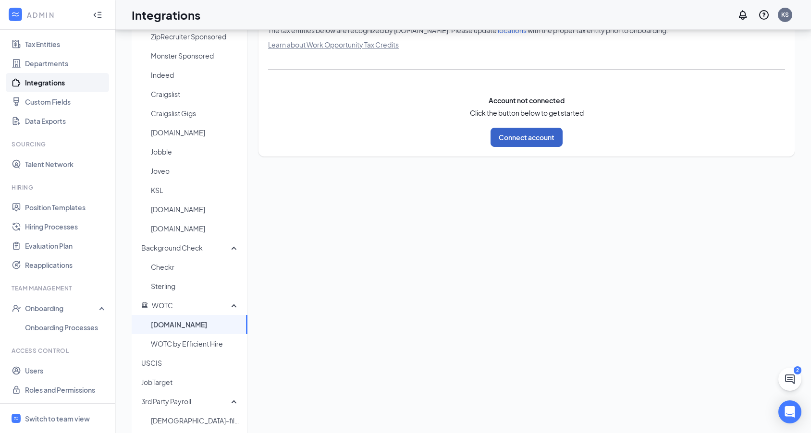
click at [536, 145] on button "Connect account" at bounding box center [526, 137] width 72 height 19
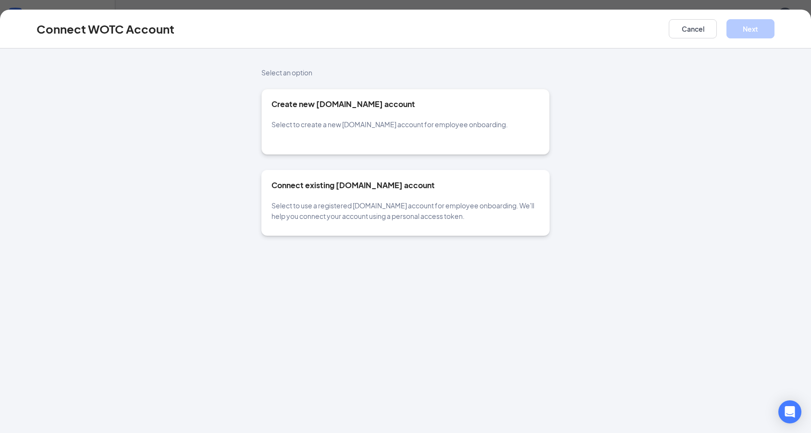
click at [394, 215] on span "Select to use a registered [DOMAIN_NAME] account for employee onboarding. We'll…" at bounding box center [402, 210] width 263 height 19
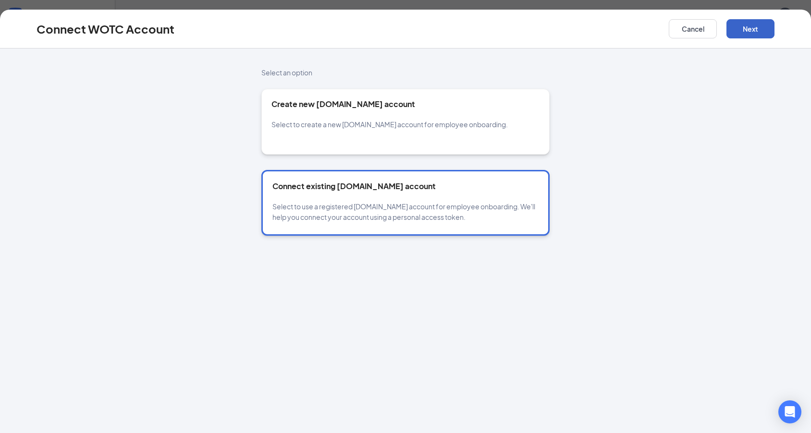
click at [744, 27] on button "Next" at bounding box center [750, 28] width 48 height 19
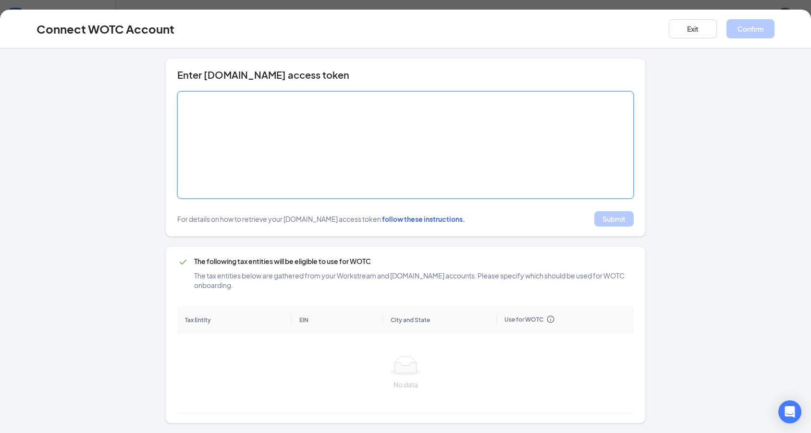
click at [391, 176] on textarea at bounding box center [405, 145] width 456 height 108
paste textarea "[SECURITY_DATA]"
type textarea "[SECURITY_DATA]"
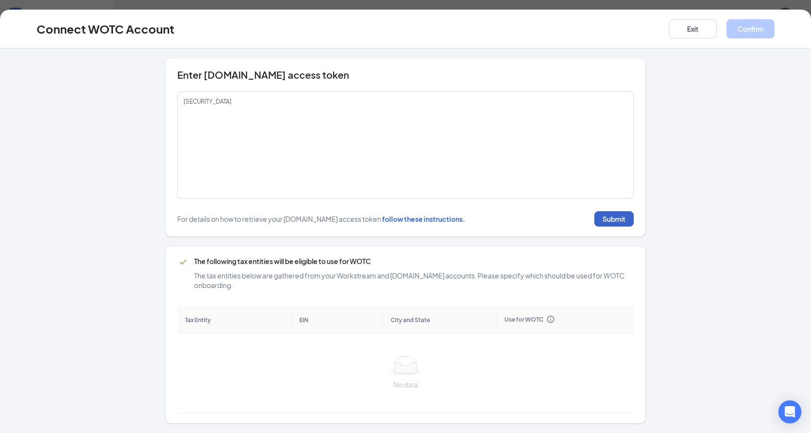
click at [623, 213] on button "Submit" at bounding box center [613, 218] width 39 height 15
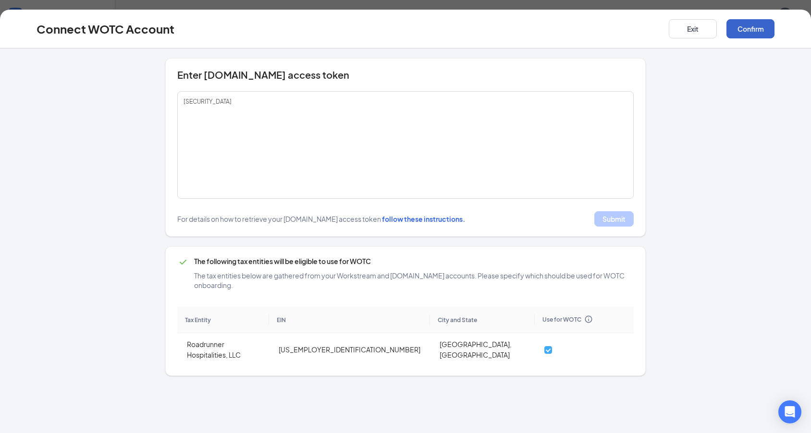
click at [747, 35] on button "Confirm" at bounding box center [750, 28] width 48 height 19
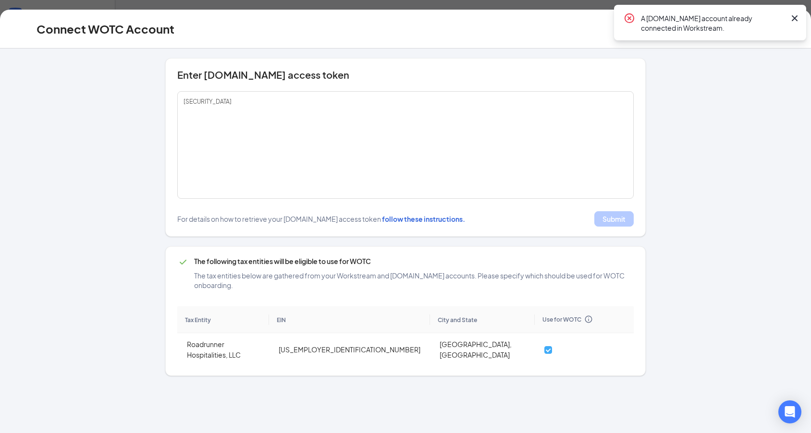
click at [794, 21] on icon "Cross" at bounding box center [795, 18] width 12 height 12
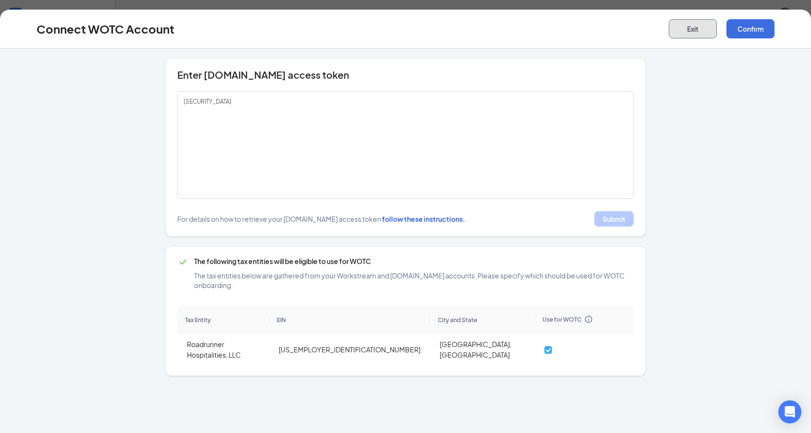
click at [687, 34] on button "Exit" at bounding box center [693, 28] width 48 height 19
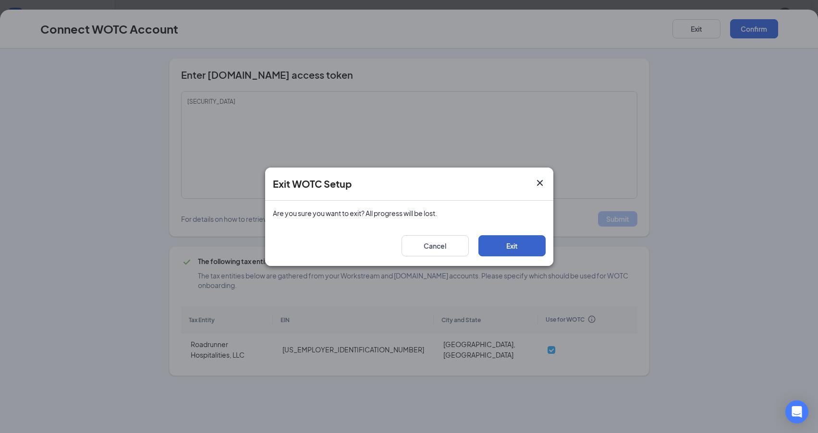
click at [497, 241] on button "Exit" at bounding box center [511, 245] width 67 height 21
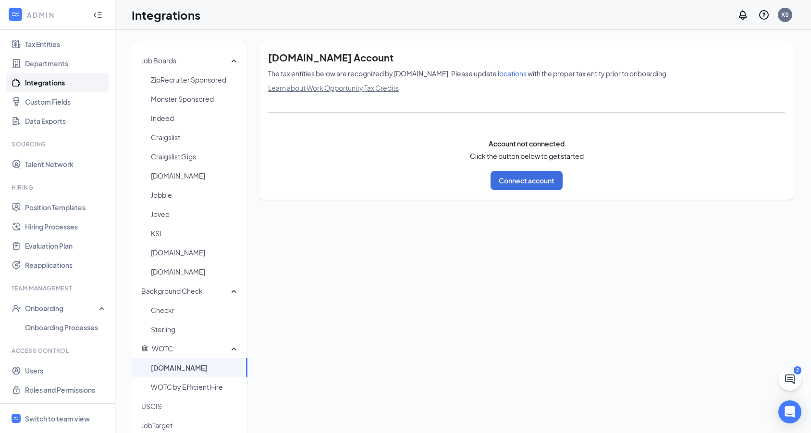
click at [45, 87] on link "Integrations" at bounding box center [66, 82] width 82 height 19
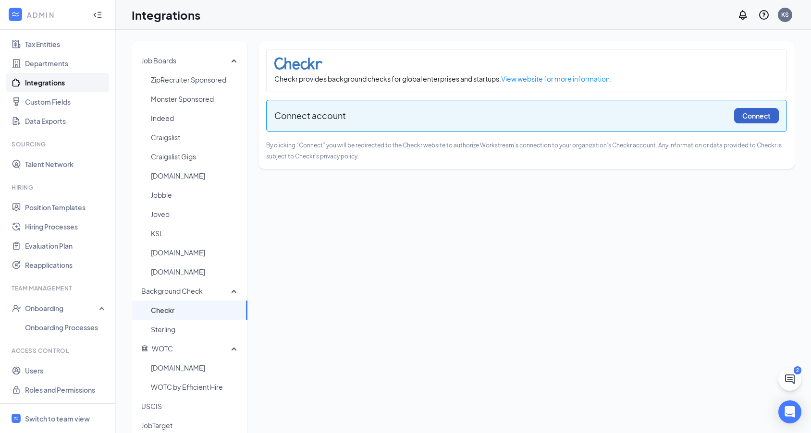
click at [760, 116] on button "Connect" at bounding box center [756, 115] width 45 height 15
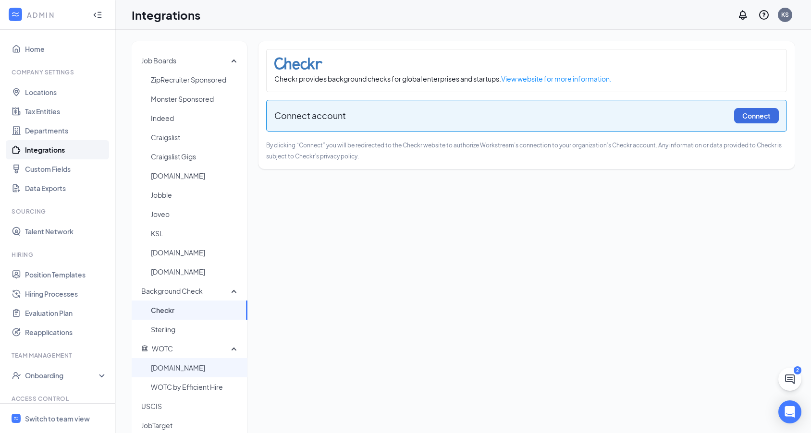
click at [197, 369] on span "[DOMAIN_NAME]" at bounding box center [195, 367] width 89 height 19
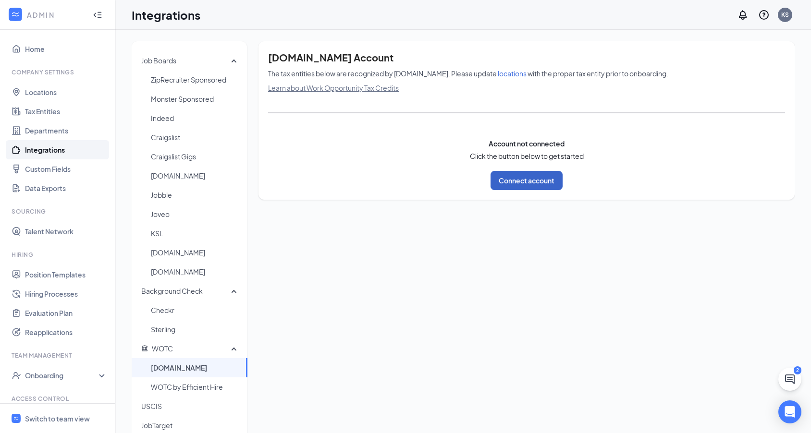
click at [525, 182] on button "Connect account" at bounding box center [526, 180] width 72 height 19
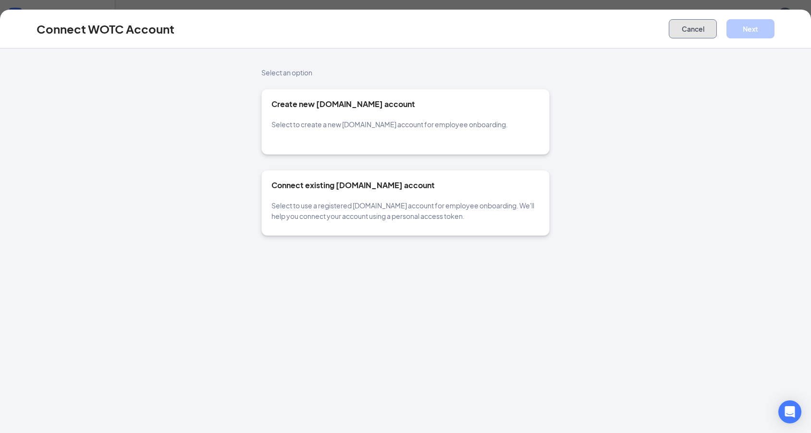
click at [672, 27] on button "Cancel" at bounding box center [693, 28] width 48 height 19
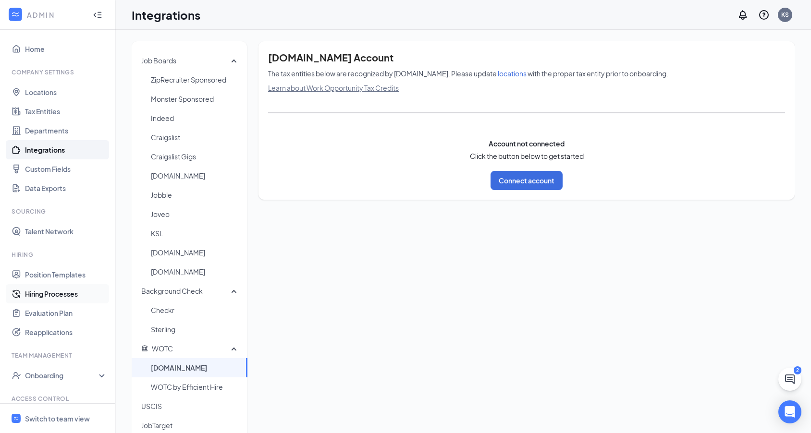
click at [63, 299] on link "Hiring Processes" at bounding box center [66, 293] width 82 height 19
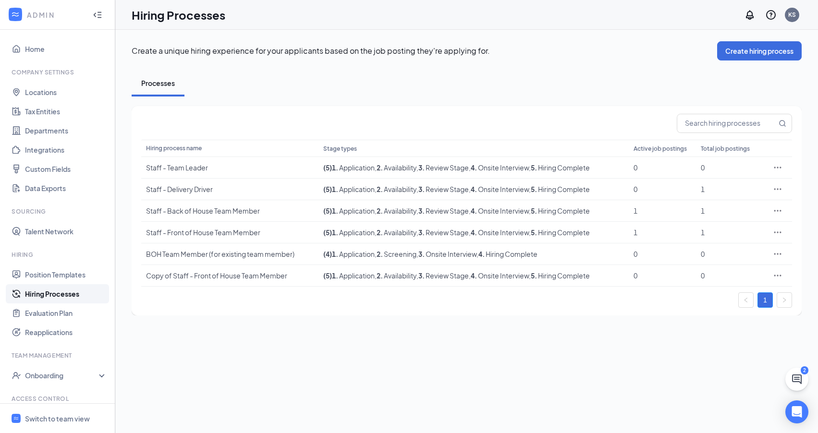
scroll to position [14, 0]
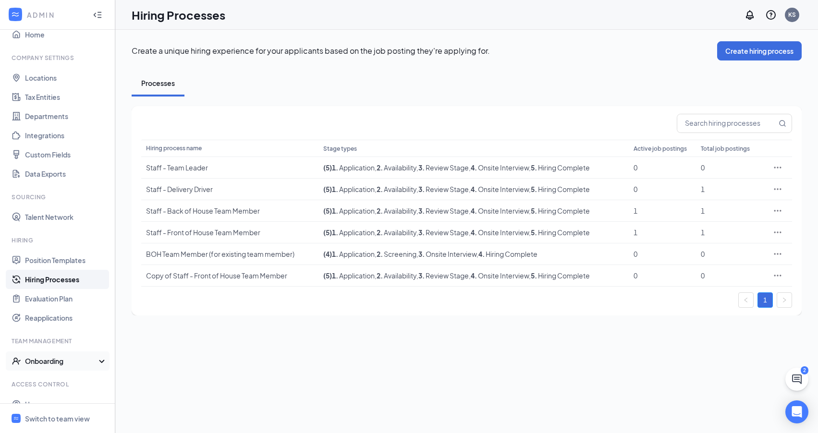
click at [93, 359] on div "Onboarding" at bounding box center [57, 361] width 115 height 19
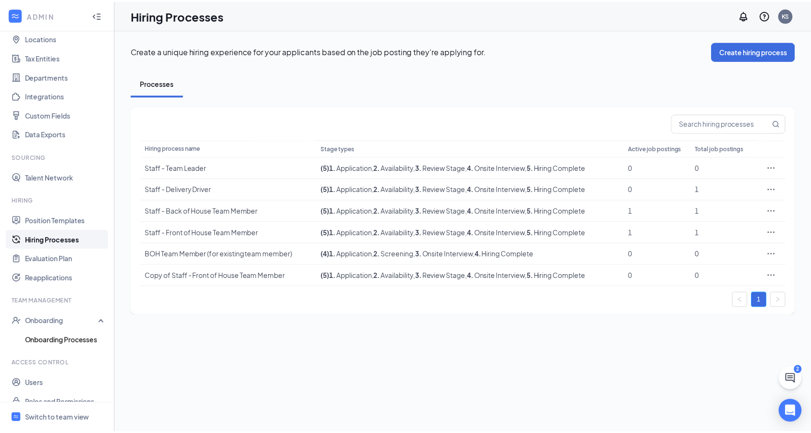
scroll to position [67, 0]
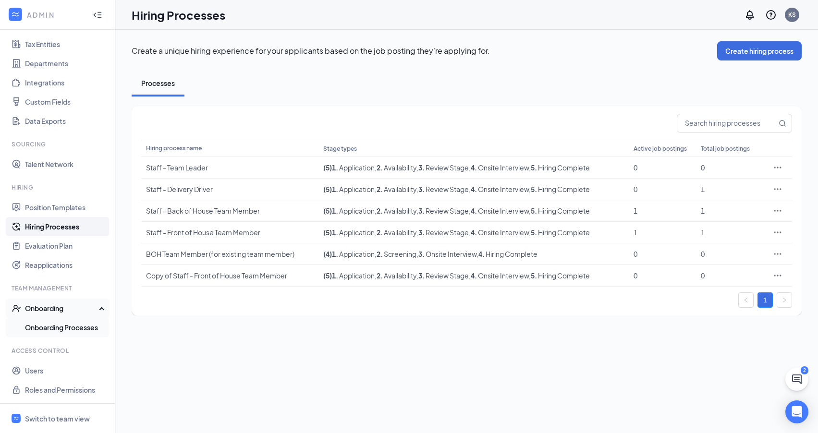
click at [70, 332] on link "Onboarding Processes" at bounding box center [66, 327] width 82 height 19
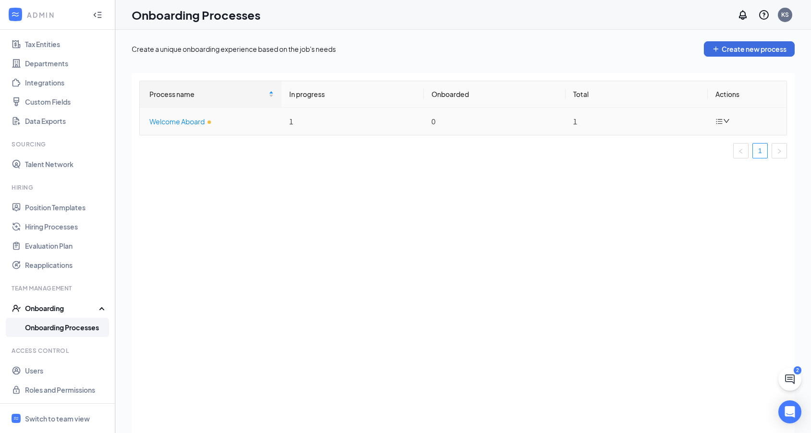
click at [173, 121] on div "Welcome Aboard" at bounding box center [211, 121] width 124 height 11
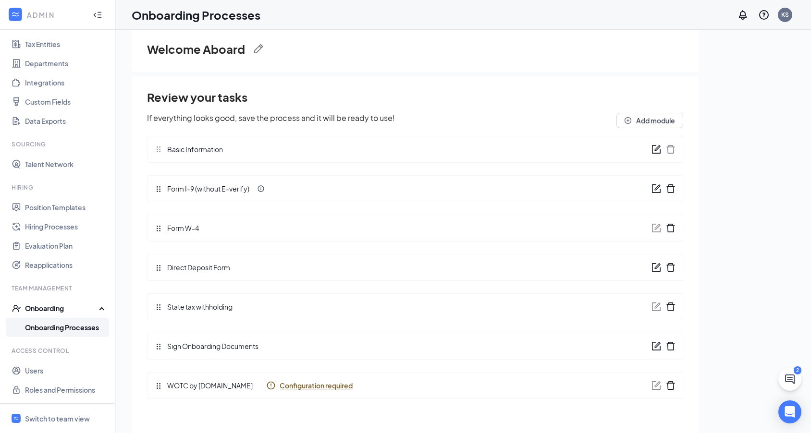
scroll to position [43, 0]
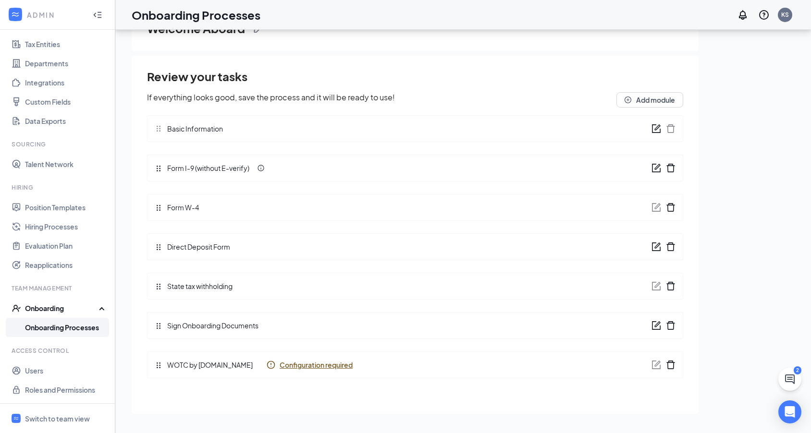
click at [297, 366] on span "Configuration required" at bounding box center [316, 365] width 73 height 10
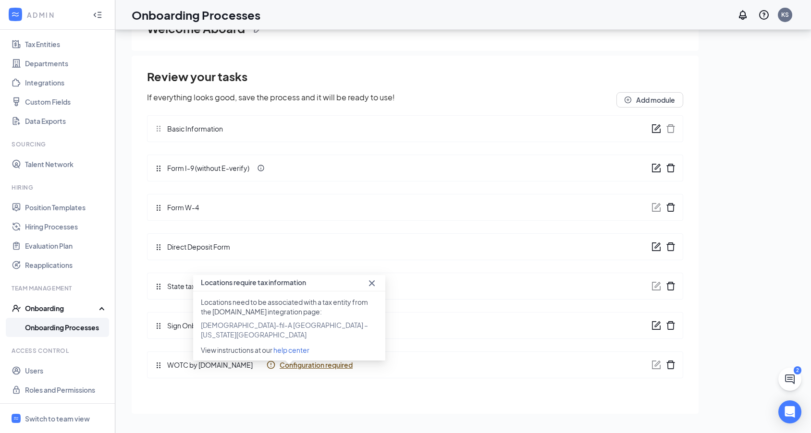
click at [297, 366] on span "Configuration required" at bounding box center [316, 365] width 73 height 10
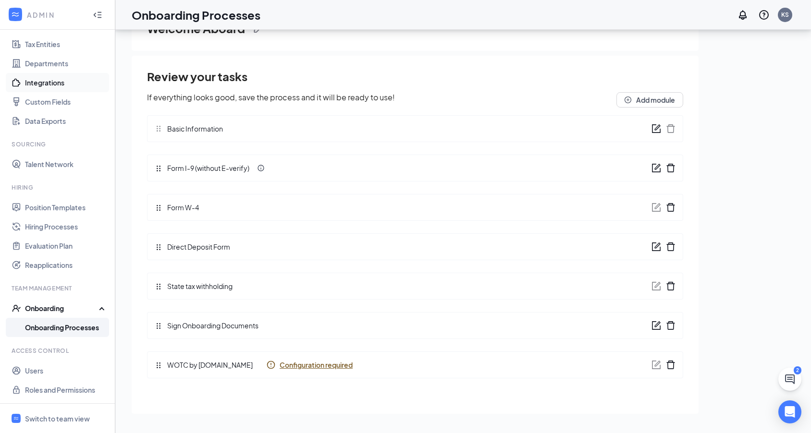
click at [54, 83] on link "Integrations" at bounding box center [66, 82] width 82 height 19
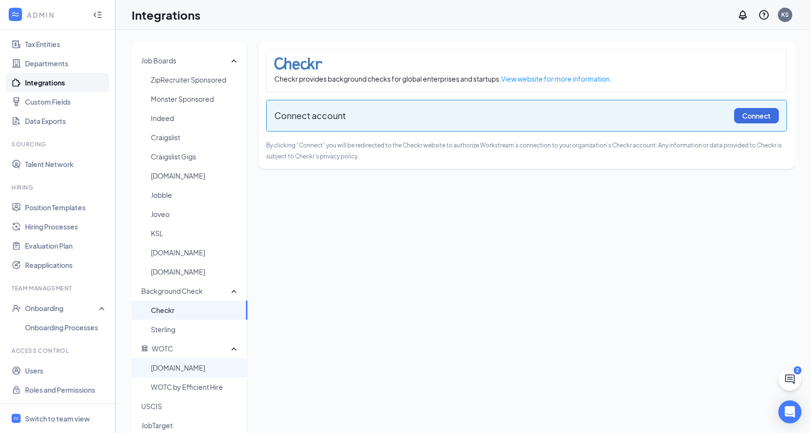
click at [215, 366] on span "[DOMAIN_NAME]" at bounding box center [195, 367] width 89 height 19
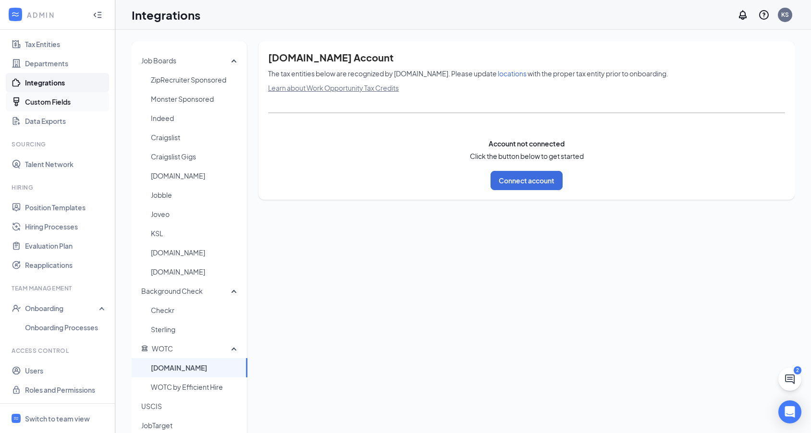
click at [48, 106] on link "Custom Fields" at bounding box center [66, 101] width 82 height 19
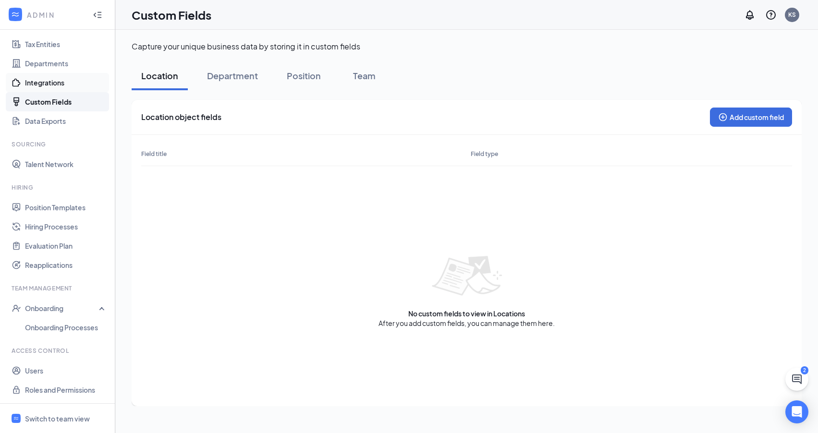
click at [51, 85] on link "Integrations" at bounding box center [66, 82] width 82 height 19
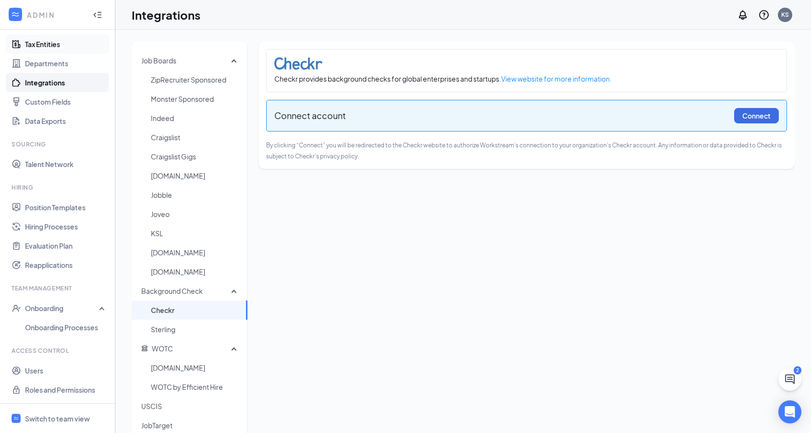
click at [50, 44] on link "Tax Entities" at bounding box center [66, 44] width 82 height 19
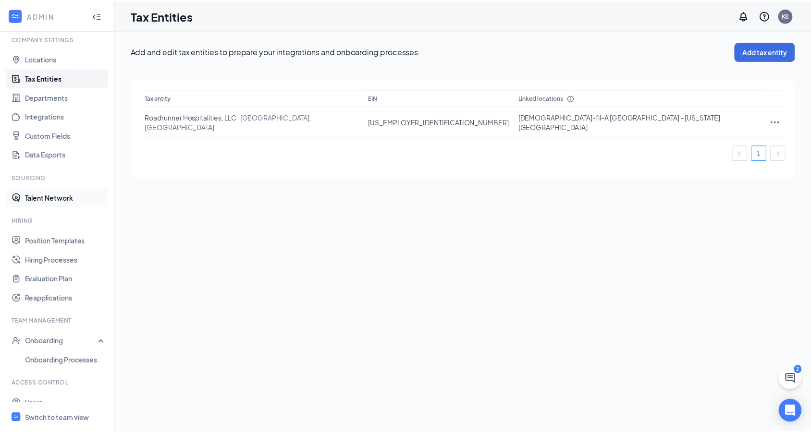
scroll to position [67, 0]
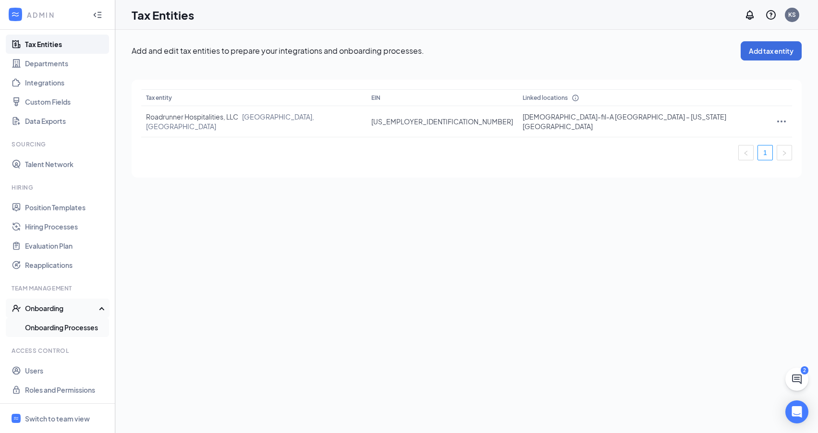
click at [80, 326] on link "Onboarding Processes" at bounding box center [66, 327] width 82 height 19
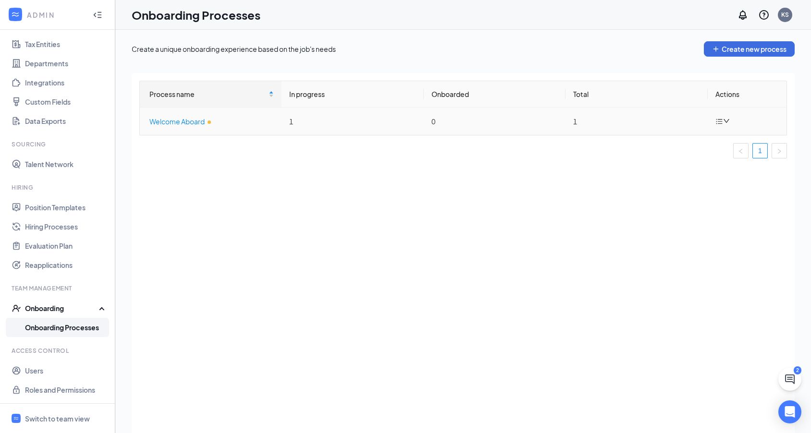
click at [154, 118] on div "Welcome Aboard" at bounding box center [211, 121] width 124 height 11
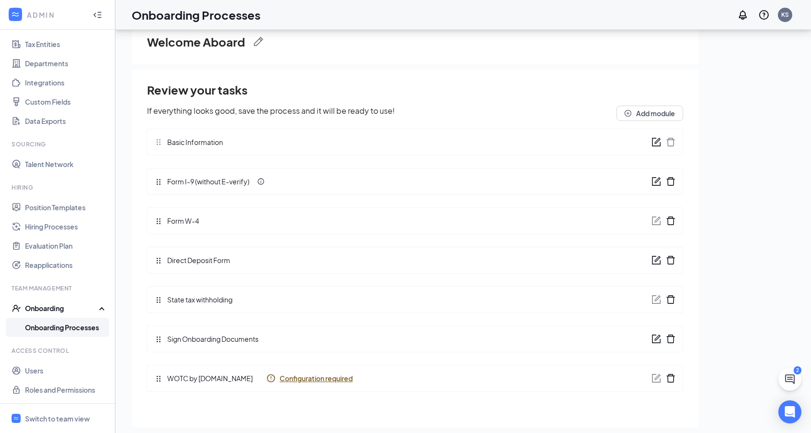
scroll to position [43, 0]
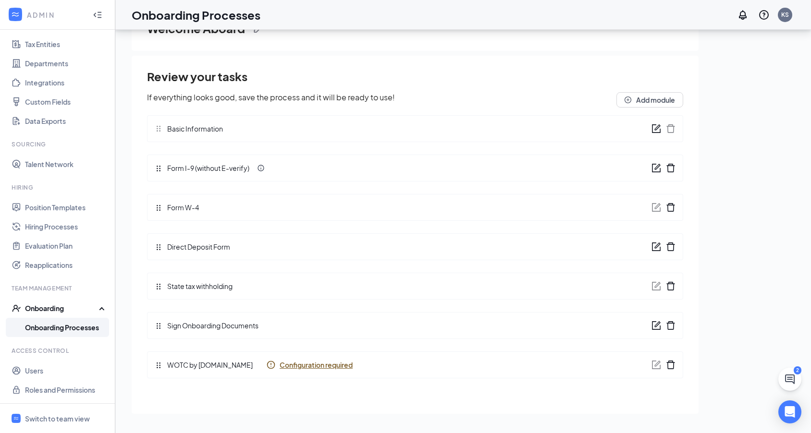
click at [670, 366] on icon "delete" at bounding box center [671, 365] width 10 height 10
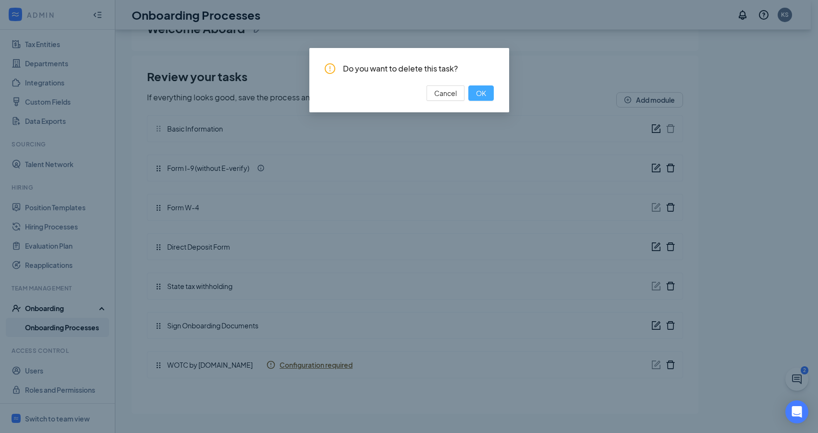
click at [485, 97] on span "OK" at bounding box center [481, 93] width 10 height 11
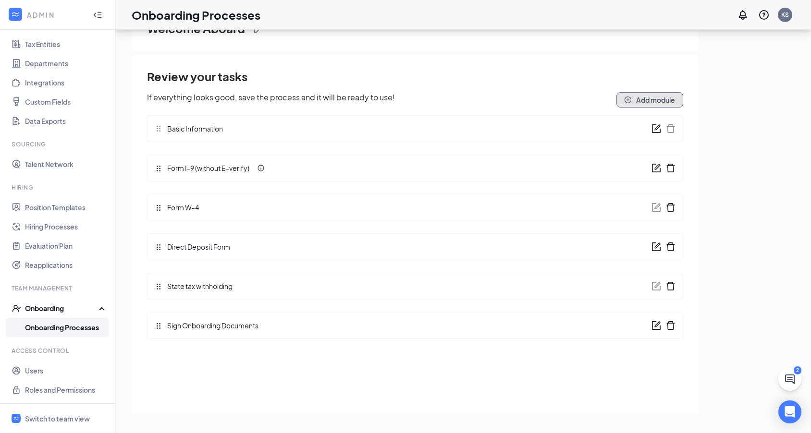
click at [649, 99] on button "Add module" at bounding box center [649, 99] width 67 height 15
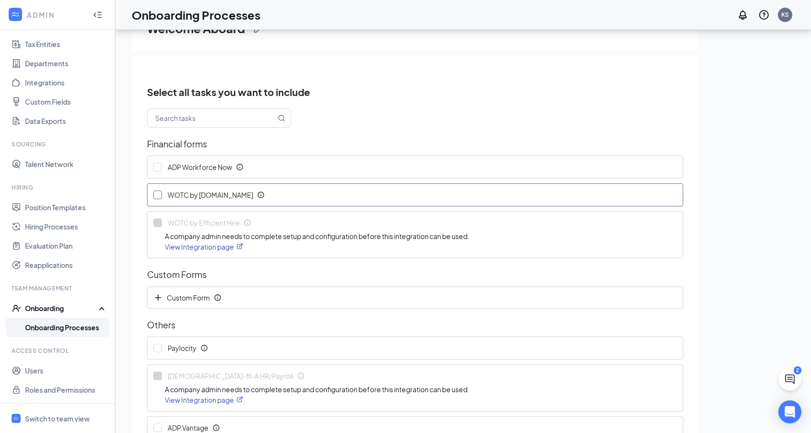
click at [159, 197] on input "WOTC by [DOMAIN_NAME]" at bounding box center [157, 195] width 9 height 9
checkbox input "true"
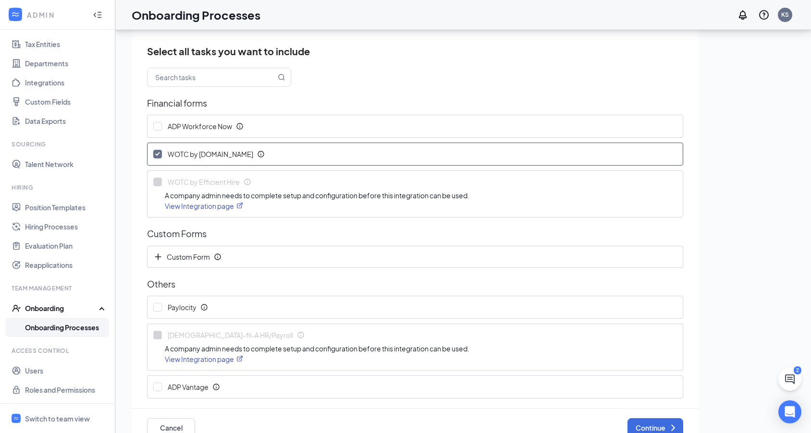
scroll to position [62, 0]
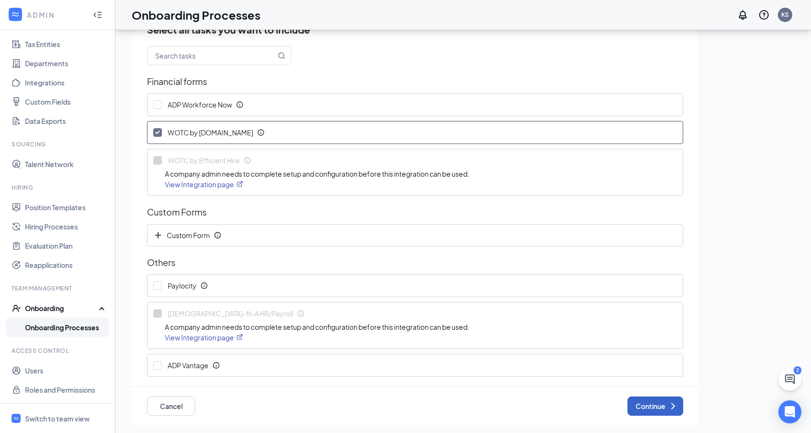
click at [635, 405] on button "Continue" at bounding box center [655, 406] width 56 height 19
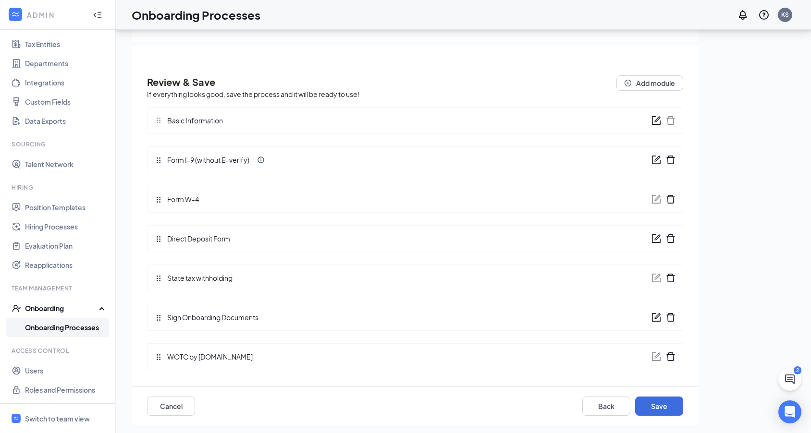
scroll to position [0, 0]
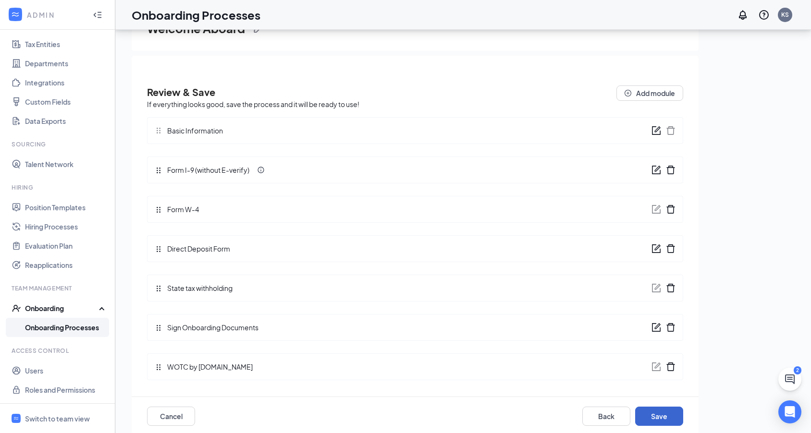
click at [656, 415] on button "Save" at bounding box center [659, 416] width 48 height 19
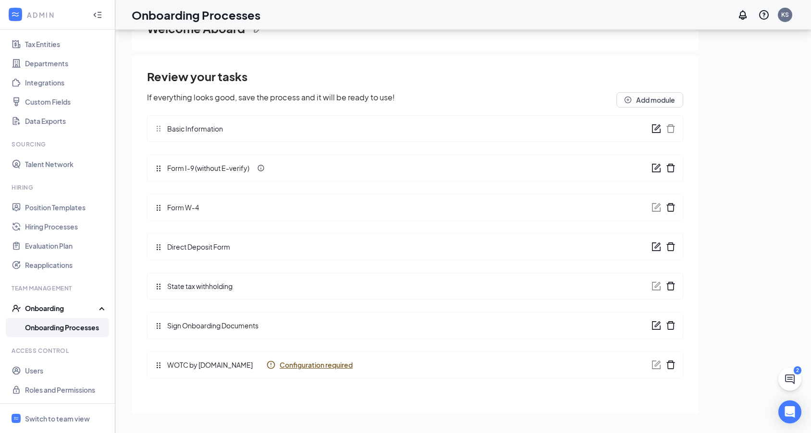
click at [306, 368] on span "Configuration required" at bounding box center [316, 365] width 73 height 10
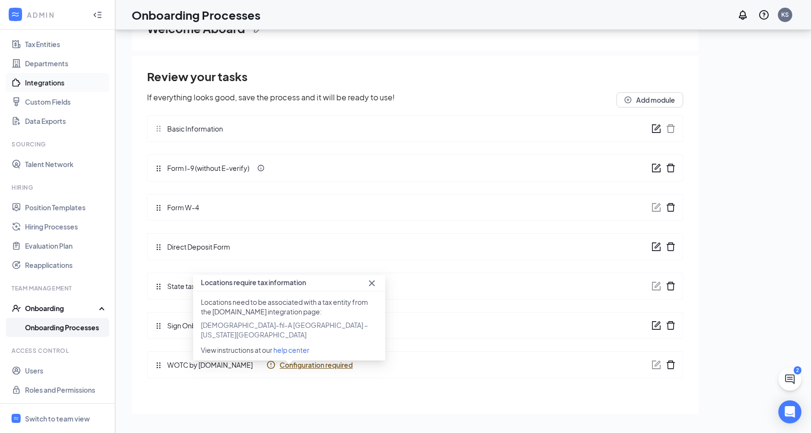
click at [50, 84] on link "Integrations" at bounding box center [66, 82] width 82 height 19
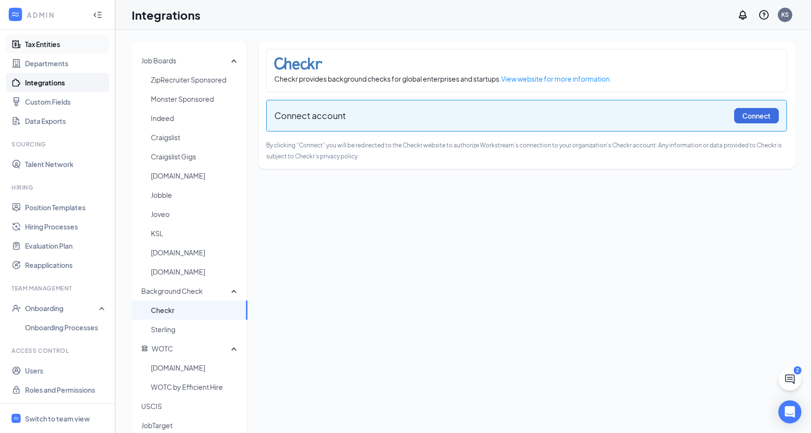
click at [48, 44] on link "Tax Entities" at bounding box center [66, 44] width 82 height 19
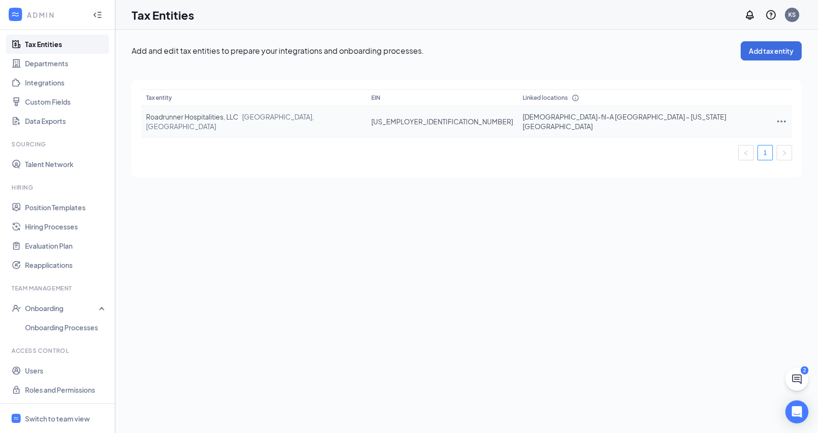
click at [776, 119] on icon "Ellipses" at bounding box center [782, 122] width 12 height 12
click at [751, 167] on li "View and edit linked locations" at bounding box center [717, 160] width 107 height 22
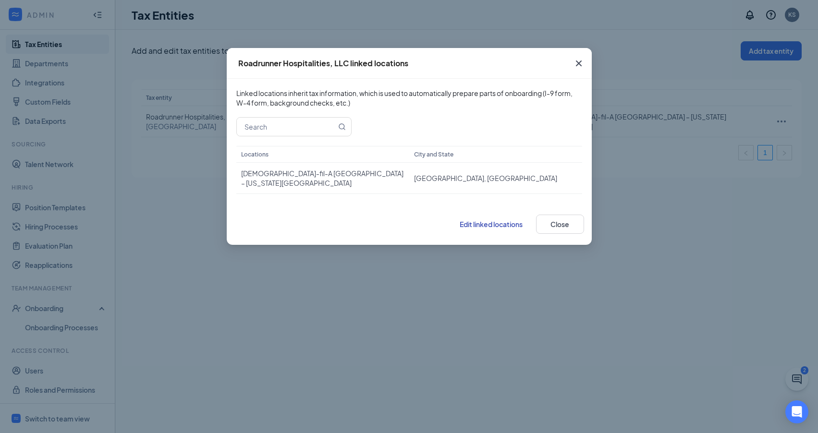
click at [487, 220] on span "Edit linked locations" at bounding box center [491, 224] width 63 height 9
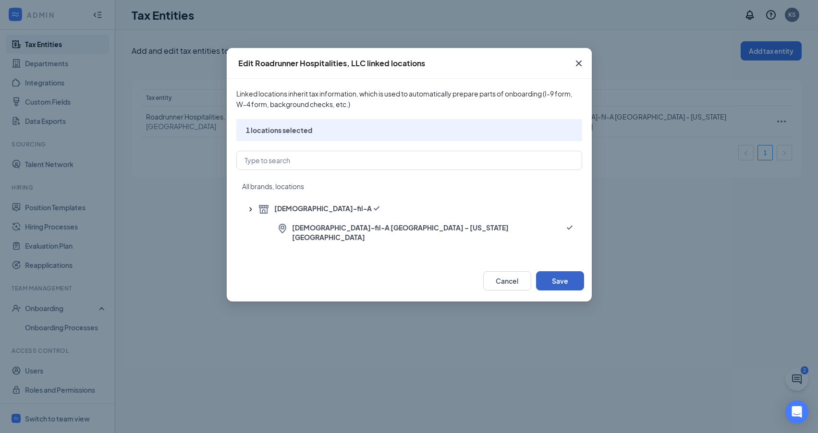
click at [568, 273] on button "Save" at bounding box center [560, 280] width 48 height 19
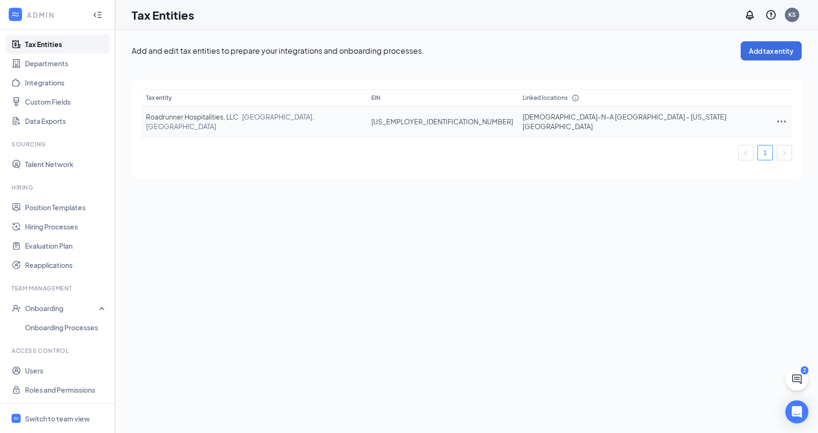
click at [776, 120] on icon "Ellipses" at bounding box center [782, 122] width 12 height 12
click at [730, 146] on li "Edit entity details" at bounding box center [717, 138] width 107 height 22
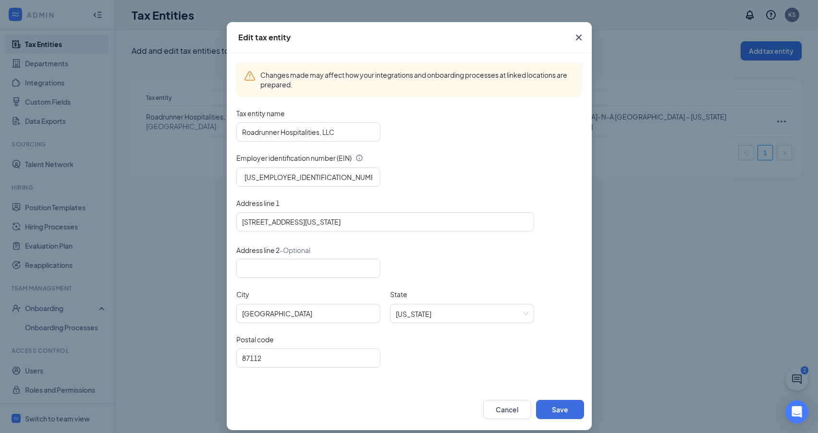
scroll to position [25, 0]
click at [356, 159] on icon "Info" at bounding box center [360, 159] width 8 height 8
click at [411, 172] on div "[US_EMPLOYER_IDENTIFICATION_NUMBER]" at bounding box center [409, 177] width 346 height 19
click at [571, 415] on button "Save" at bounding box center [560, 410] width 48 height 19
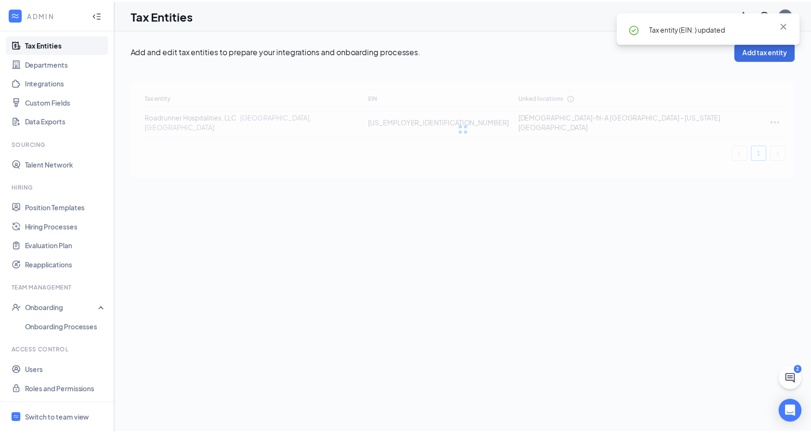
scroll to position [0, 0]
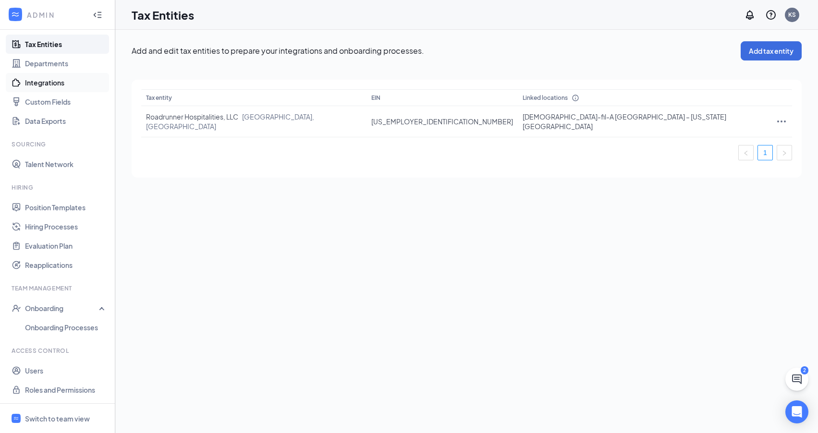
click at [44, 86] on link "Integrations" at bounding box center [66, 82] width 82 height 19
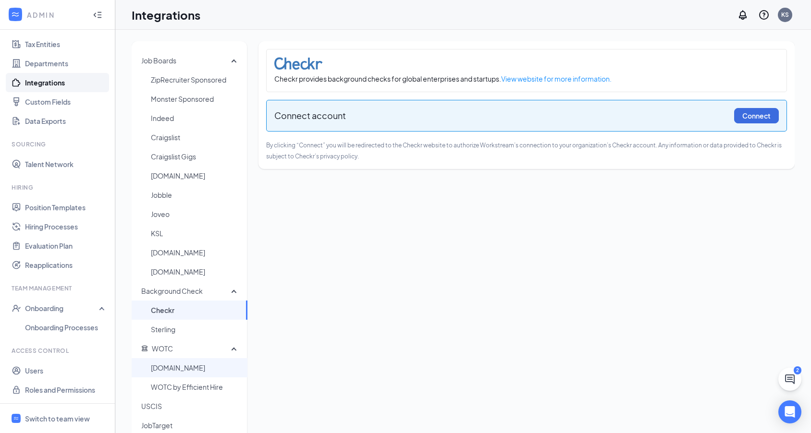
click at [186, 371] on span "[DOMAIN_NAME]" at bounding box center [195, 367] width 89 height 19
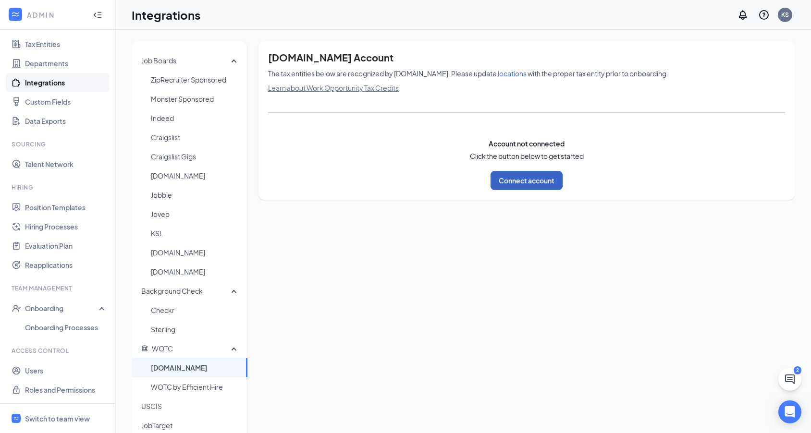
click at [545, 188] on button "Connect account" at bounding box center [526, 180] width 72 height 19
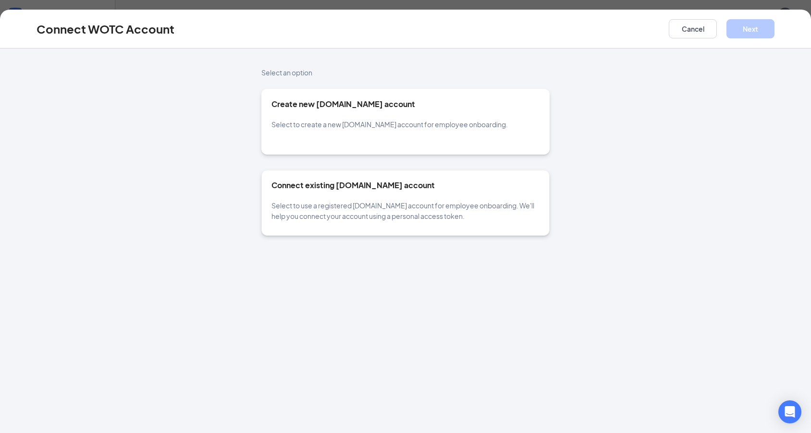
click at [486, 109] on h5 "Create new [DOMAIN_NAME] account" at bounding box center [405, 104] width 268 height 11
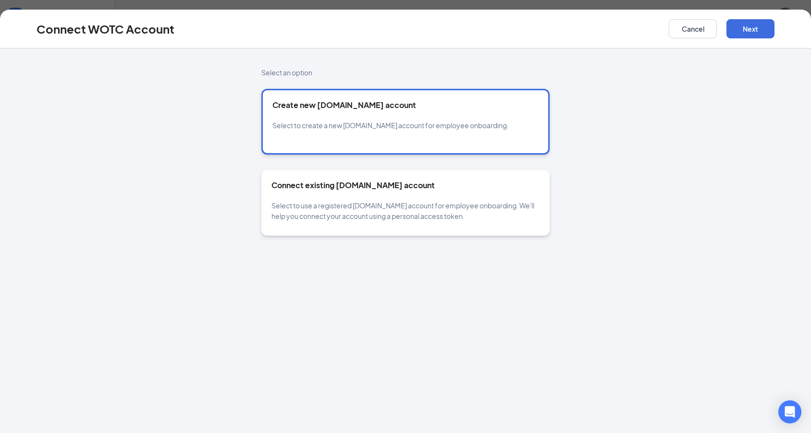
click at [467, 194] on div "Connect existing [DOMAIN_NAME] account Select to use a registered [DOMAIN_NAME]…" at bounding box center [405, 200] width 268 height 41
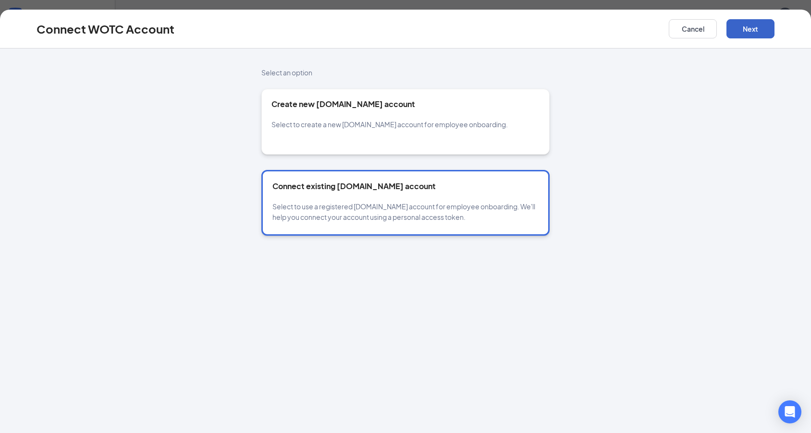
click at [745, 27] on button "Next" at bounding box center [750, 28] width 48 height 19
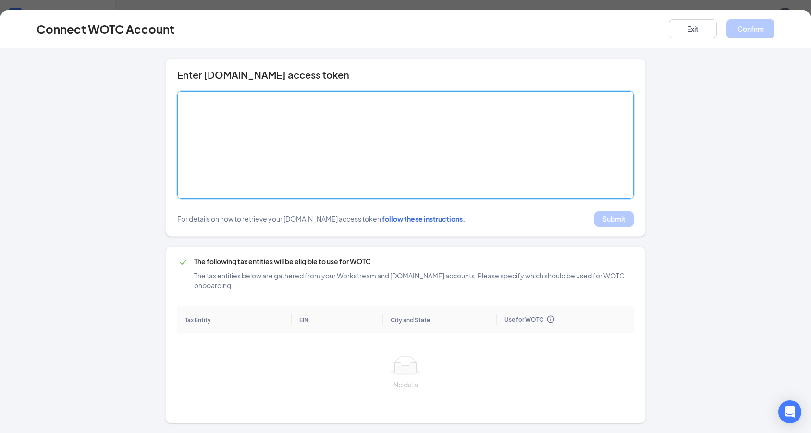
click at [477, 111] on textarea at bounding box center [405, 145] width 456 height 108
paste textarea "[SECURITY_DATA]"
type textarea "[SECURITY_DATA]"
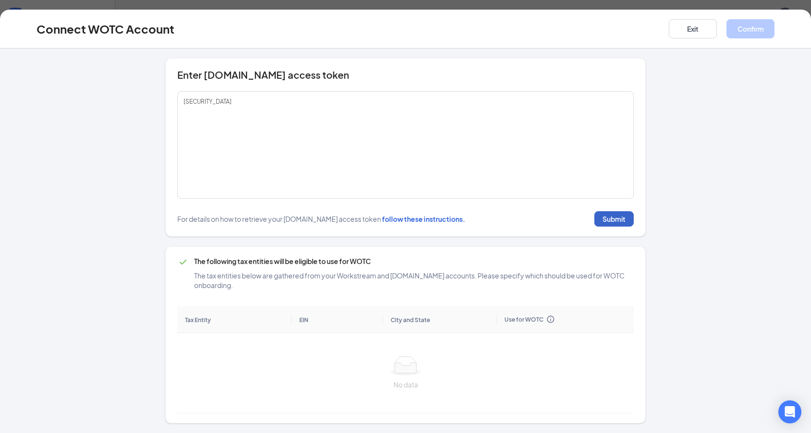
click at [599, 222] on button "Submit" at bounding box center [613, 218] width 39 height 15
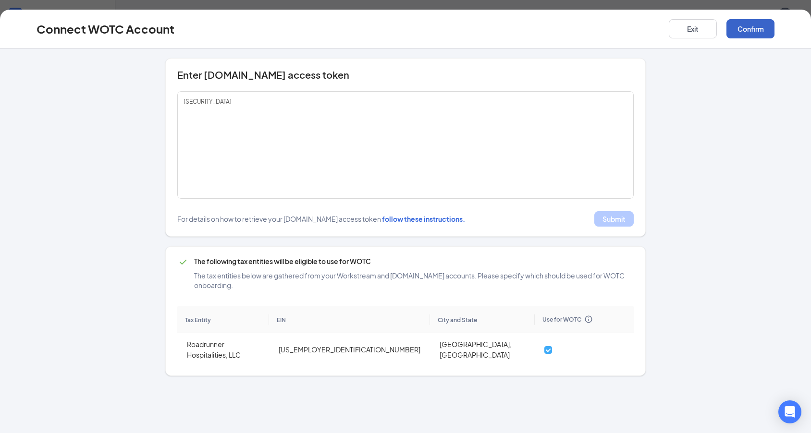
click at [741, 32] on button "Confirm" at bounding box center [750, 28] width 48 height 19
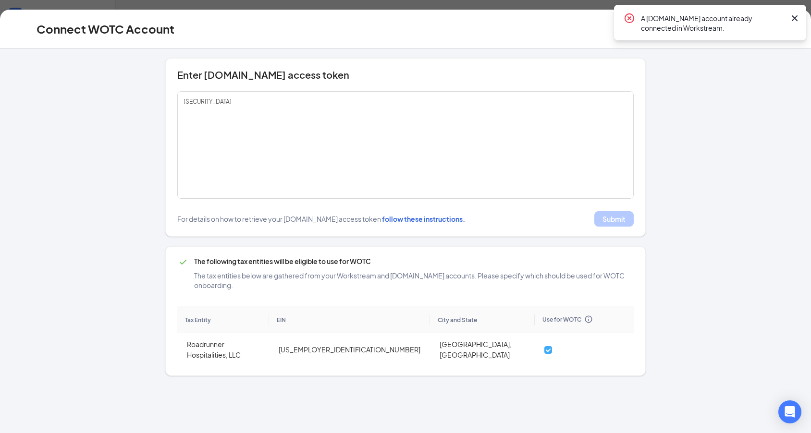
click at [628, 20] on icon "CrossCircle" at bounding box center [630, 18] width 12 height 12
click at [792, 18] on icon "Cross" at bounding box center [795, 18] width 12 height 12
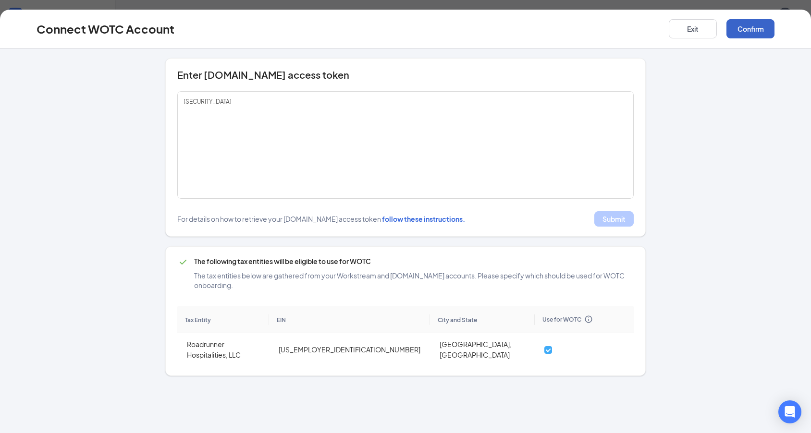
click at [753, 33] on button "Confirm" at bounding box center [750, 28] width 48 height 19
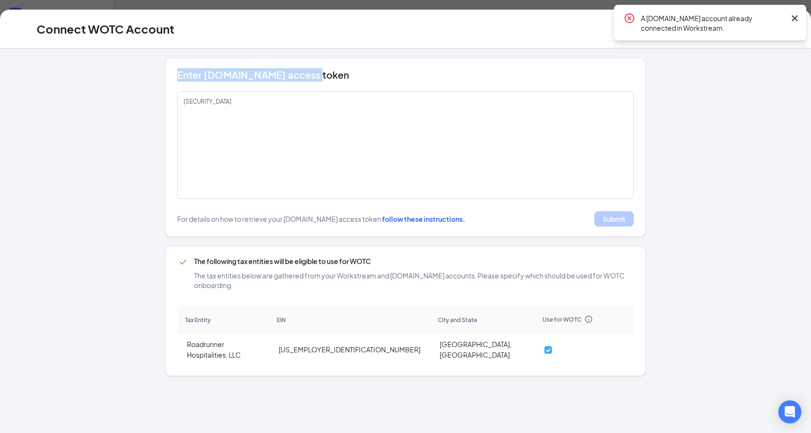
click at [712, 74] on div "Enter [DOMAIN_NAME] [AUTH_TOKEN][SECURITY_DATA] EIN" at bounding box center [405, 217] width 734 height 318
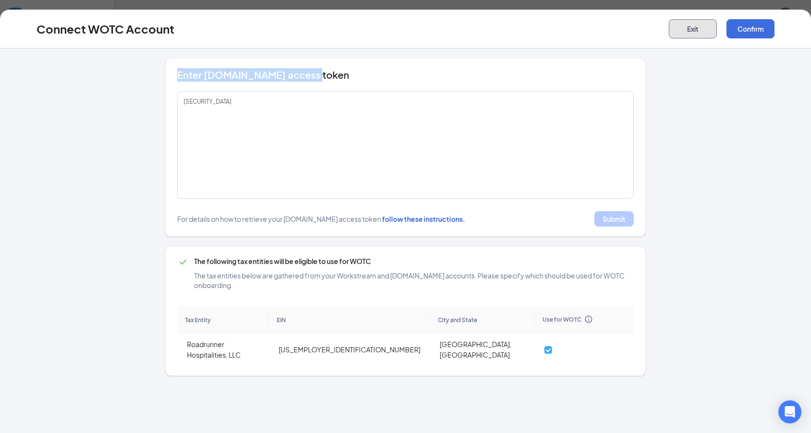
click at [695, 31] on button "Exit" at bounding box center [693, 28] width 48 height 19
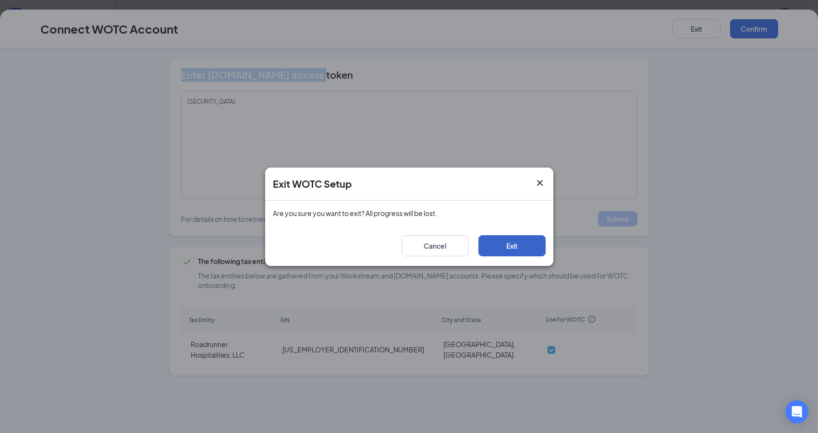
click at [540, 249] on button "Exit" at bounding box center [511, 245] width 67 height 21
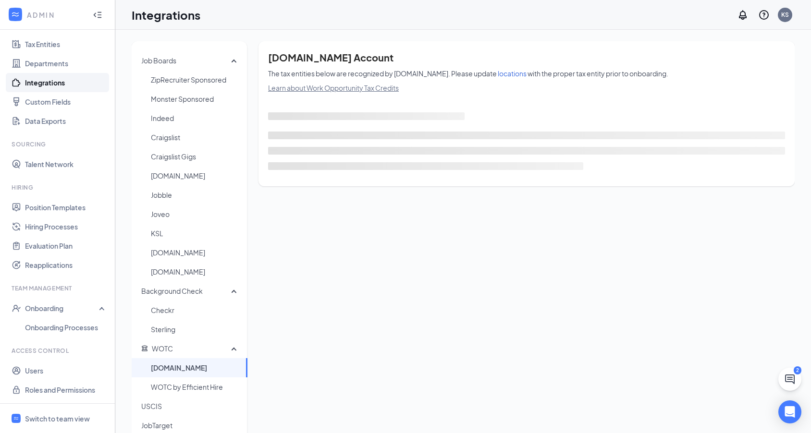
click at [184, 370] on span "[DOMAIN_NAME]" at bounding box center [195, 367] width 89 height 19
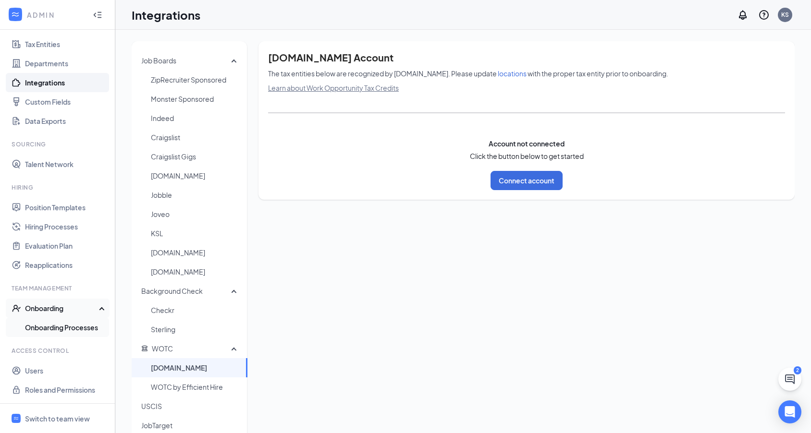
scroll to position [72, 0]
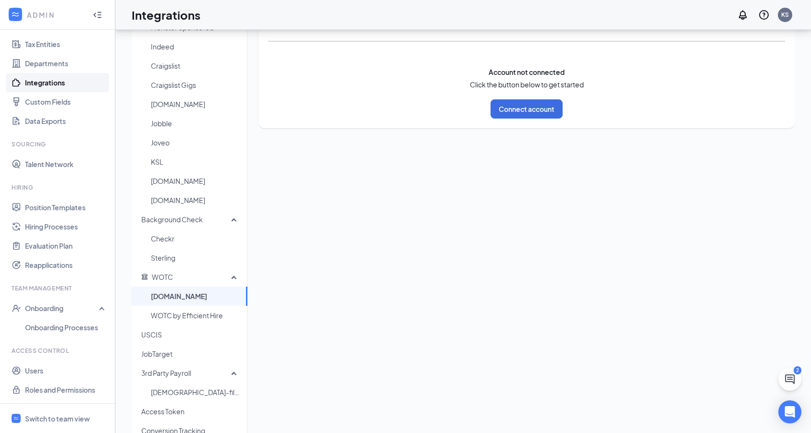
click at [52, 88] on link "Integrations" at bounding box center [66, 82] width 82 height 19
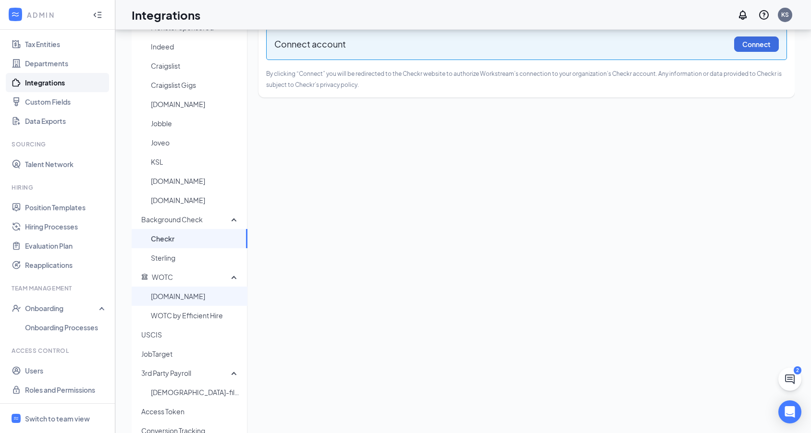
click at [167, 295] on span "[DOMAIN_NAME]" at bounding box center [195, 296] width 89 height 19
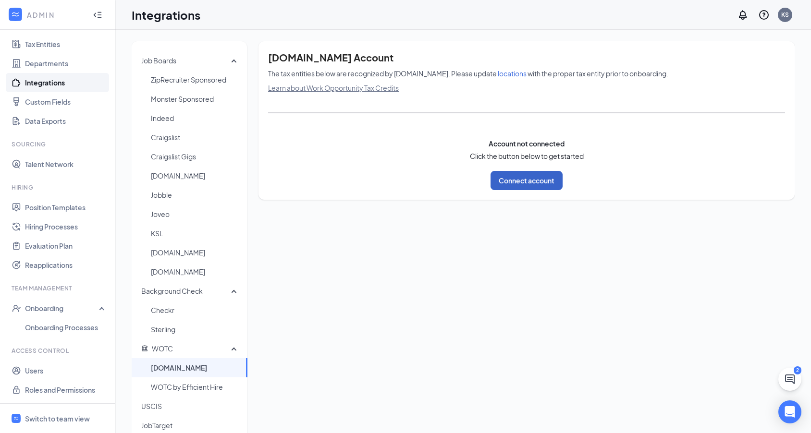
click at [520, 184] on button "Connect account" at bounding box center [526, 180] width 72 height 19
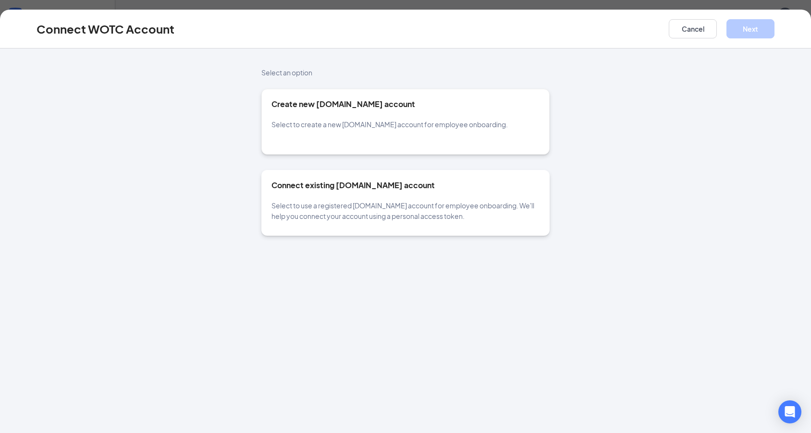
click at [451, 189] on h5 "Connect existing [DOMAIN_NAME] account" at bounding box center [405, 185] width 268 height 11
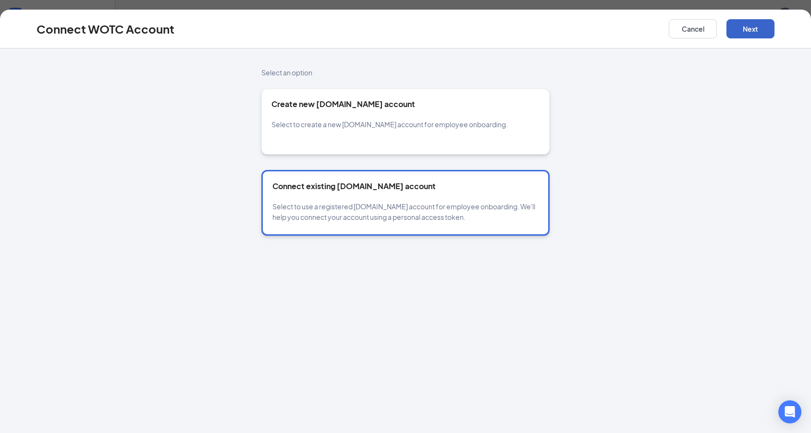
click at [747, 30] on button "Next" at bounding box center [750, 28] width 48 height 19
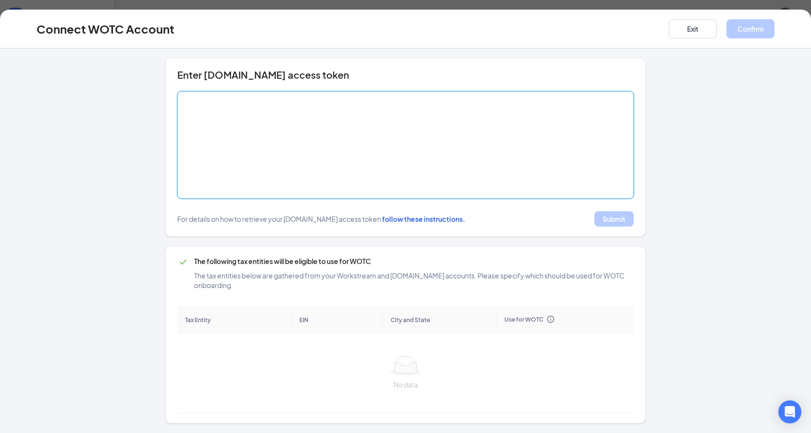
click at [253, 119] on textarea at bounding box center [405, 145] width 456 height 108
paste textarea "[SECURITY_DATA]"
type textarea "[SECURITY_DATA]"
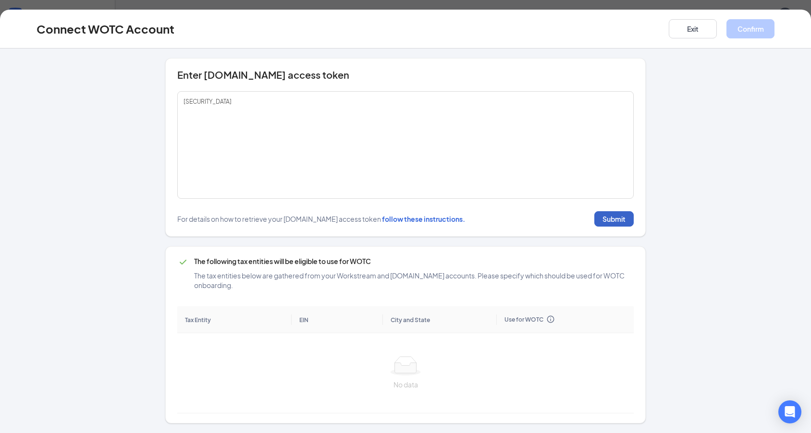
click at [611, 222] on button "Submit" at bounding box center [613, 218] width 39 height 15
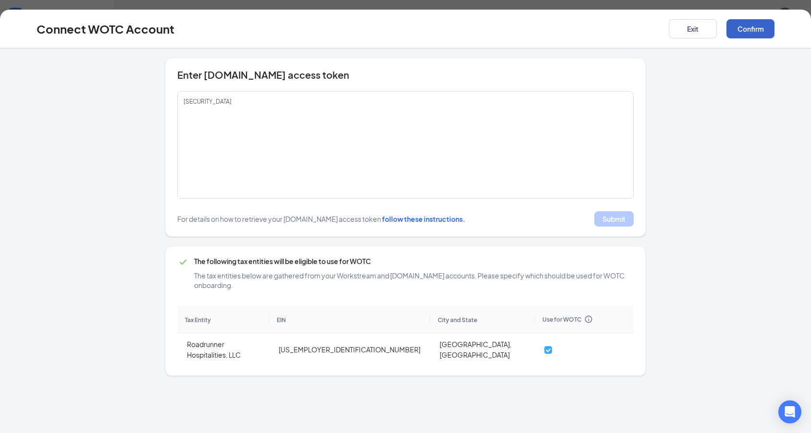
click at [752, 30] on button "Confirm" at bounding box center [750, 28] width 48 height 19
click at [751, 31] on button "Confirm" at bounding box center [750, 28] width 48 height 19
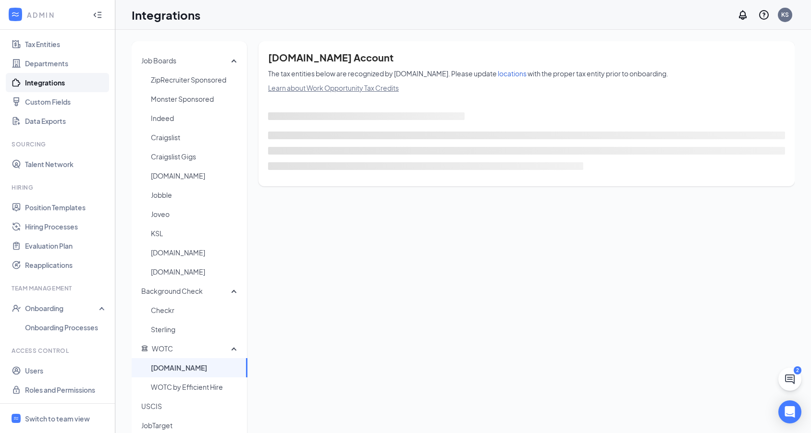
click at [380, 216] on div "Job Boards ZipRecruiter Sponsored Monster Sponsored Indeed Craigslist Craigslis…" at bounding box center [463, 301] width 663 height 520
click at [430, 271] on div "Job Boards ZipRecruiter Sponsored Monster Sponsored Indeed Craigslist Craigslis…" at bounding box center [463, 301] width 663 height 520
click at [221, 366] on span "[DOMAIN_NAME]" at bounding box center [195, 367] width 89 height 19
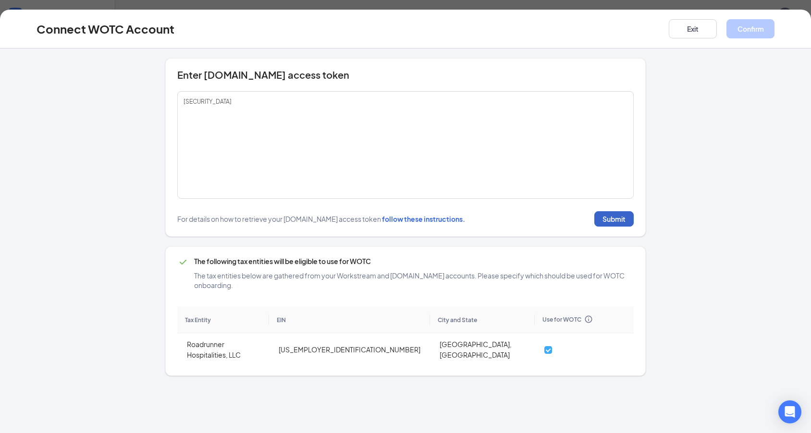
click at [611, 221] on button "Submit" at bounding box center [613, 218] width 39 height 15
click at [759, 28] on button "Confirm" at bounding box center [750, 28] width 48 height 19
click at [697, 32] on button "Exit" at bounding box center [693, 28] width 48 height 19
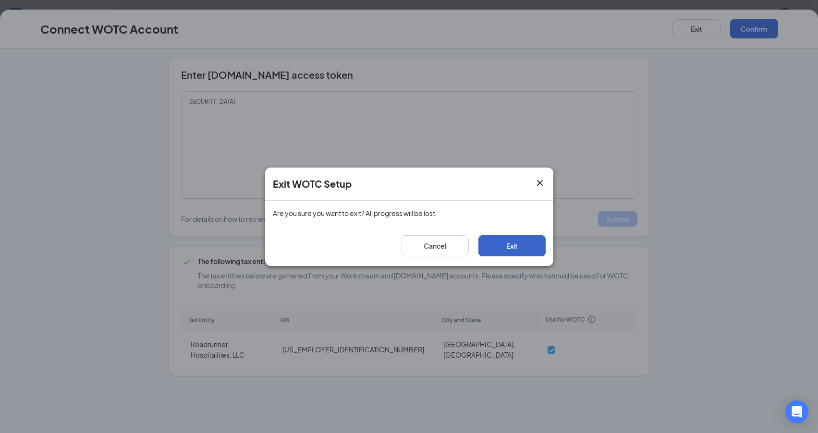
click at [506, 245] on button "Exit" at bounding box center [511, 245] width 67 height 21
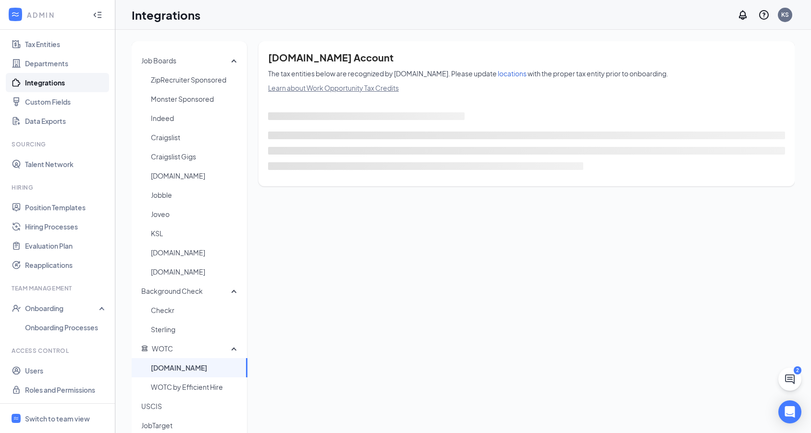
click at [57, 86] on link "Integrations" at bounding box center [66, 82] width 82 height 19
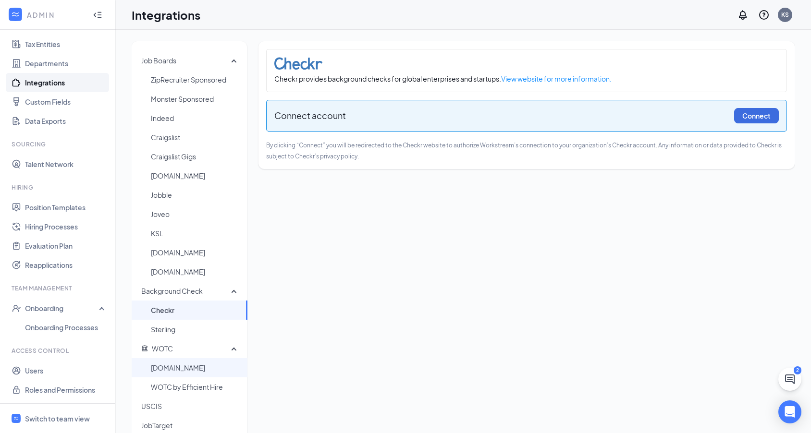
click at [164, 370] on span "[DOMAIN_NAME]" at bounding box center [195, 367] width 89 height 19
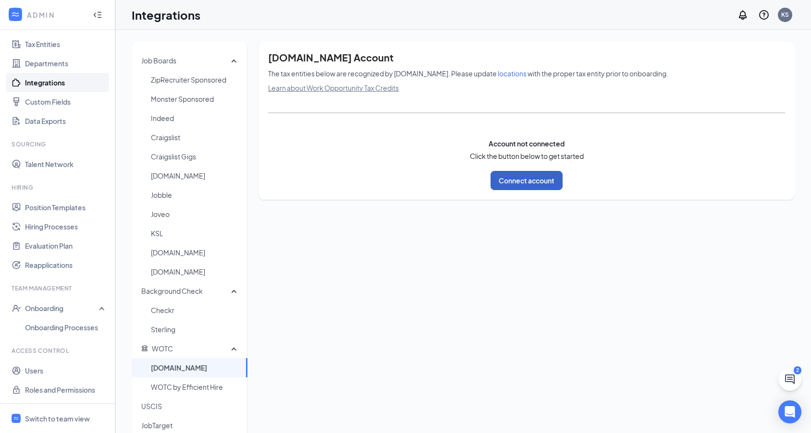
click at [526, 184] on button "Connect account" at bounding box center [526, 180] width 72 height 19
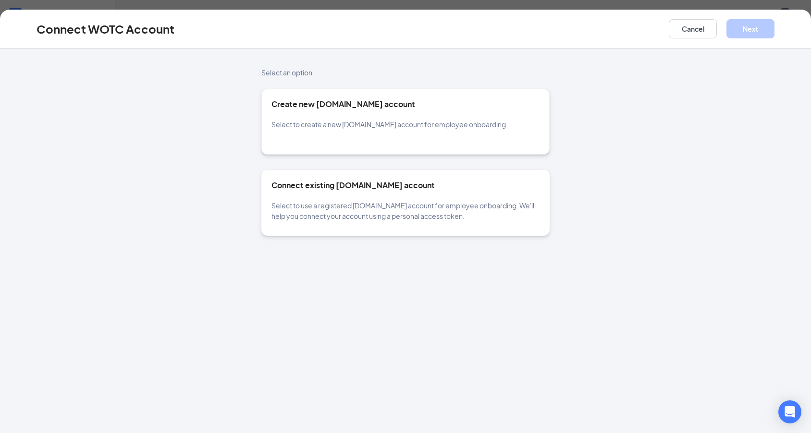
click at [458, 199] on div "Connect existing [DOMAIN_NAME] account Select to use a registered [DOMAIN_NAME]…" at bounding box center [405, 200] width 268 height 41
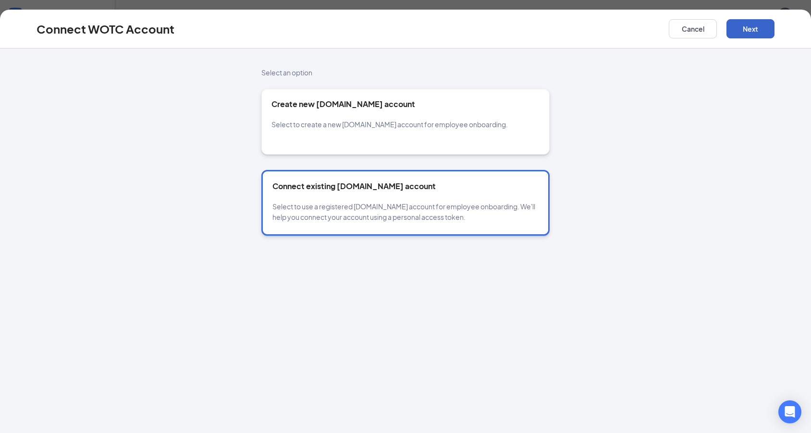
click at [750, 28] on button "Next" at bounding box center [750, 28] width 48 height 19
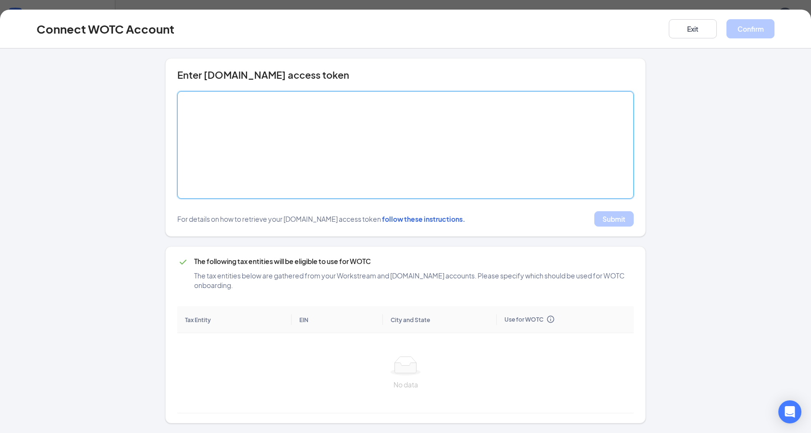
click at [532, 112] on textarea at bounding box center [405, 145] width 456 height 108
paste textarea "[SECURITY_DATA]"
type textarea "[SECURITY_DATA]"
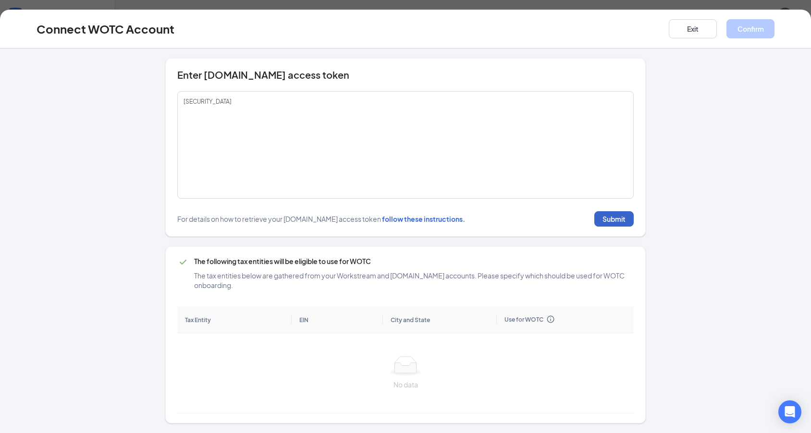
click at [611, 221] on button "Submit" at bounding box center [613, 218] width 39 height 15
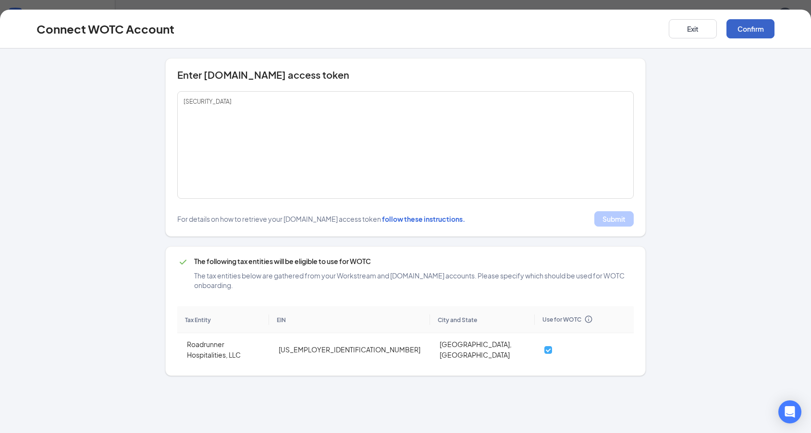
click at [749, 35] on button "Confirm" at bounding box center [750, 28] width 48 height 19
